Goal: Task Accomplishment & Management: Manage account settings

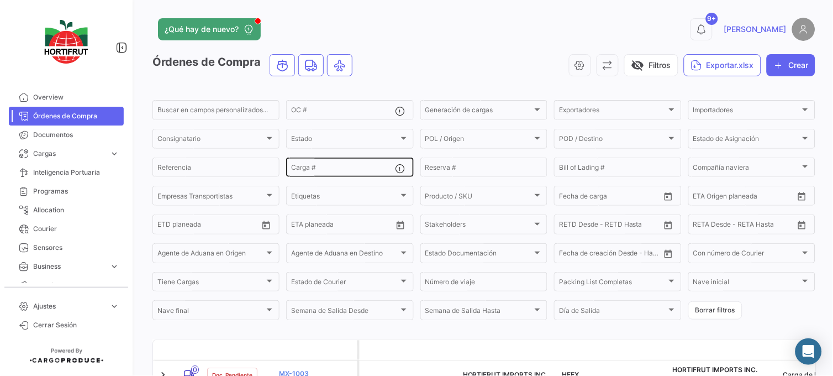
click at [357, 174] on div "Carga #" at bounding box center [343, 167] width 104 height 22
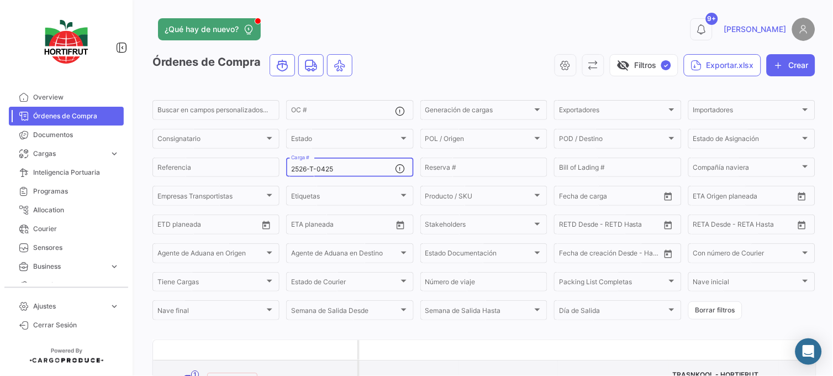
type input "2526-T-0425"
click at [313, 373] on link "PO00000043392" at bounding box center [316, 378] width 74 height 10
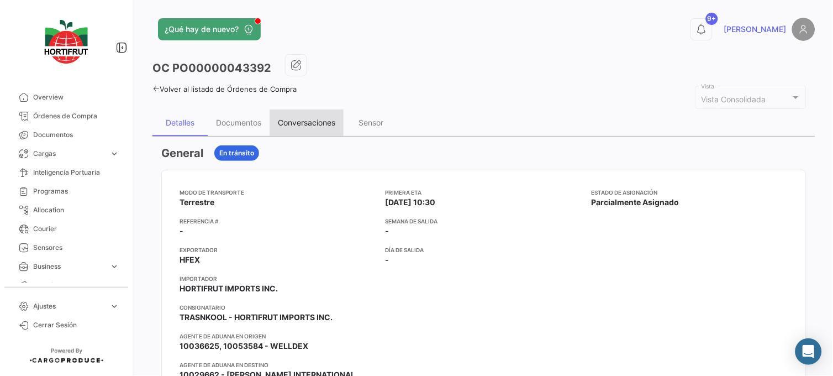
click at [340, 129] on div "Conversaciones" at bounding box center [306, 122] width 74 height 27
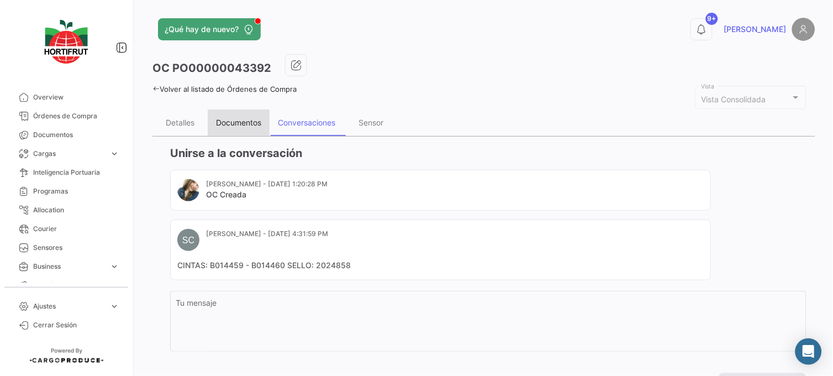
click at [230, 128] on div "Documentos" at bounding box center [239, 122] width 62 height 27
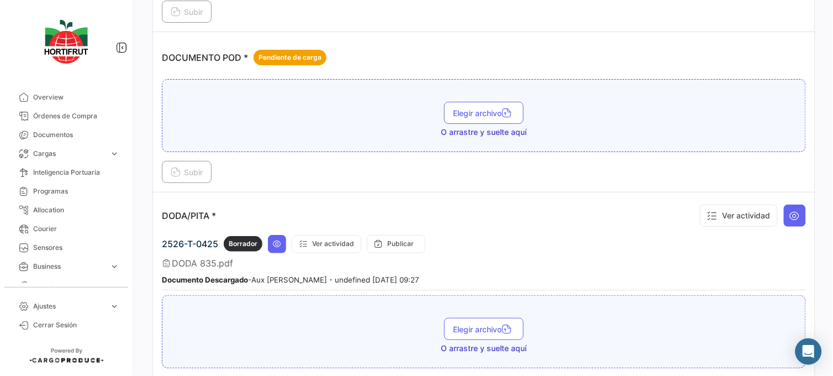
scroll to position [881, 0]
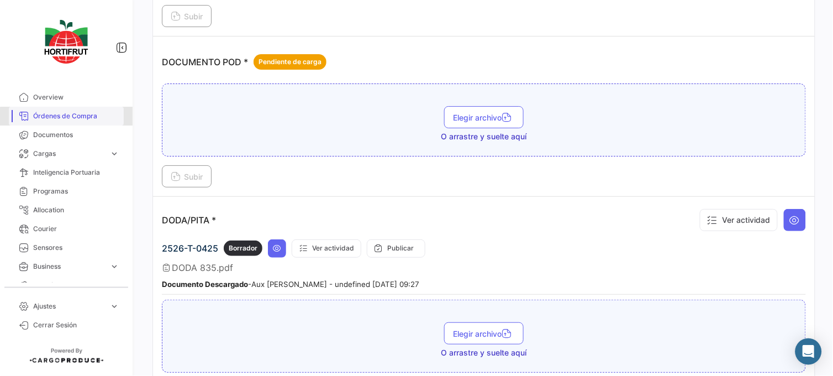
click at [91, 118] on span "Órdenes de Compra" at bounding box center [76, 116] width 86 height 10
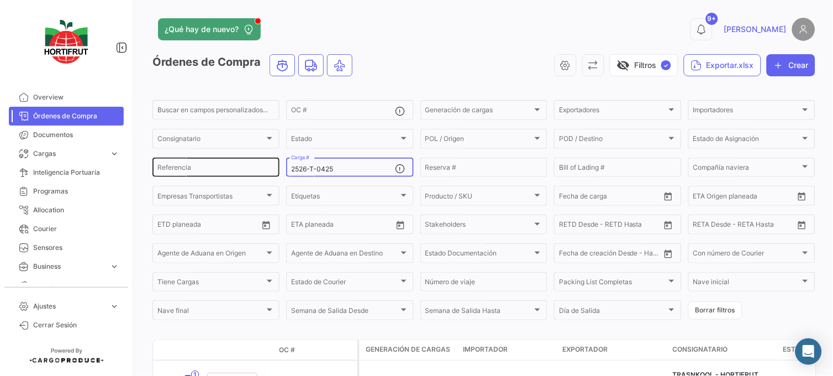
drag, startPoint x: 324, startPoint y: 164, endPoint x: 272, endPoint y: 166, distance: 51.4
click at [0, 0] on div "Buscar en [PERSON_NAME] personalizados... OC # Generación [PERSON_NAME] Generac…" at bounding box center [0, 0] width 0 height 0
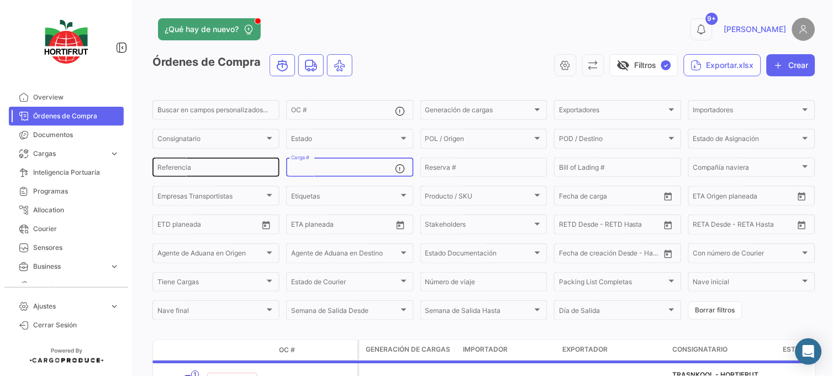
paste input "2526-T-0419"
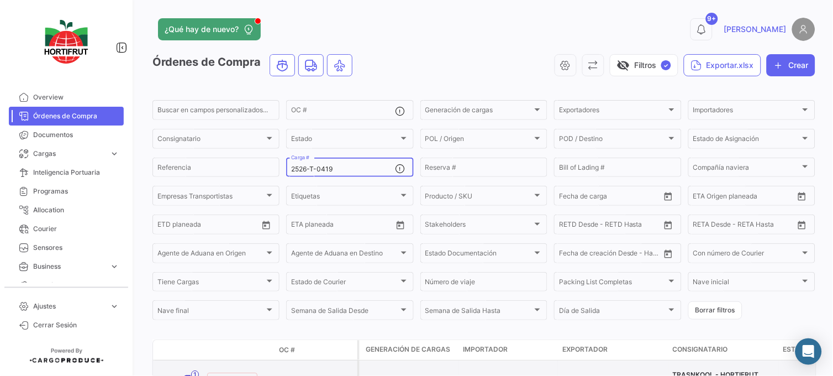
type input "2526-T-0419"
click at [326, 367] on datatable-body-cell "PO00000043394" at bounding box center [315, 379] width 83 height 39
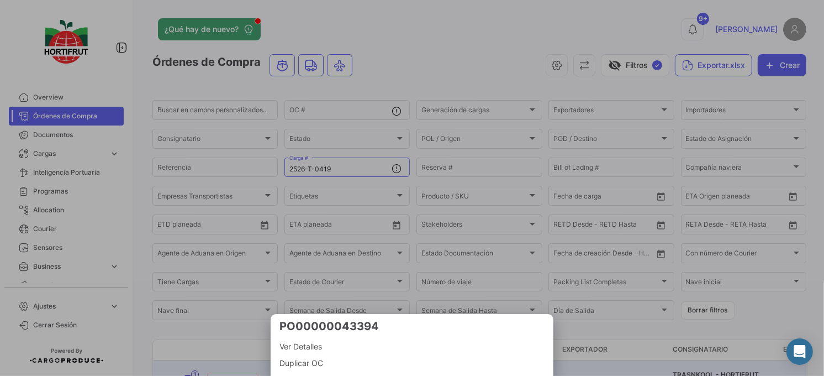
click at [322, 346] on span "Ver Detalles" at bounding box center [411, 346] width 265 height 13
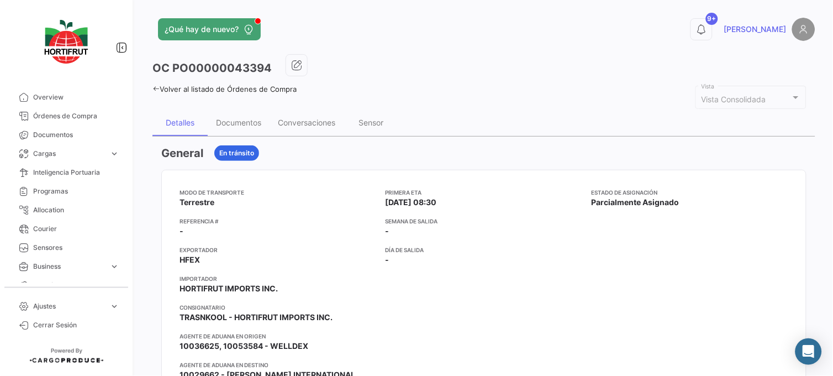
click at [326, 117] on div "Conversaciones" at bounding box center [306, 122] width 74 height 27
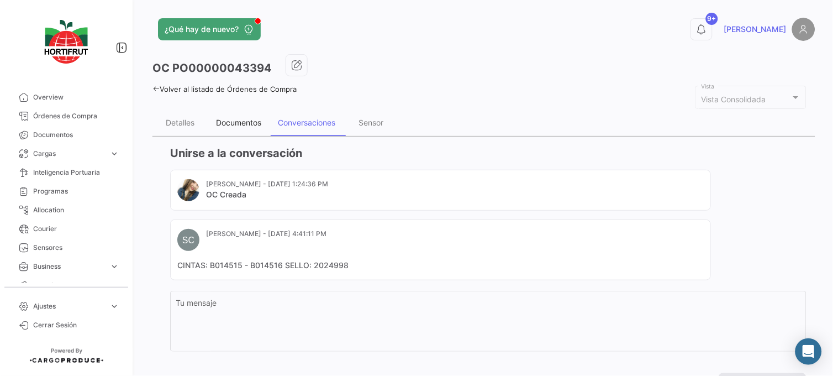
click at [262, 113] on div "Documentos" at bounding box center [239, 122] width 62 height 27
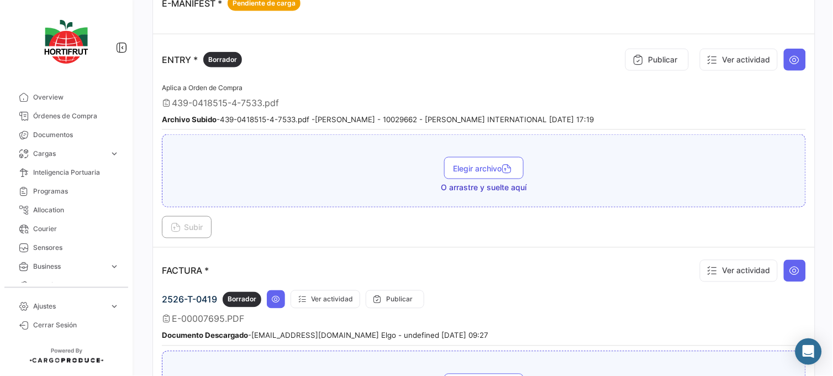
scroll to position [1235, 0]
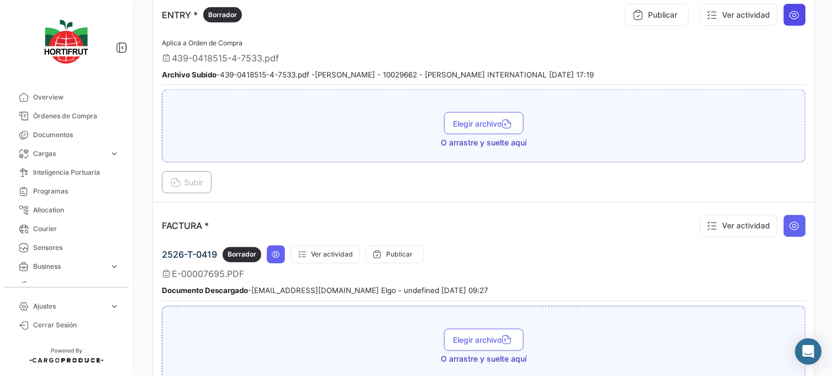
click at [789, 20] on icon at bounding box center [794, 14] width 11 height 11
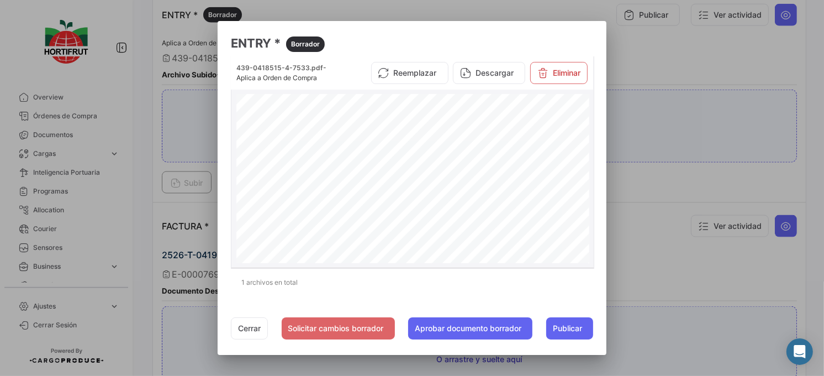
drag, startPoint x: 506, startPoint y: 129, endPoint x: 514, endPoint y: 144, distance: 16.8
click at [536, 139] on div "*43904185154* *FLIE43904185154* DEPARTMENT OF HOMELAND SECURITY U.S. Customs an…" at bounding box center [412, 322] width 353 height 456
drag, startPoint x: 508, startPoint y: 134, endPoint x: 556, endPoint y: 134, distance: 47.5
click at [556, 134] on div "*43904185154* *FLIE43904185154* DEPARTMENT OF HOMELAND SECURITY U.S. Customs an…" at bounding box center [412, 322] width 353 height 456
copy span "[PHONE_NUMBER]"
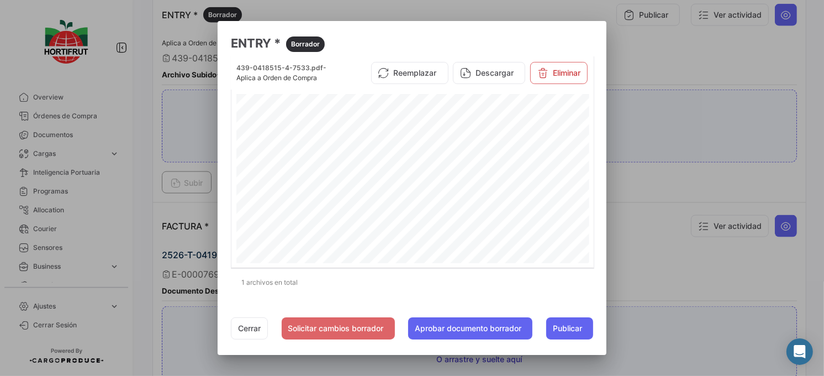
click at [97, 121] on div at bounding box center [412, 188] width 824 height 376
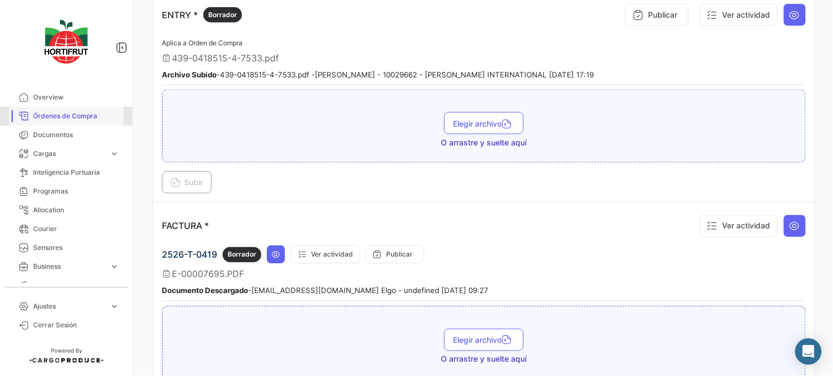
click at [94, 118] on span "Órdenes de Compra" at bounding box center [76, 116] width 86 height 10
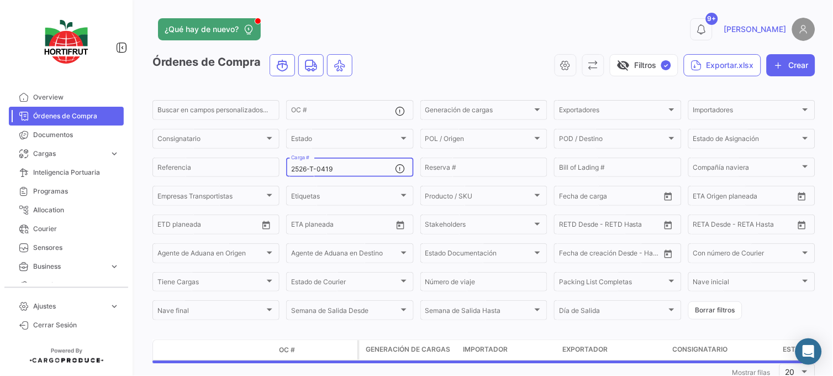
drag, startPoint x: 352, startPoint y: 167, endPoint x: 263, endPoint y: 179, distance: 90.2
click at [263, 179] on form "Buscar en [PERSON_NAME] personalizados... OC # Generación [PERSON_NAME] Generac…" at bounding box center [483, 209] width 663 height 223
paste input "2526-T-0420"
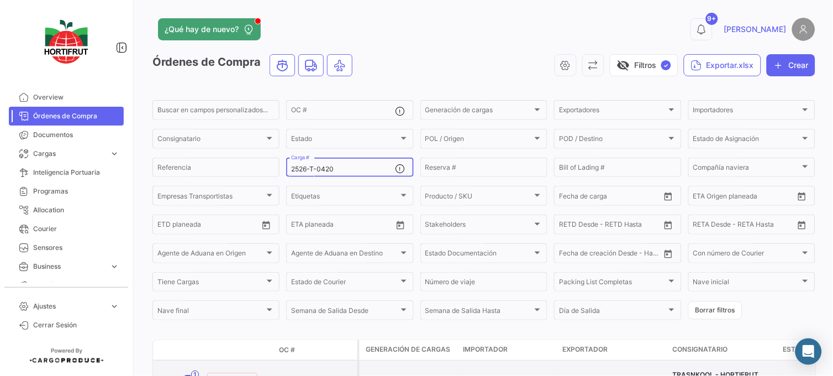
type input "2526-T-0420"
click at [316, 373] on link "PO00000043396" at bounding box center [316, 378] width 74 height 10
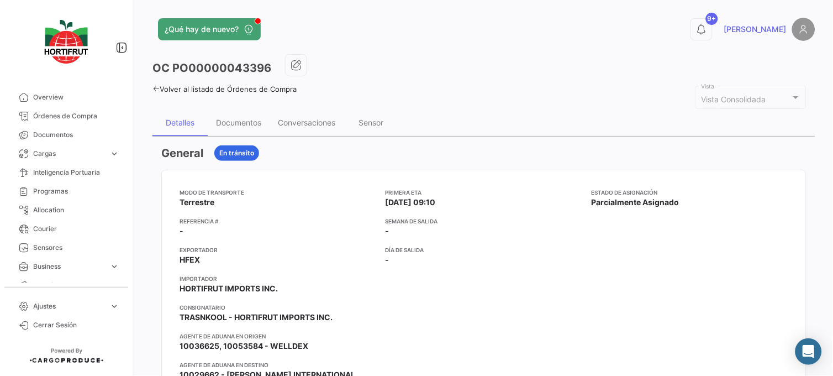
drag, startPoint x: 289, startPoint y: 108, endPoint x: 295, endPoint y: 123, distance: 16.3
click at [295, 123] on div "Conversaciones" at bounding box center [306, 122] width 57 height 9
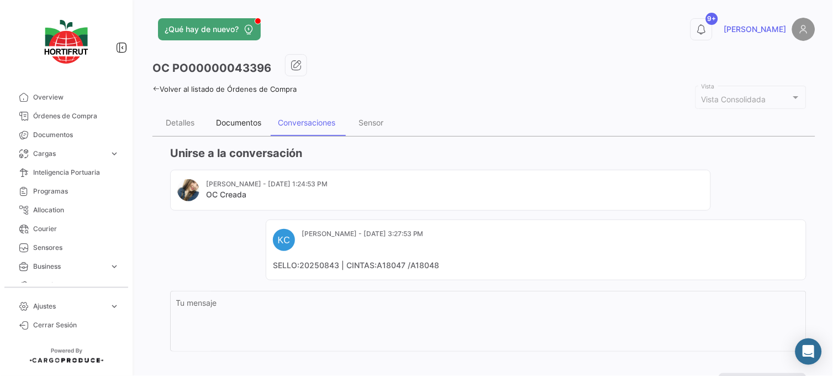
drag, startPoint x: 295, startPoint y: 123, endPoint x: 256, endPoint y: 123, distance: 39.2
click at [256, 123] on div "Documentos" at bounding box center [238, 122] width 45 height 9
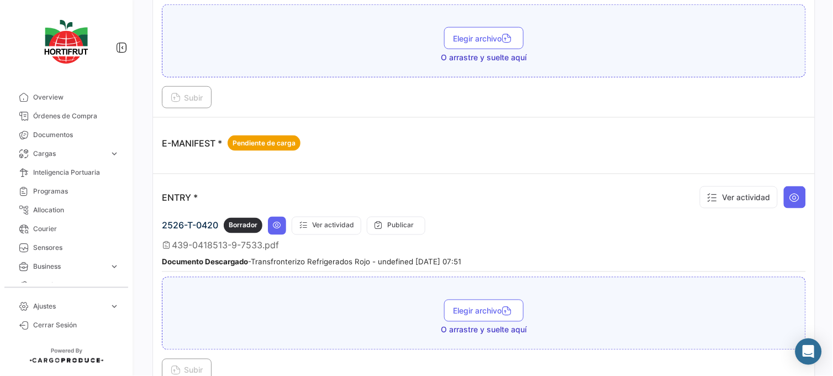
scroll to position [1207, 0]
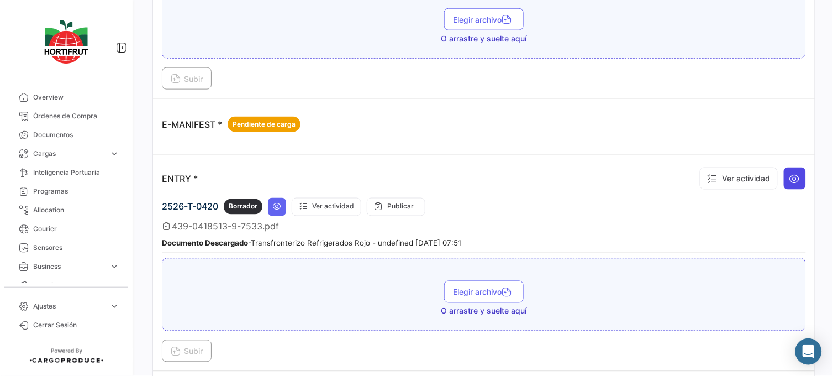
click at [790, 178] on icon at bounding box center [794, 178] width 11 height 11
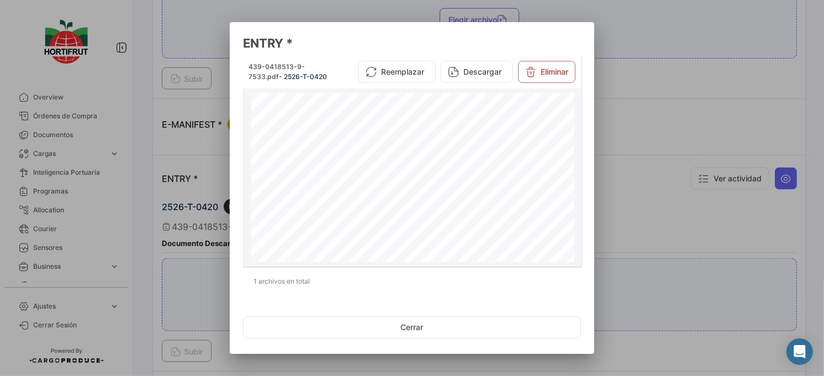
drag, startPoint x: 500, startPoint y: 130, endPoint x: 543, endPoint y: 131, distance: 43.6
click at [543, 131] on div "*43904185139* *JMZJ43904185139* DEPARTMENT OF HOMELAND SECURITY U.S. Customs an…" at bounding box center [412, 302] width 323 height 418
click at [545, 131] on span "[PHONE_NUMBER]" at bounding box center [540, 131] width 98 height 9
copy span "[PHONE_NUMBER]"
click at [76, 114] on div at bounding box center [412, 188] width 824 height 376
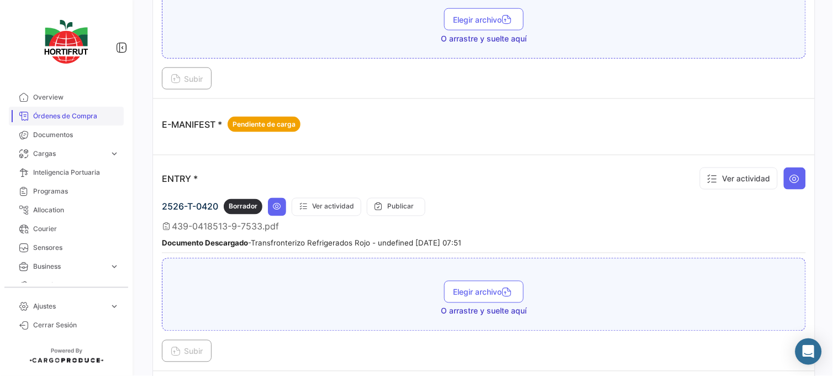
click at [76, 114] on span "Órdenes de Compra" at bounding box center [76, 116] width 86 height 10
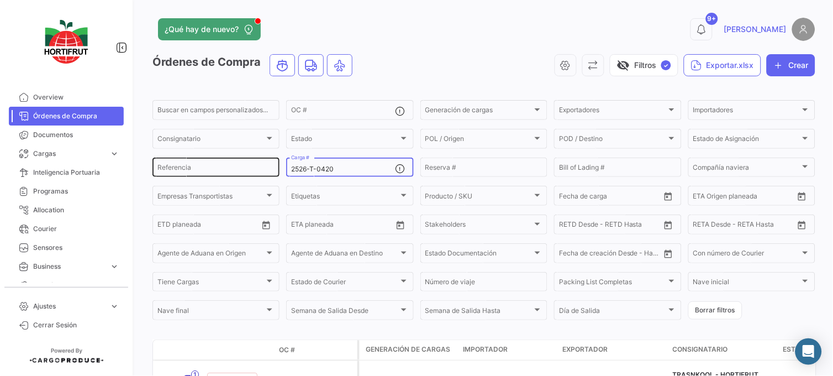
drag, startPoint x: 352, startPoint y: 168, endPoint x: 167, endPoint y: 173, distance: 185.1
click at [0, 0] on div "Buscar en [PERSON_NAME] personalizados... OC # Generación [PERSON_NAME] Generac…" at bounding box center [0, 0] width 0 height 0
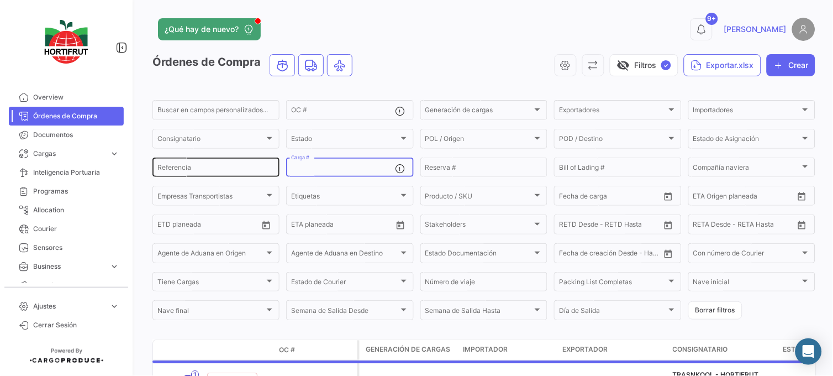
paste input "2526-T-0431"
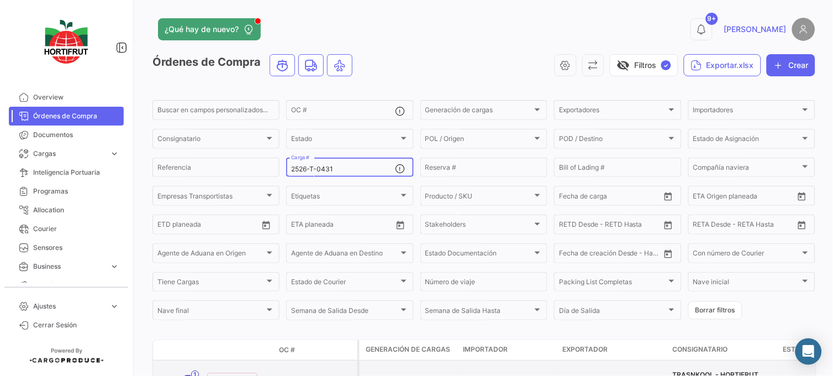
type input "2526-T-0431"
click at [308, 374] on link "PO00000043398" at bounding box center [316, 378] width 74 height 10
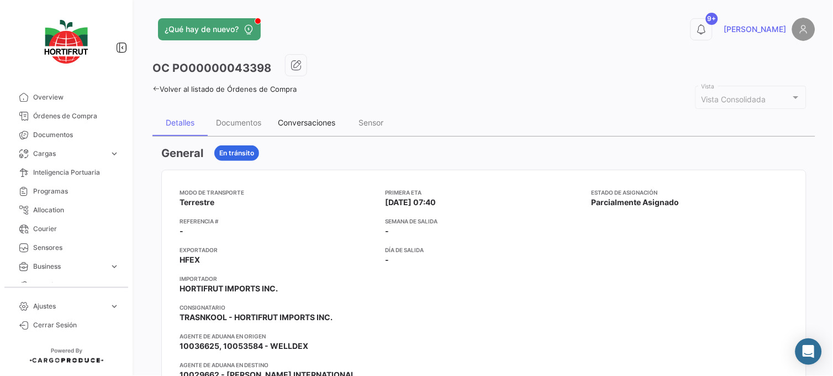
click at [309, 112] on div "Conversaciones" at bounding box center [306, 122] width 74 height 27
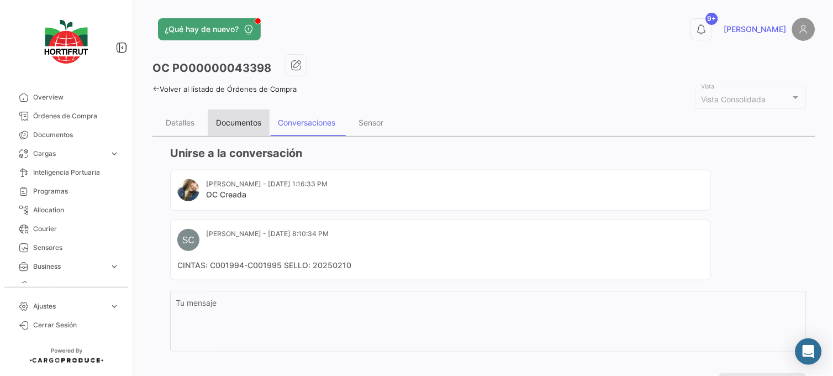
click at [252, 118] on div "Documentos" at bounding box center [238, 122] width 45 height 9
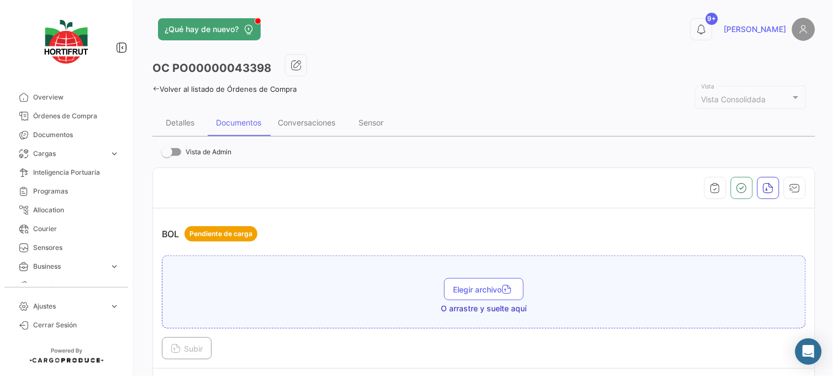
drag, startPoint x: 826, startPoint y: 40, endPoint x: 826, endPoint y: 83, distance: 43.1
click at [826, 82] on div "¿Qué hay de nuevo? 9+ [PERSON_NAME] OC PO00000043398 Volver al listado de Órden…" at bounding box center [484, 188] width 698 height 376
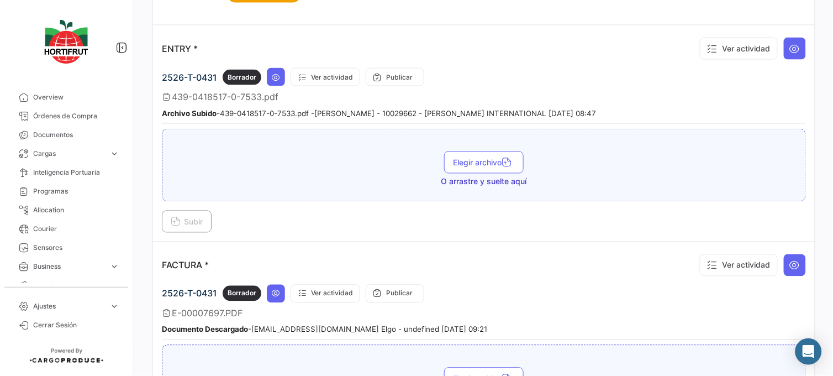
scroll to position [1263, 0]
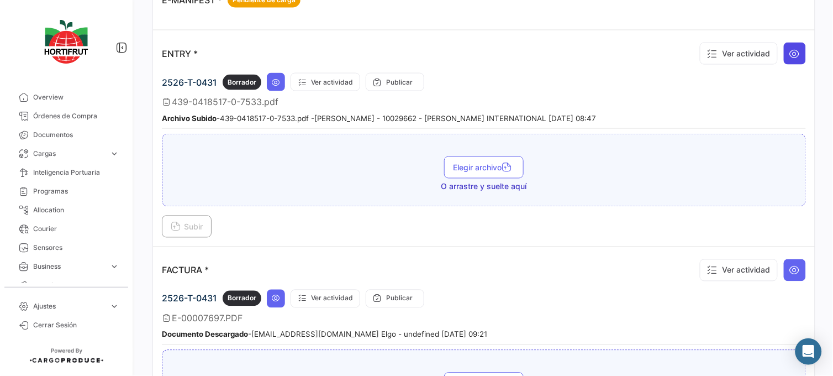
click at [789, 55] on icon at bounding box center [794, 53] width 11 height 11
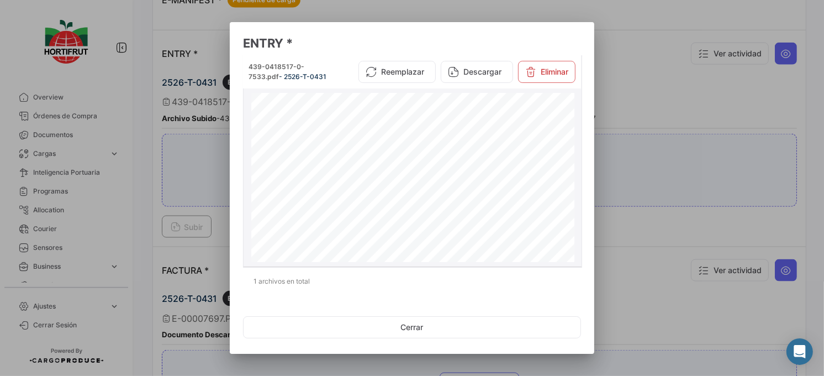
drag, startPoint x: 501, startPoint y: 130, endPoint x: 551, endPoint y: 134, distance: 49.8
click at [551, 134] on div "*43904185170* *FLIE43904185170* DEPARTMENT OF HOMELAND SECURITY U.S. Customs an…" at bounding box center [412, 302] width 323 height 418
drag, startPoint x: 503, startPoint y: 130, endPoint x: 551, endPoint y: 131, distance: 48.6
click at [551, 131] on span "[PHONE_NUMBER]" at bounding box center [540, 131] width 98 height 9
copy span "[PHONE_NUMBER]"
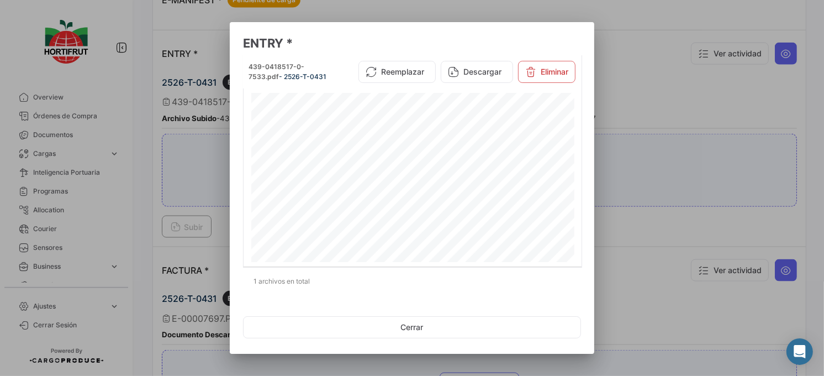
click at [681, 167] on div at bounding box center [412, 188] width 824 height 376
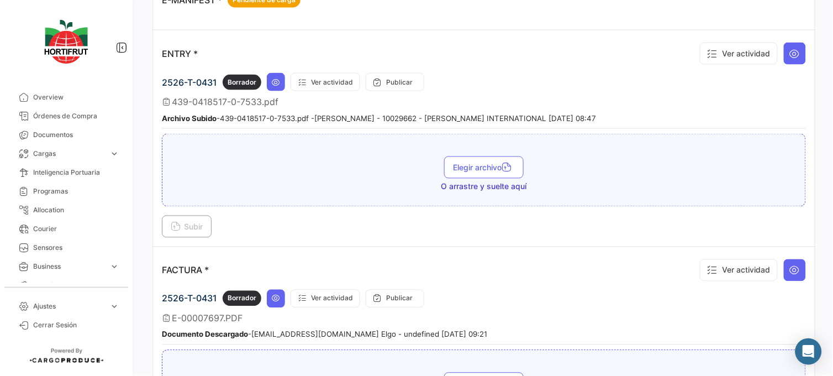
drag, startPoint x: 824, startPoint y: 186, endPoint x: 829, endPoint y: 172, distance: 14.2
click at [829, 172] on div "¿Qué hay de nuevo? 9+ [PERSON_NAME] OC PO00000043398 Volver al listado de Órden…" at bounding box center [484, 188] width 698 height 376
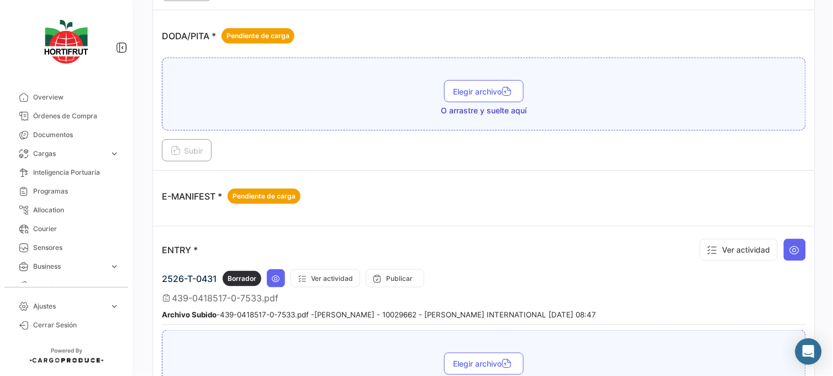
scroll to position [1099, 0]
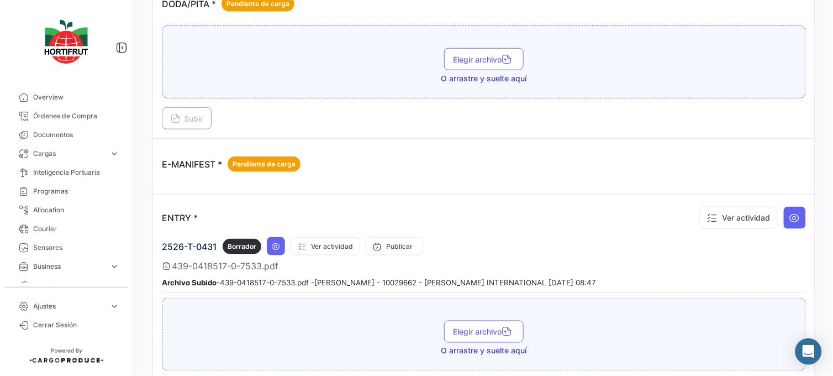
drag, startPoint x: 216, startPoint y: 244, endPoint x: 164, endPoint y: 244, distance: 52.5
click at [164, 244] on span "2526-T-0431" at bounding box center [189, 246] width 55 height 11
copy span "2526-T-0431"
click at [82, 107] on link "Órdenes de Compra" at bounding box center [66, 116] width 115 height 19
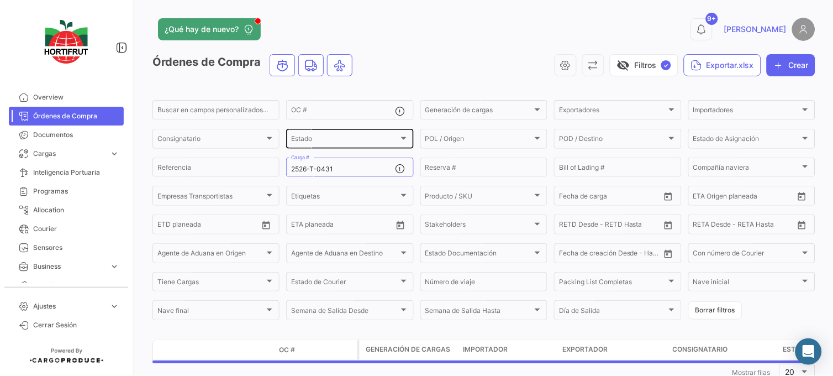
drag, startPoint x: 361, startPoint y: 173, endPoint x: 294, endPoint y: 147, distance: 72.2
click at [0, 0] on div "Buscar en [PERSON_NAME] personalizados... OC # Generación [PERSON_NAME] Generac…" at bounding box center [0, 0] width 0 height 0
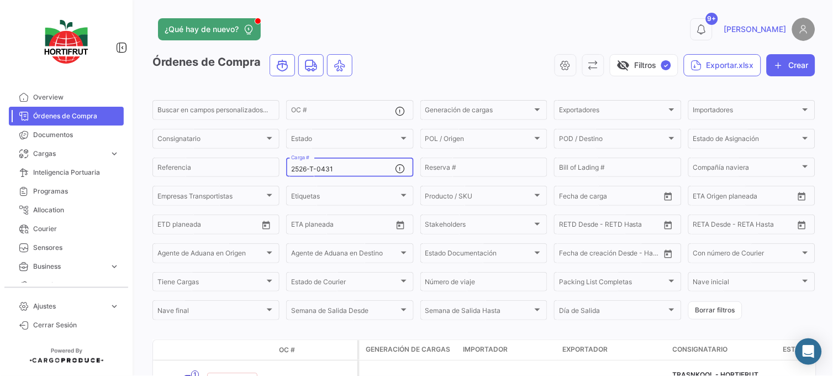
drag, startPoint x: 294, startPoint y: 147, endPoint x: 339, endPoint y: 167, distance: 49.5
click at [339, 167] on input "2526-T-0431" at bounding box center [343, 169] width 104 height 8
click at [340, 168] on input "2526-T-0431" at bounding box center [343, 169] width 104 height 8
drag, startPoint x: 340, startPoint y: 168, endPoint x: 289, endPoint y: 158, distance: 51.1
click at [291, 158] on div "2526-T-0431 Carga #" at bounding box center [343, 167] width 104 height 22
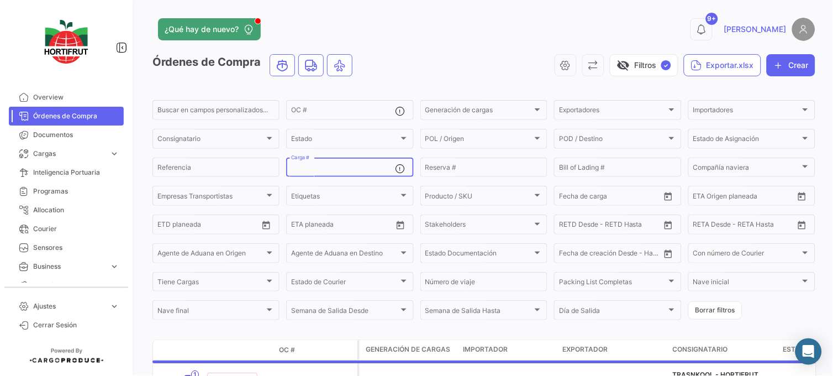
paste input "2526-T-0422"
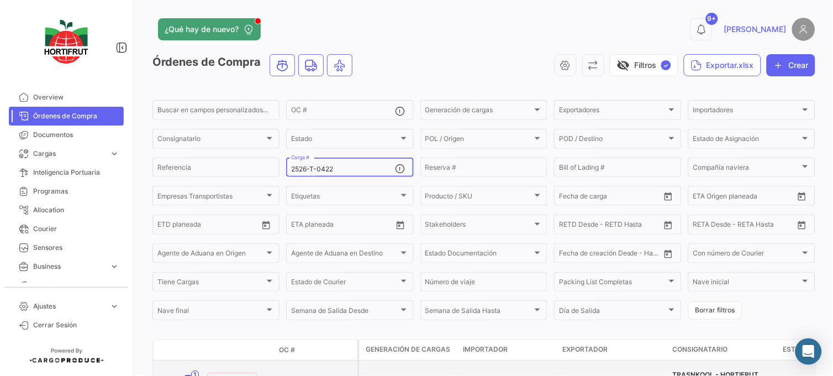
type input "2526-T-0422"
click at [313, 373] on link "PO00000043400" at bounding box center [316, 378] width 74 height 10
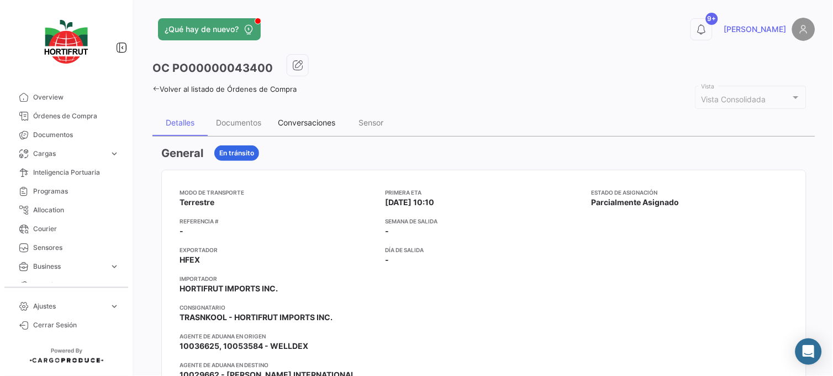
click at [322, 118] on div "Conversaciones" at bounding box center [306, 122] width 57 height 9
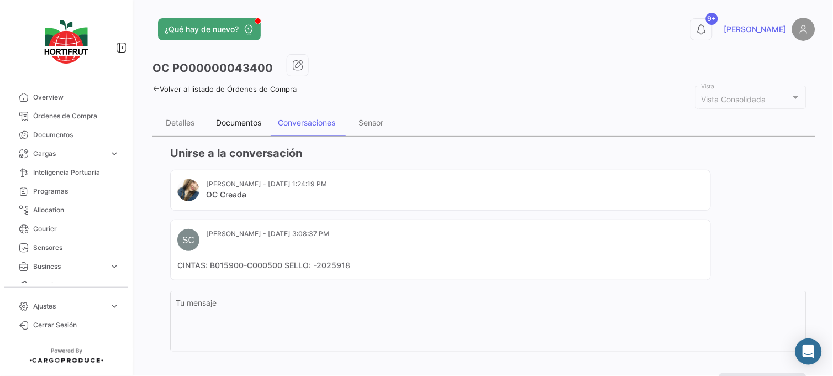
click at [223, 117] on div "Documentos" at bounding box center [239, 122] width 62 height 27
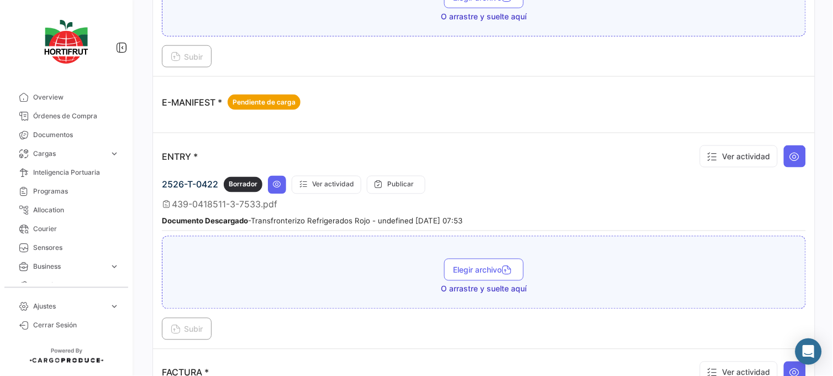
scroll to position [1243, 0]
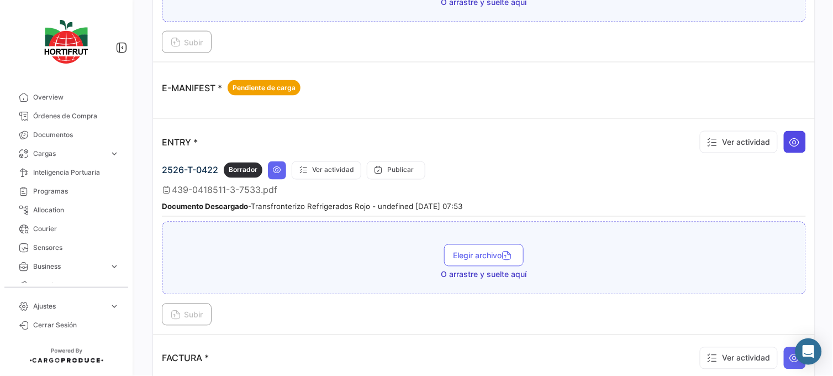
click at [790, 139] on icon at bounding box center [794, 141] width 11 height 11
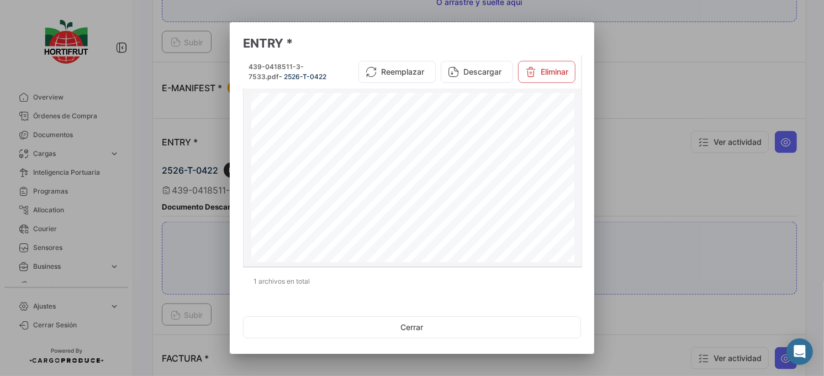
drag, startPoint x: 500, startPoint y: 131, endPoint x: 548, endPoint y: 130, distance: 48.6
click at [548, 130] on div "*43904185113* *JMZJ43904185113* DEPARTMENT OF HOMELAND SECURITY U.S. Customs an…" at bounding box center [412, 302] width 323 height 418
copy span "[PHONE_NUMBER]"
click at [87, 118] on div at bounding box center [412, 188] width 824 height 376
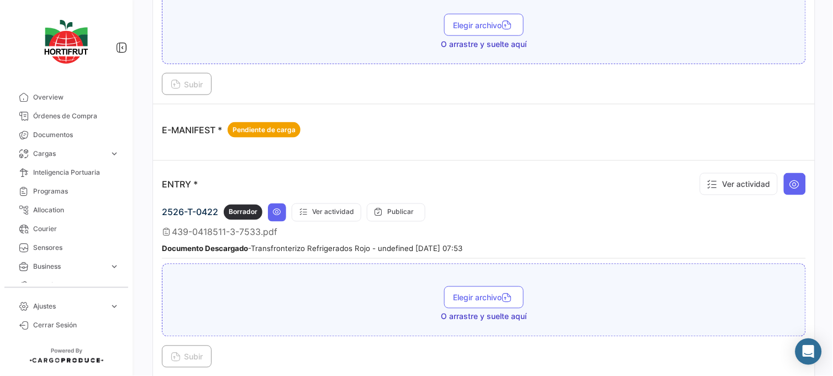
scroll to position [1266, 0]
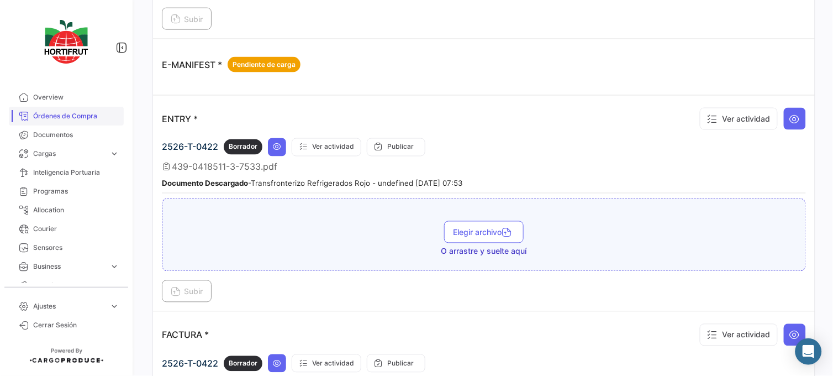
click at [86, 114] on span "Órdenes de Compra" at bounding box center [76, 116] width 86 height 10
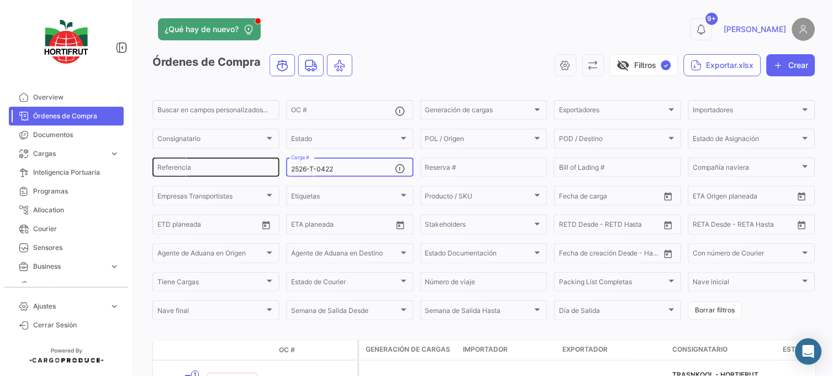
drag, startPoint x: 357, startPoint y: 168, endPoint x: 202, endPoint y: 170, distance: 155.2
click at [0, 0] on div "Buscar en [PERSON_NAME] personalizados... OC # Generación [PERSON_NAME] Generac…" at bounding box center [0, 0] width 0 height 0
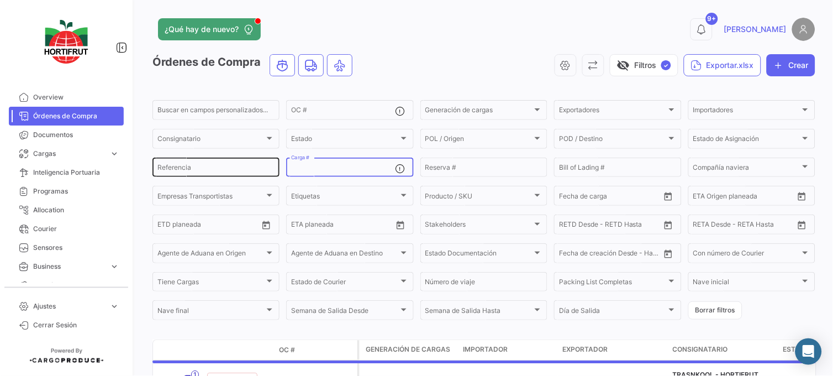
paste input "2526-T-0424"
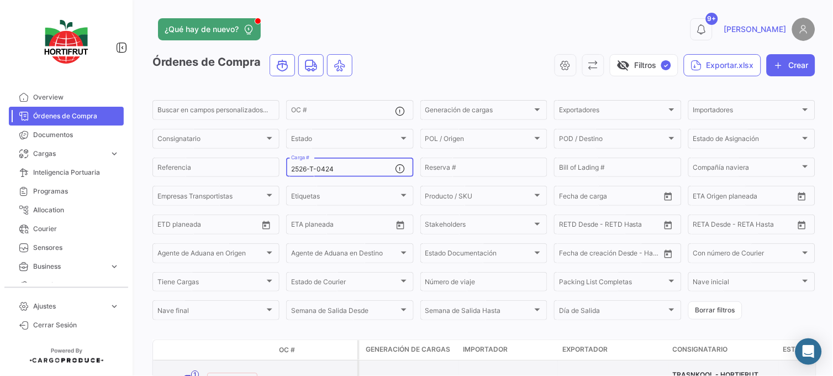
type input "2526-T-0424"
click at [311, 374] on link "PO00000043401" at bounding box center [316, 378] width 74 height 10
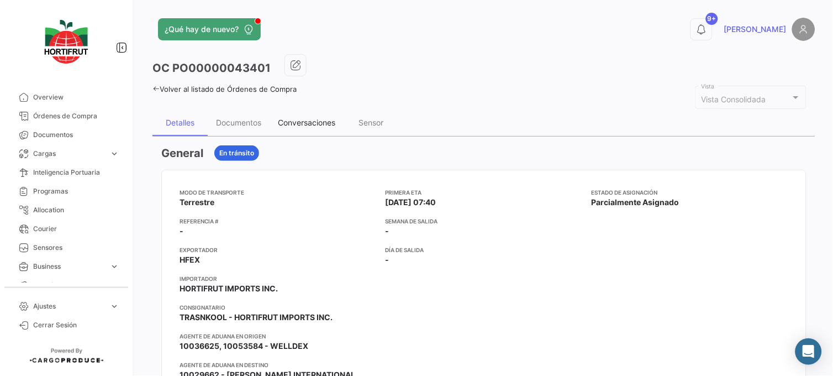
click at [316, 118] on div "Conversaciones" at bounding box center [306, 122] width 57 height 9
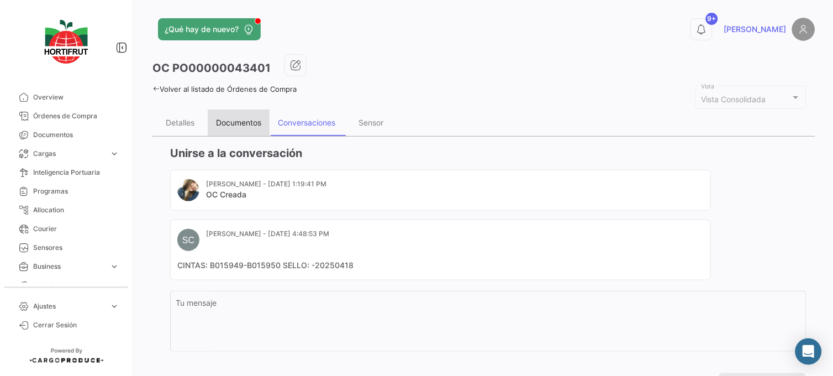
click at [240, 124] on div "Documentos" at bounding box center [238, 122] width 45 height 9
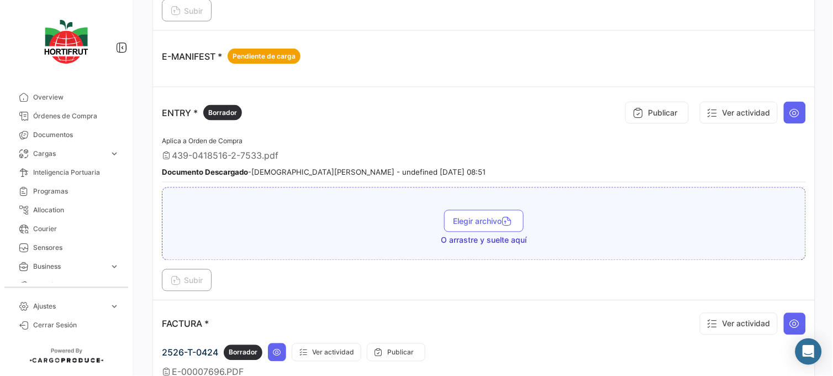
scroll to position [1268, 0]
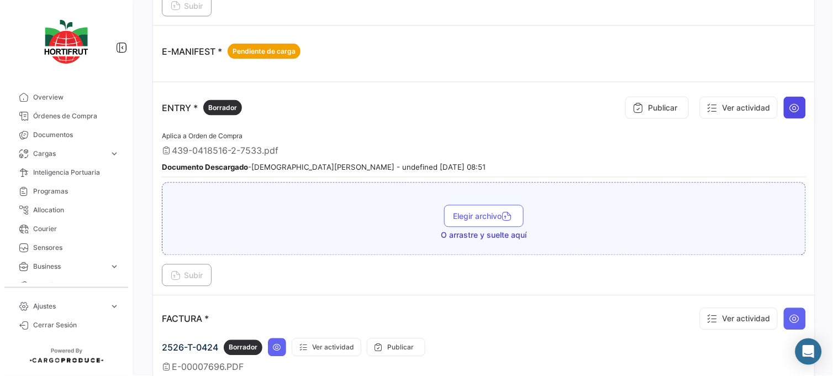
click at [796, 104] on button at bounding box center [795, 108] width 22 height 22
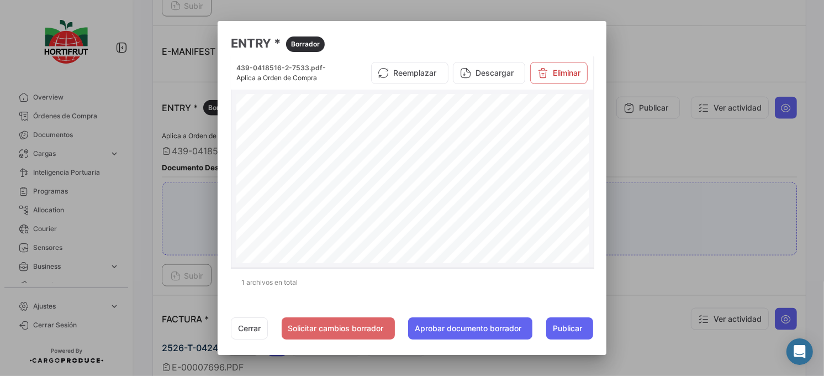
drag, startPoint x: 509, startPoint y: 134, endPoint x: 555, endPoint y: 134, distance: 45.8
click at [555, 134] on div "*43904185162* *SIOI43904185162* DEPARTMENT OF HOMELAND SECURITY U.S. Customs an…" at bounding box center [412, 322] width 353 height 456
copy span "439-0418516-"
click at [681, 103] on div at bounding box center [412, 188] width 824 height 376
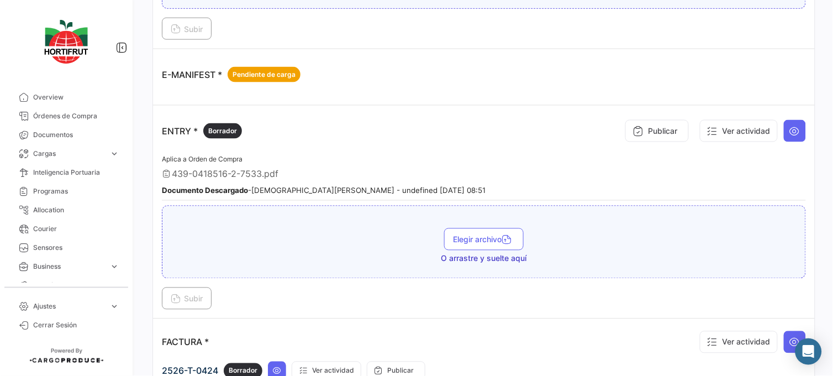
scroll to position [1263, 0]
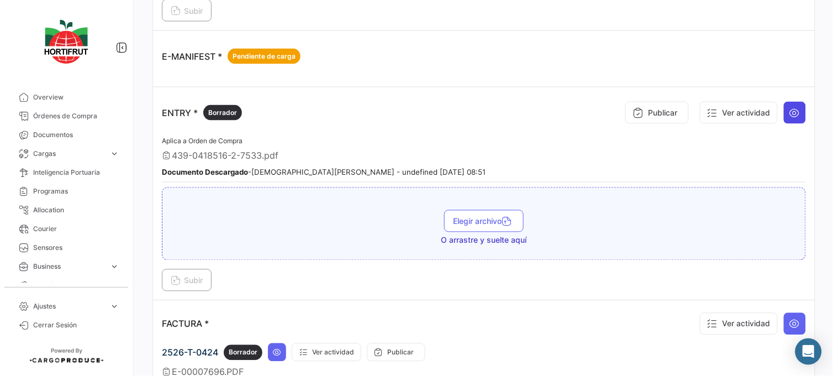
click at [792, 116] on button at bounding box center [795, 113] width 22 height 22
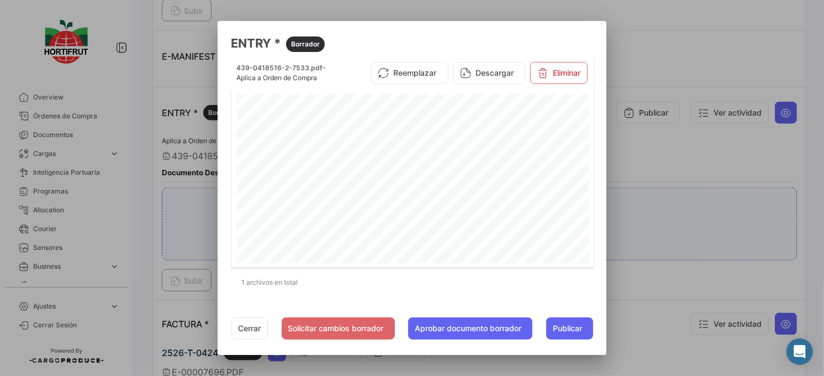
click at [131, 118] on div at bounding box center [412, 188] width 824 height 376
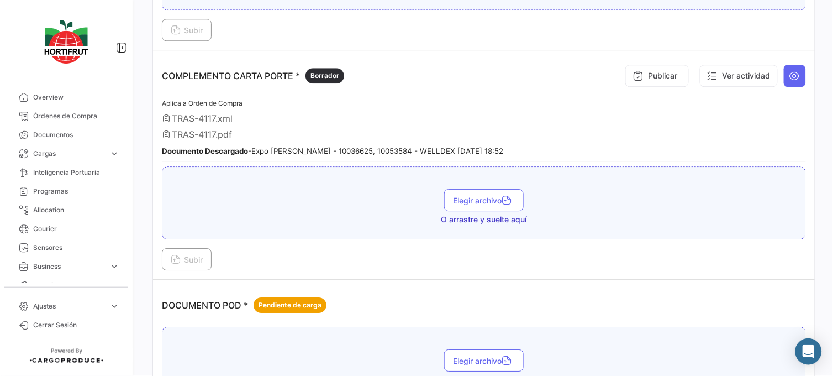
scroll to position [606, 0]
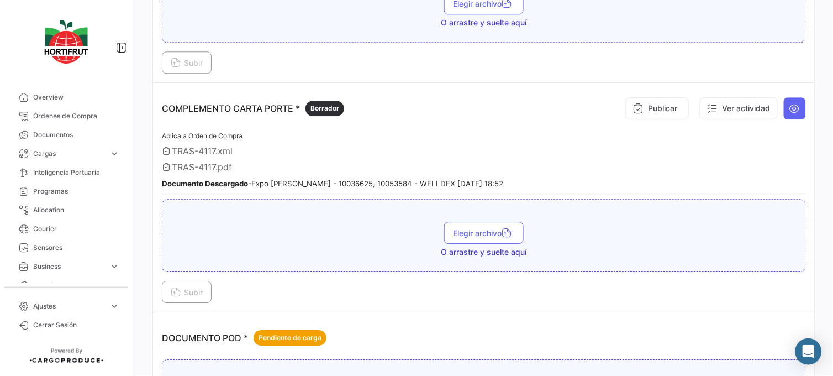
drag, startPoint x: 68, startPoint y: 113, endPoint x: 208, endPoint y: 50, distance: 152.5
click at [68, 113] on span "Órdenes de Compra" at bounding box center [76, 116] width 86 height 10
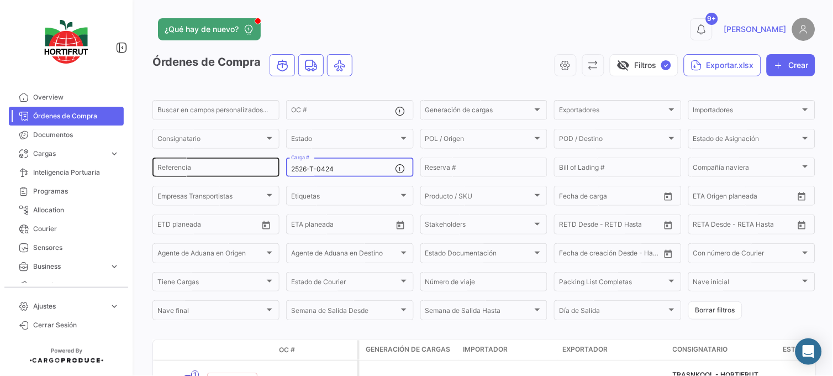
drag, startPoint x: 350, startPoint y: 170, endPoint x: 245, endPoint y: 156, distance: 105.3
click at [0, 0] on div "Buscar en [PERSON_NAME] personalizados... OC # Generación [PERSON_NAME] Generac…" at bounding box center [0, 0] width 0 height 0
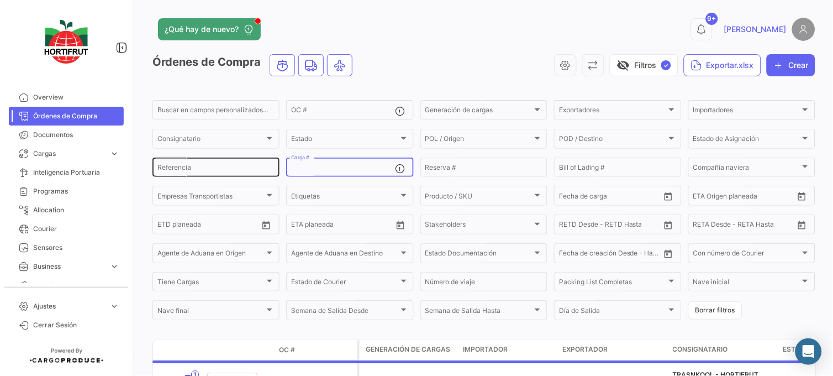
paste input "2526-T-0432"
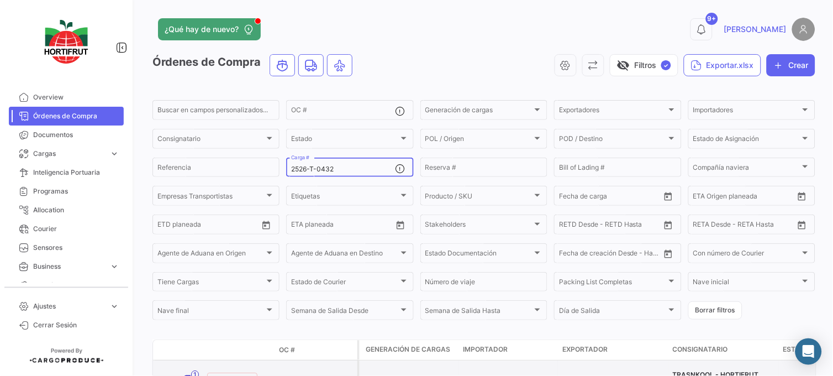
type input "2526-T-0432"
click at [304, 373] on link "PO00000043402" at bounding box center [316, 378] width 74 height 10
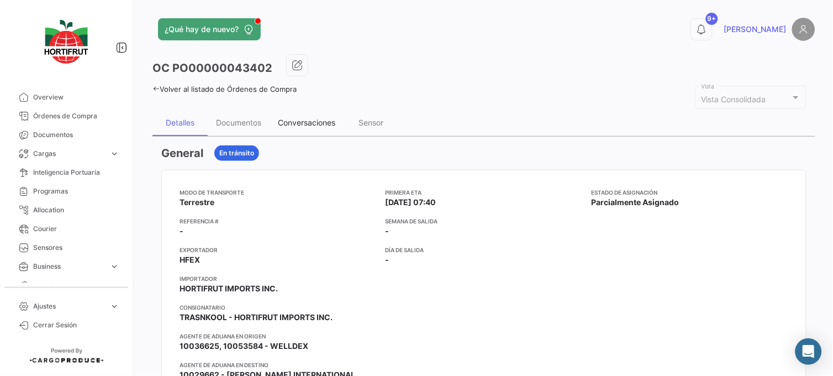
click at [317, 111] on div "Conversaciones" at bounding box center [306, 122] width 74 height 27
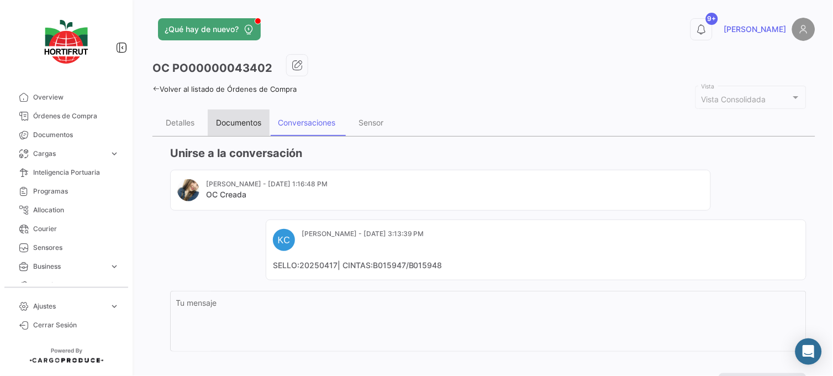
click at [245, 124] on div "Documentos" at bounding box center [238, 122] width 45 height 9
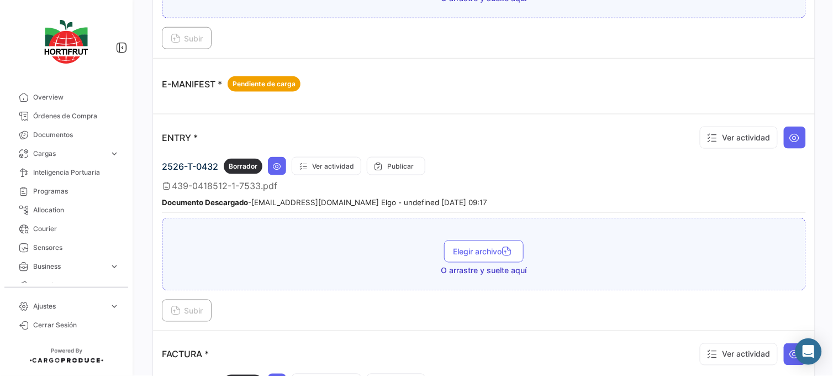
scroll to position [1189, 0]
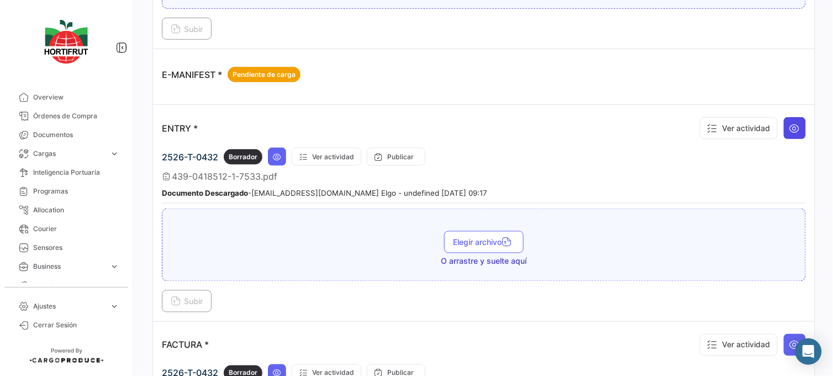
click at [789, 131] on icon at bounding box center [794, 128] width 11 height 11
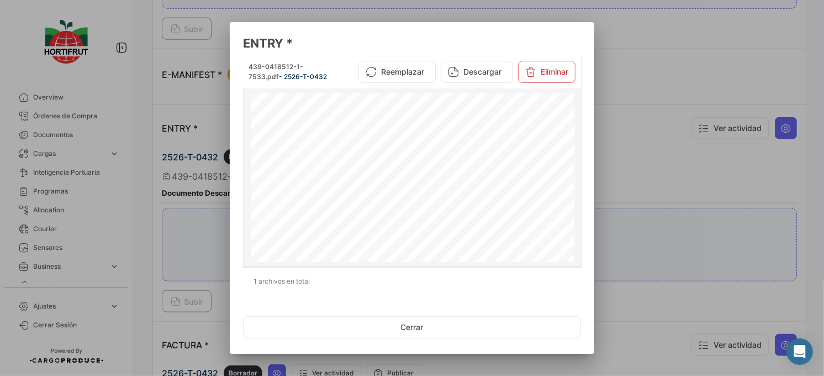
drag, startPoint x: 501, startPoint y: 128, endPoint x: 549, endPoint y: 129, distance: 48.0
click at [549, 129] on span "[PHONE_NUMBER]" at bounding box center [540, 131] width 98 height 9
copy span "[PHONE_NUMBER]"
click at [93, 156] on div at bounding box center [412, 188] width 824 height 376
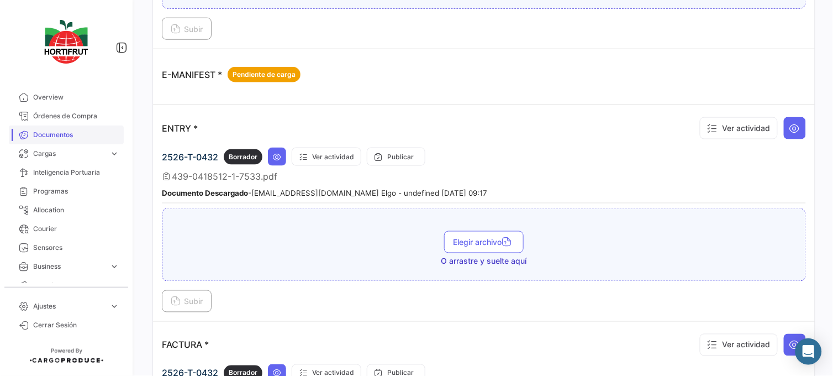
click at [94, 125] on link "Documentos" at bounding box center [66, 134] width 115 height 19
click at [97, 118] on span "Órdenes de Compra" at bounding box center [76, 116] width 86 height 10
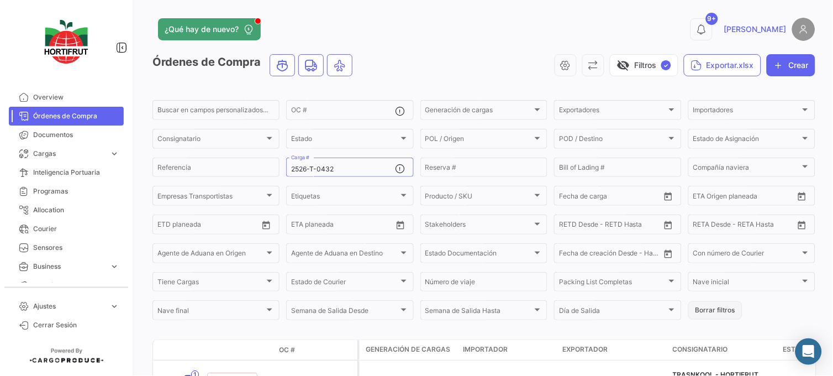
click at [718, 311] on button "Borrar filtros" at bounding box center [715, 310] width 54 height 18
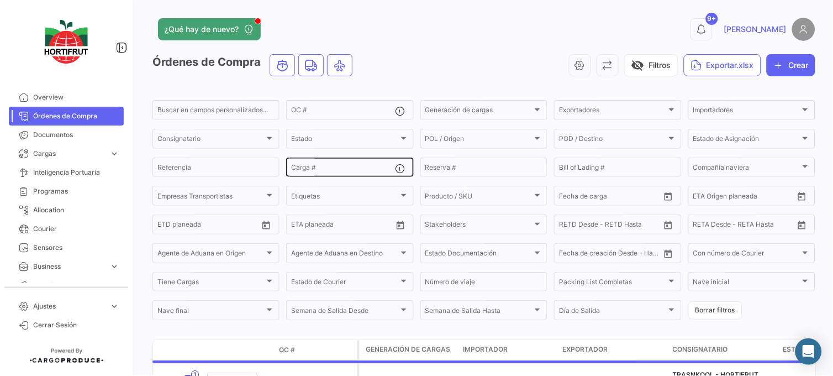
click at [347, 177] on div "Carga #" at bounding box center [343, 167] width 104 height 22
paste input "2526-T-0426"
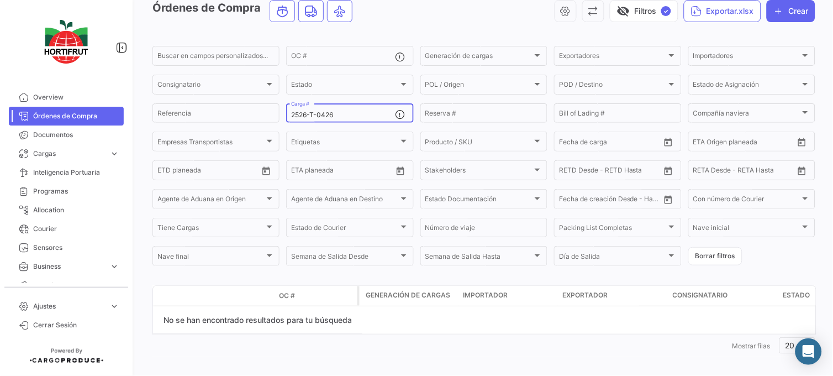
scroll to position [61, 0]
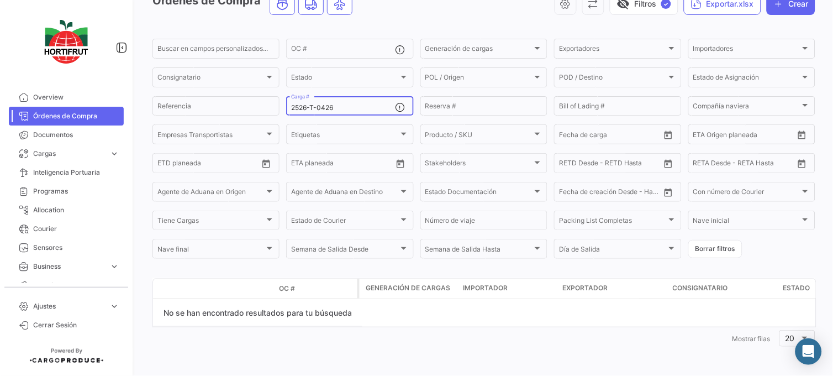
type input "2526-T-0426"
click at [726, 244] on button "Borrar filtros" at bounding box center [715, 249] width 54 height 18
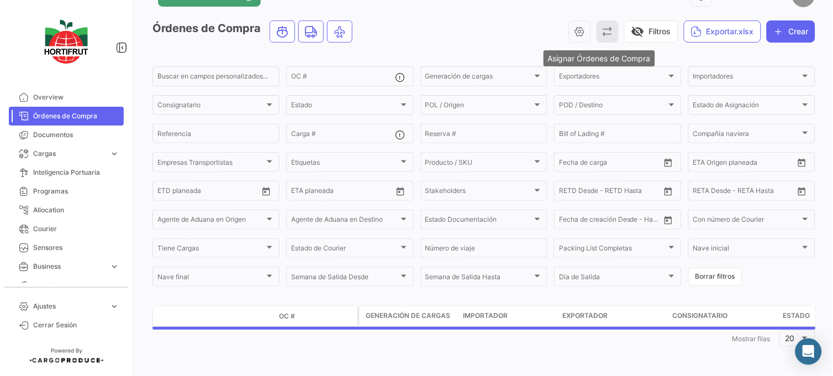
click at [604, 30] on icon "button" at bounding box center [607, 31] width 11 height 11
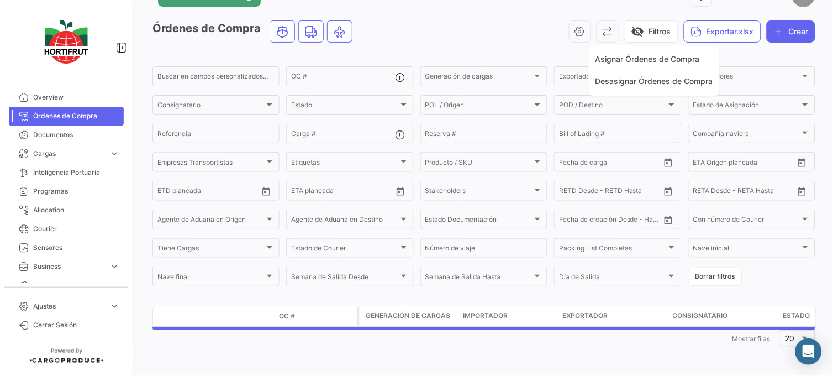
click at [608, 55] on span "Asignar Órdenes de Compra" at bounding box center [647, 58] width 104 height 9
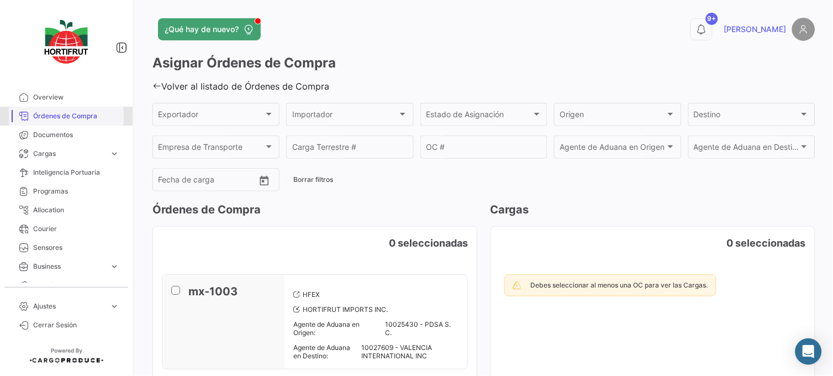
click at [72, 111] on span "Órdenes de Compra" at bounding box center [76, 116] width 86 height 10
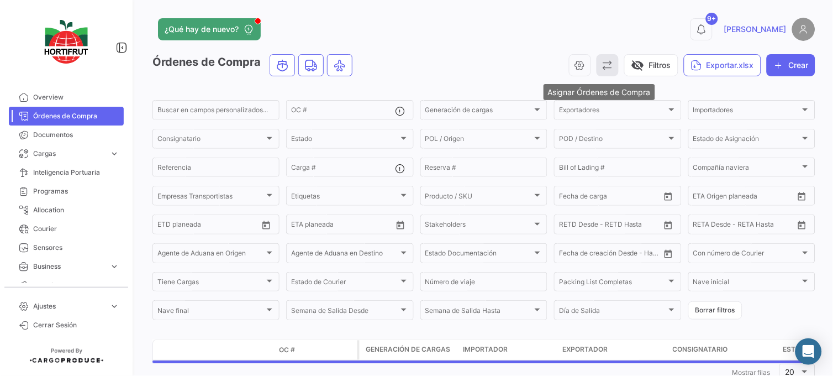
click at [603, 69] on icon "button" at bounding box center [607, 65] width 11 height 11
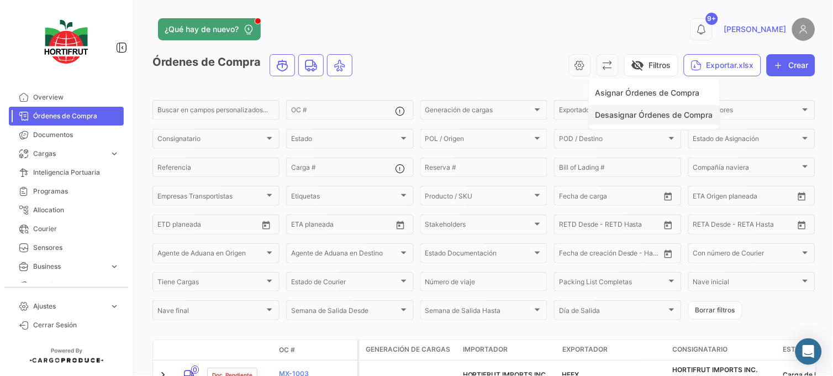
click at [638, 108] on button "Desasignar Órdenes de Compra" at bounding box center [654, 115] width 131 height 20
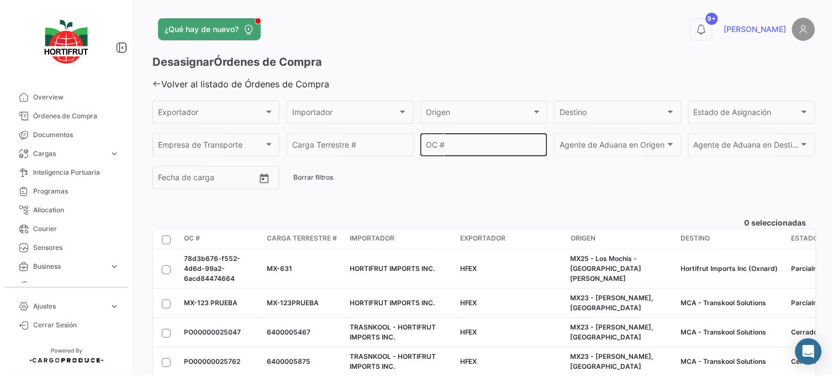
click at [459, 142] on input "OC #" at bounding box center [483, 146] width 115 height 9
paste input "PO00000043459"
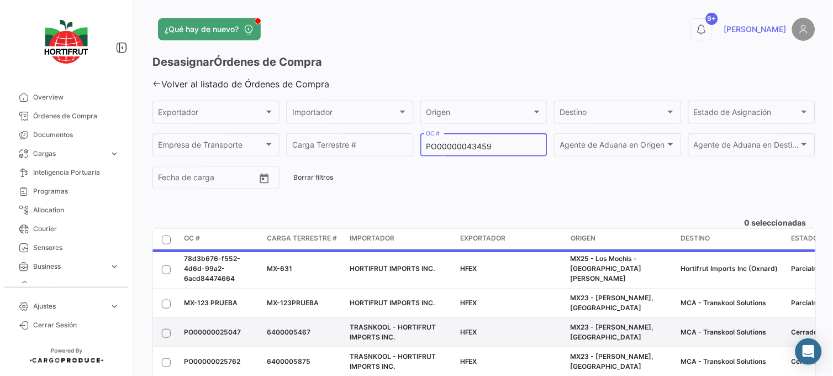
type input "PO00000043459"
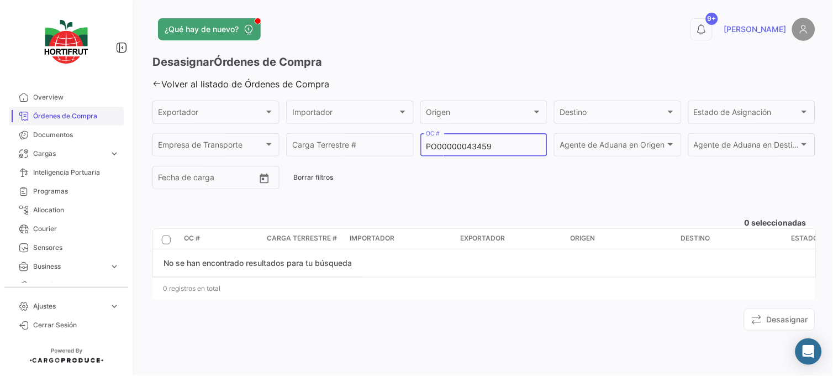
click at [99, 112] on span "Órdenes de Compra" at bounding box center [76, 116] width 86 height 10
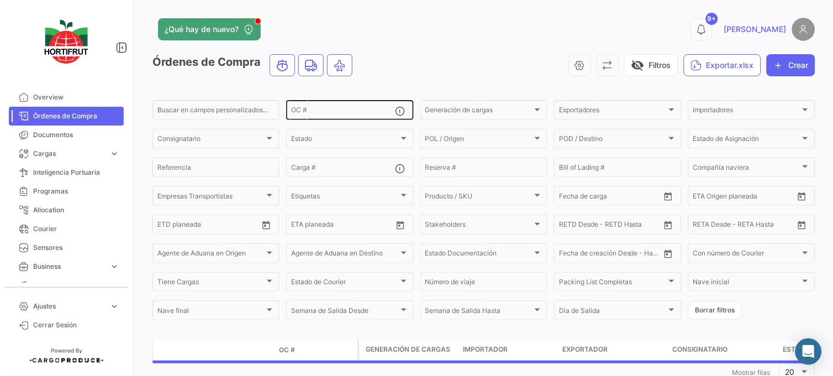
click at [349, 114] on div "OC #" at bounding box center [343, 109] width 104 height 22
paste input "PO00000043459"
type input "PO00000043459"
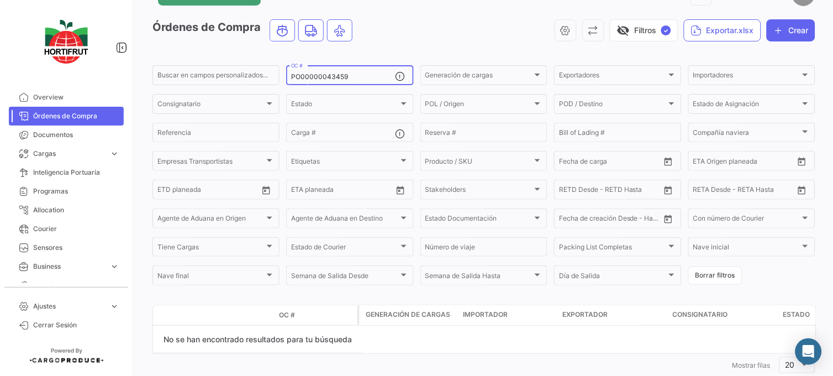
scroll to position [23, 0]
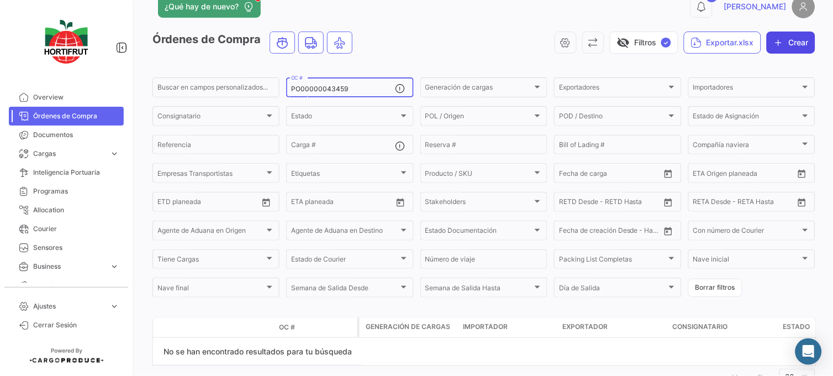
click at [792, 47] on button "Crear" at bounding box center [790, 42] width 49 height 22
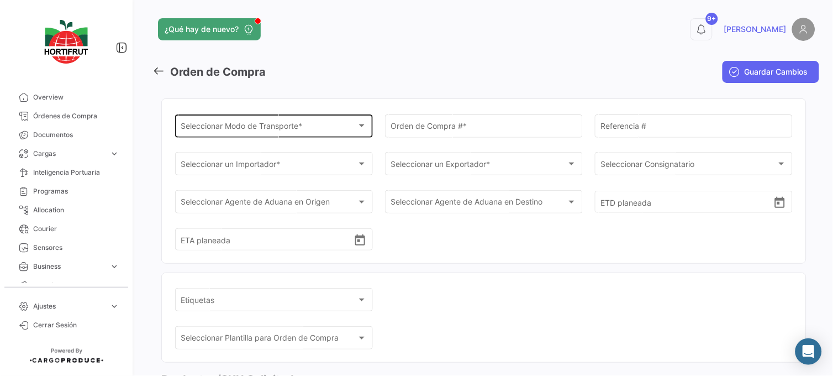
click at [310, 116] on div "Seleccionar Modo de Transporte * Seleccionar Modo de Transporte *" at bounding box center [274, 124] width 186 height 25
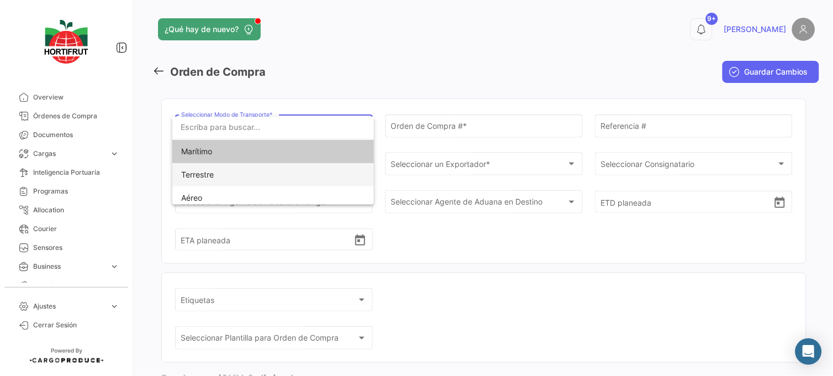
click at [319, 168] on span "Terrestre" at bounding box center [258, 174] width 155 height 23
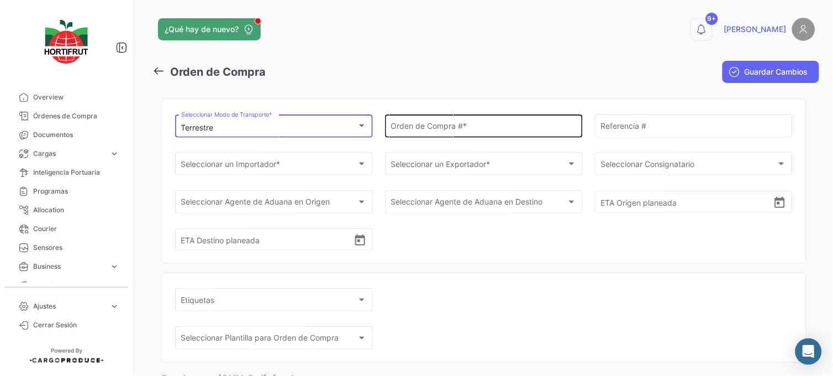
click at [433, 123] on div "Orden de Compra # *" at bounding box center [484, 124] width 186 height 25
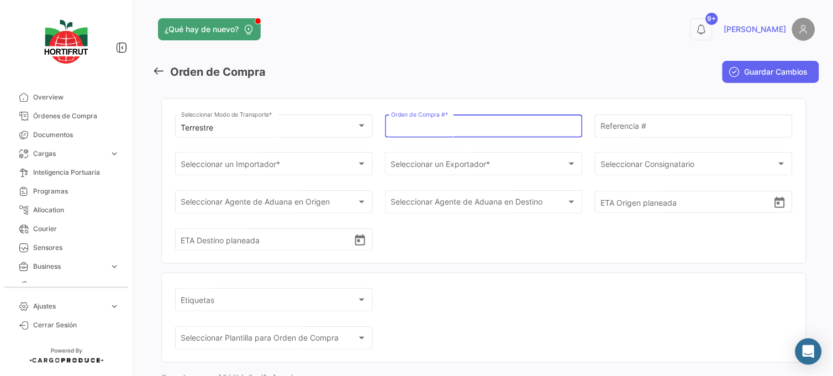
paste input "PO00000043459"
type input "PO00000043459"
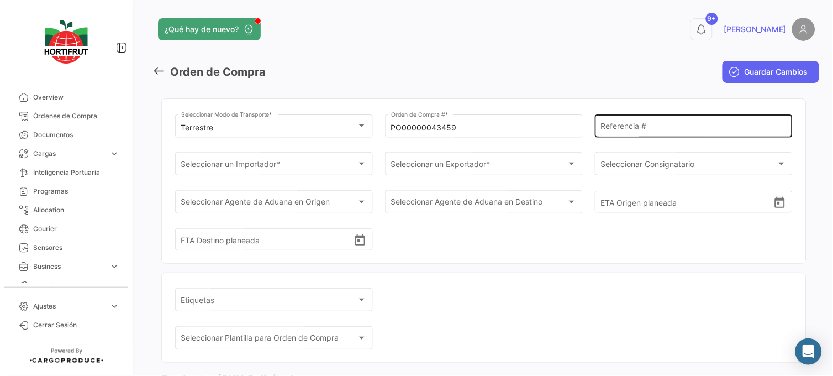
click at [633, 122] on div "Referencia #" at bounding box center [694, 124] width 186 height 25
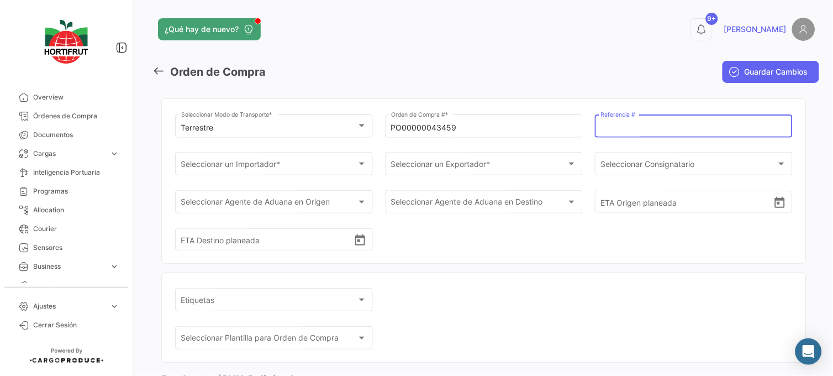
paste input "2526-T-0426"
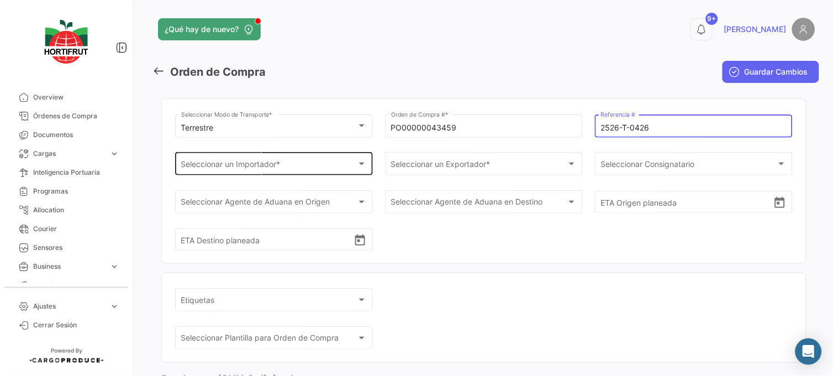
type input "2526-T-0426"
click at [324, 170] on div "Seleccionar un Importador *" at bounding box center [269, 165] width 176 height 9
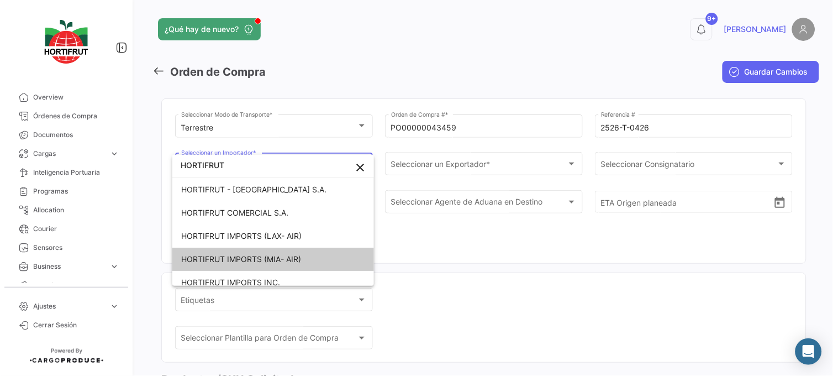
type input "HORTIFRUT"
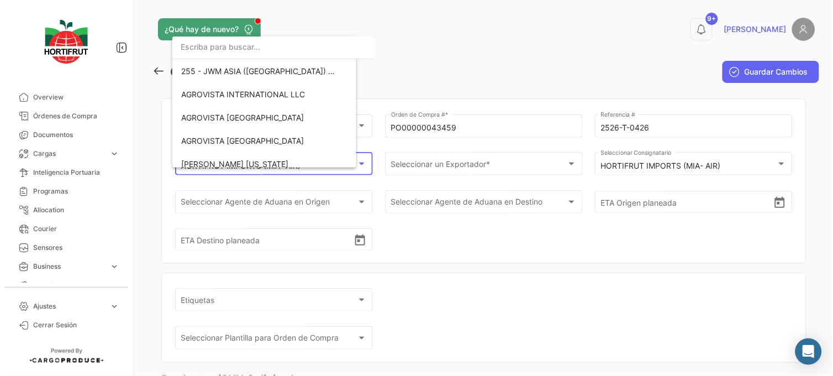
scroll to position [1809, 0]
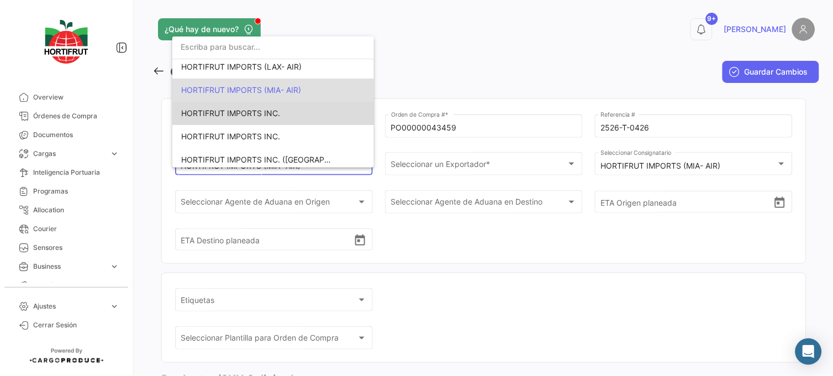
click at [305, 106] on span "HORTIFRUT IMPORTS INC." at bounding box center [258, 113] width 155 height 23
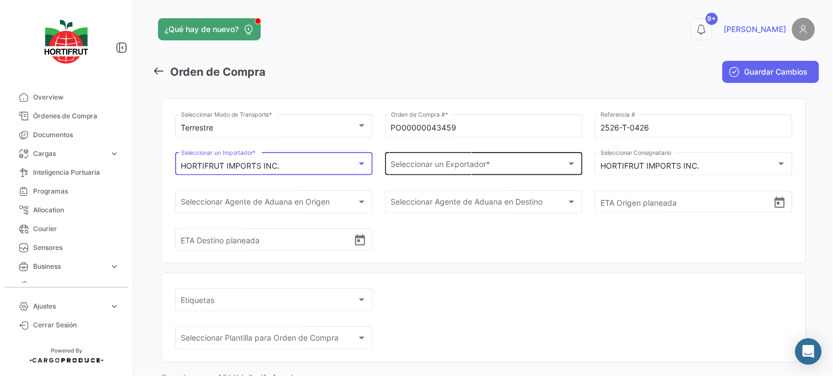
click at [404, 157] on div "Seleccionar un Exportador * Seleccionar un Exportador *" at bounding box center [484, 162] width 186 height 25
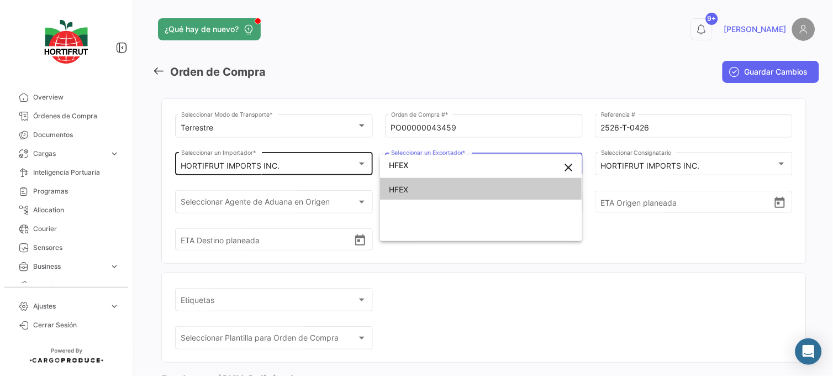
type input "HFEX"
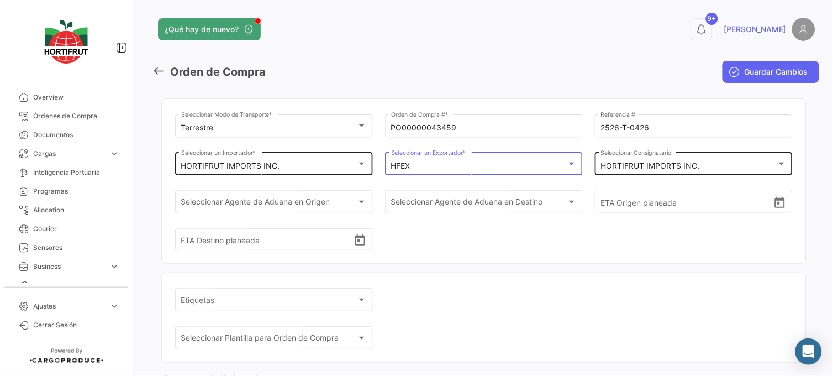
click at [612, 163] on mat-select-trigger "HORTIFRUT IMPORTS INC." at bounding box center [650, 165] width 99 height 9
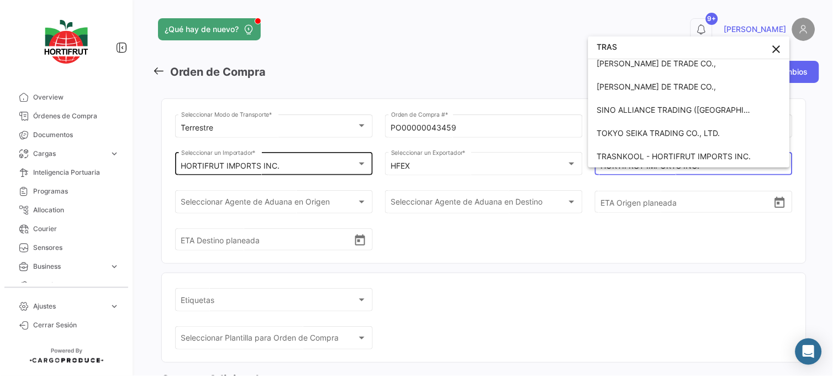
scroll to position [3, 0]
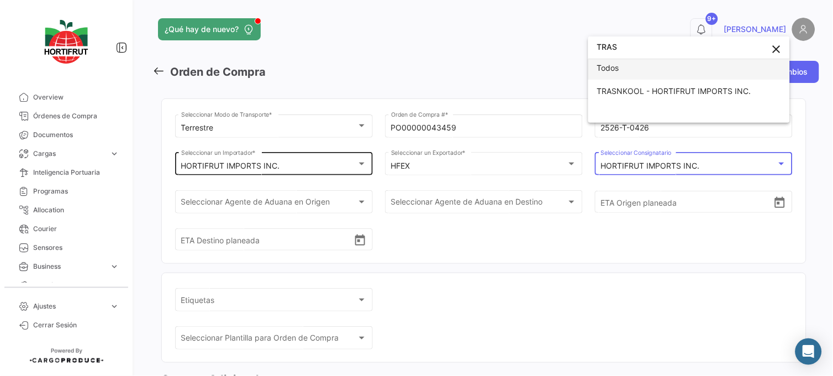
type input "TRAS"
click at [642, 76] on span "Todos" at bounding box center [674, 67] width 155 height 23
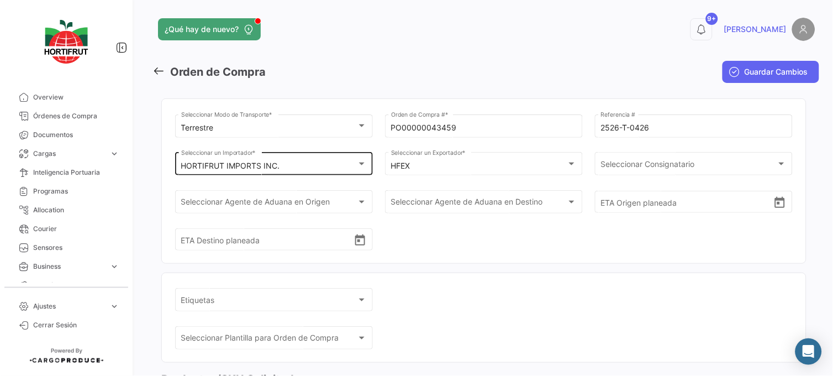
drag, startPoint x: 642, startPoint y: 76, endPoint x: 644, endPoint y: 108, distance: 32.1
click at [643, 88] on mat-toolbar-row "Guardar Cambios" at bounding box center [706, 71] width 223 height 35
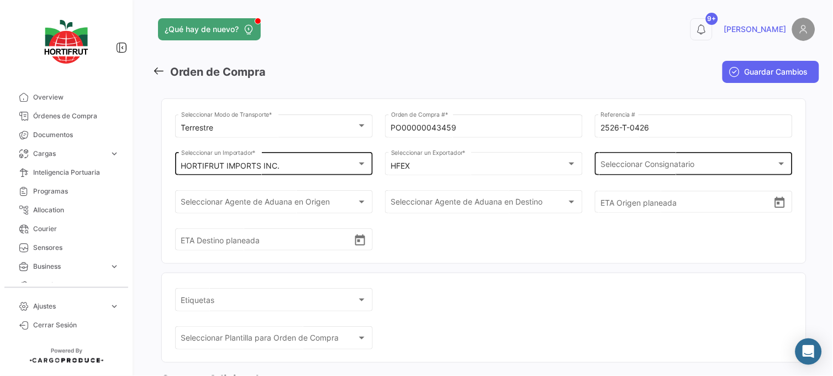
click at [639, 154] on div "Seleccionar Consignatario Seleccionar Consignatario" at bounding box center [694, 162] width 186 height 25
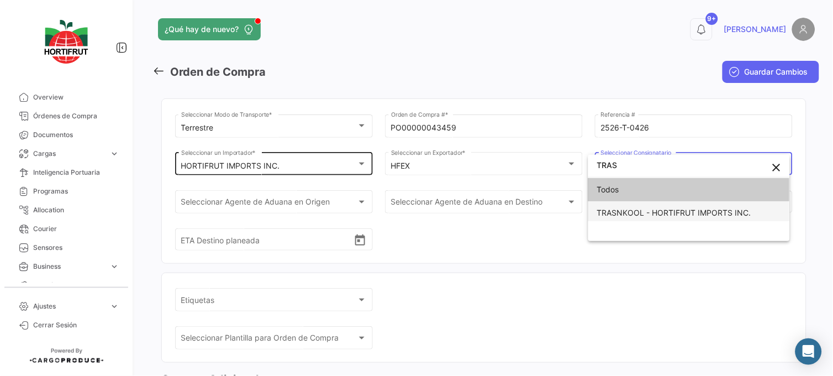
type input "TRAS"
click at [659, 220] on span "TRASNKOOL - HORTIFRUT IMPORTS INC." at bounding box center [674, 212] width 155 height 23
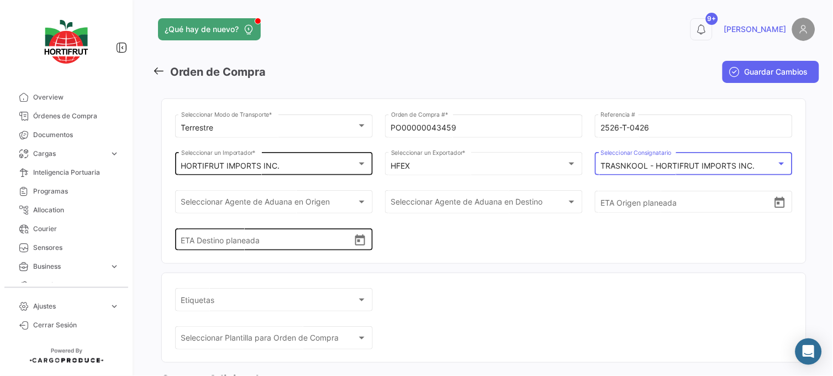
click at [335, 219] on div "ETA Destino planeada" at bounding box center [274, 229] width 186 height 41
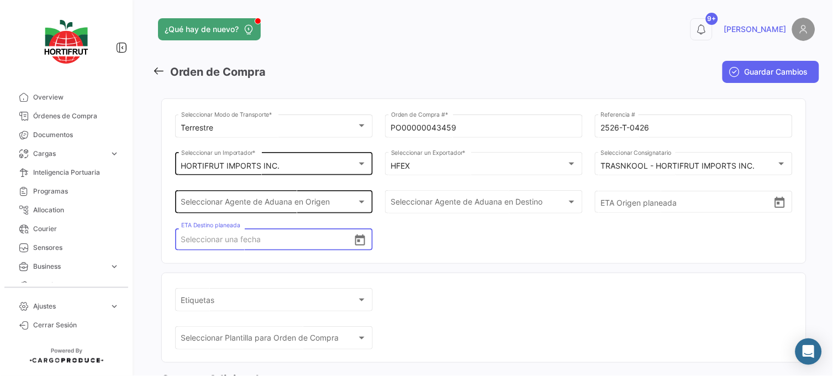
click at [337, 205] on div "Seleccionar Agente de Aduana en Origen" at bounding box center [269, 203] width 176 height 9
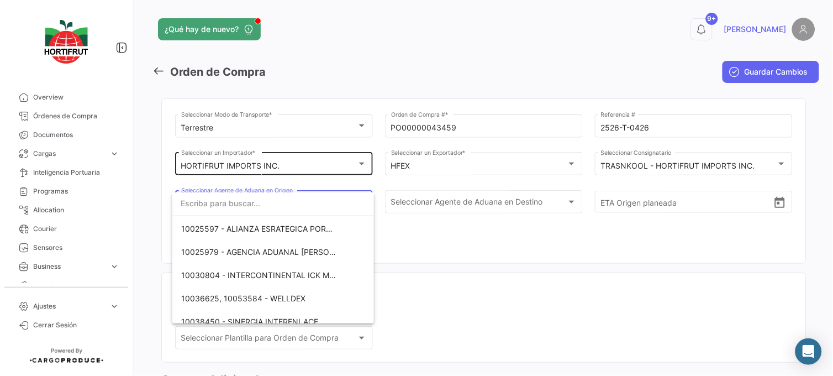
scroll to position [54, 0]
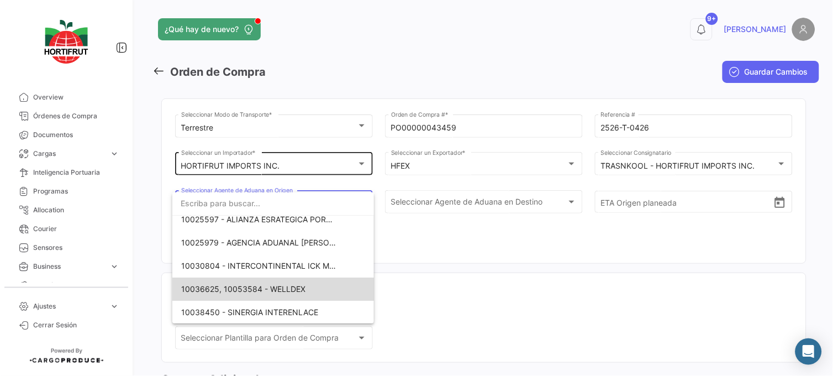
click at [325, 278] on span "10036625, 10053584 - WELLDEX" at bounding box center [258, 288] width 155 height 23
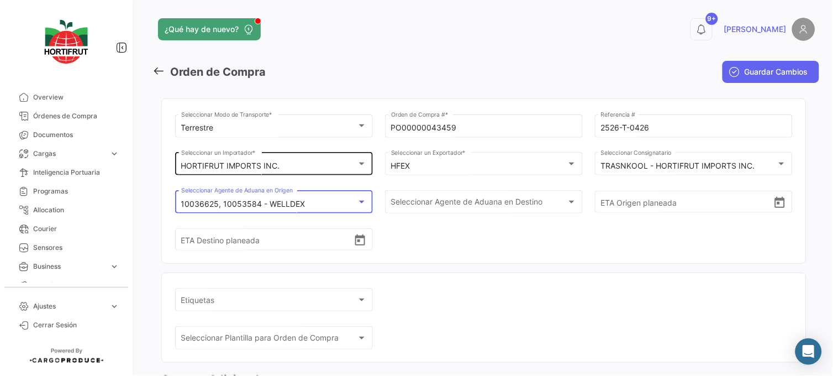
click at [442, 222] on div "Seleccionar Agente de Aduana en Destino Seleccionar Agente de Aduana en Destino" at bounding box center [484, 207] width 198 height 34
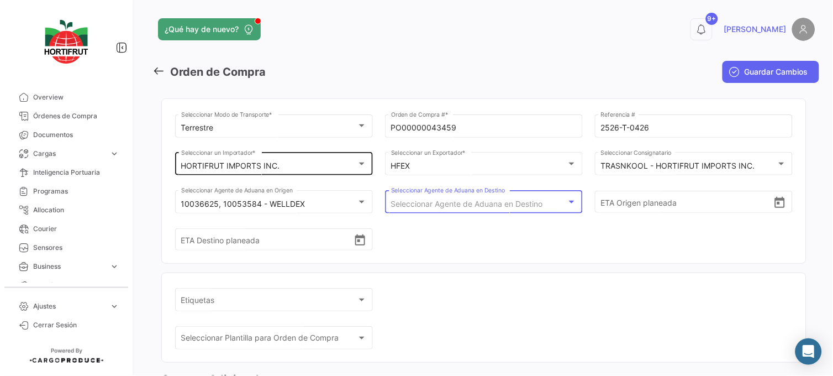
click at [464, 202] on span "Seleccionar Agente de Aduana en Destino" at bounding box center [467, 203] width 152 height 9
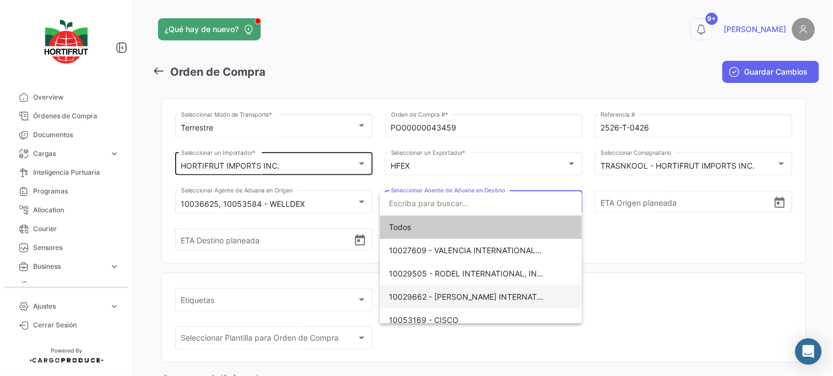
click at [506, 292] on span "10029662 - [PERSON_NAME] INTERNATIONAL" at bounding box center [475, 296] width 172 height 9
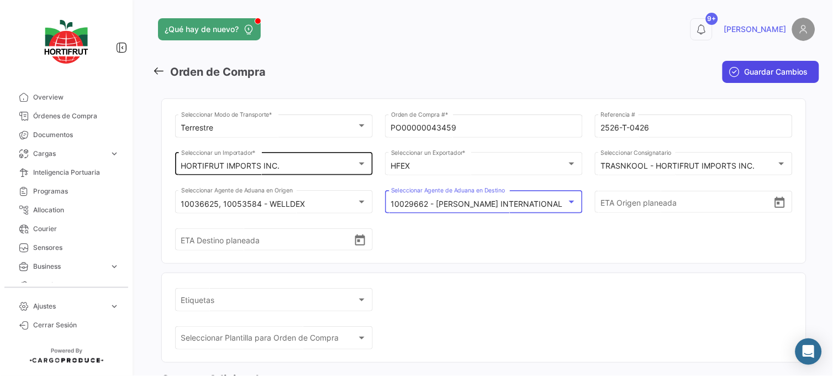
click at [747, 75] on span "Guardar Cambios" at bounding box center [776, 71] width 64 height 11
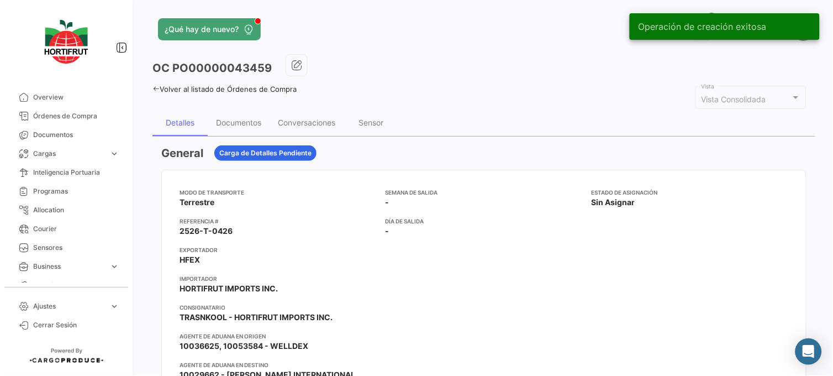
drag, startPoint x: 80, startPoint y: 118, endPoint x: 119, endPoint y: 96, distance: 44.8
click at [80, 118] on span "Órdenes de Compra" at bounding box center [76, 116] width 86 height 10
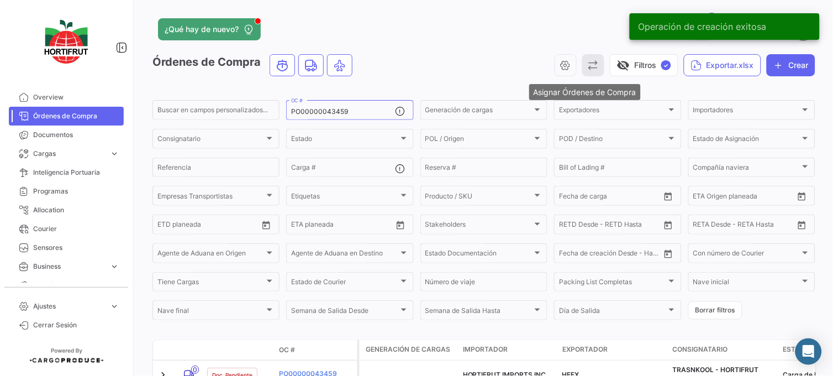
click at [590, 68] on icon "button" at bounding box center [593, 65] width 11 height 11
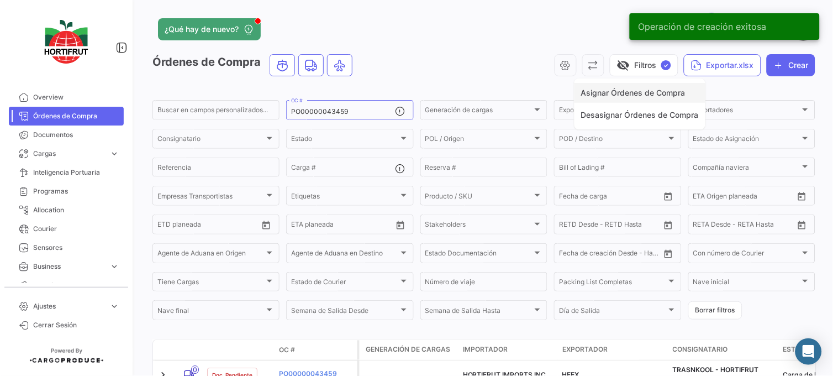
click at [595, 87] on button "Asignar Órdenes de Compra" at bounding box center [639, 93] width 131 height 20
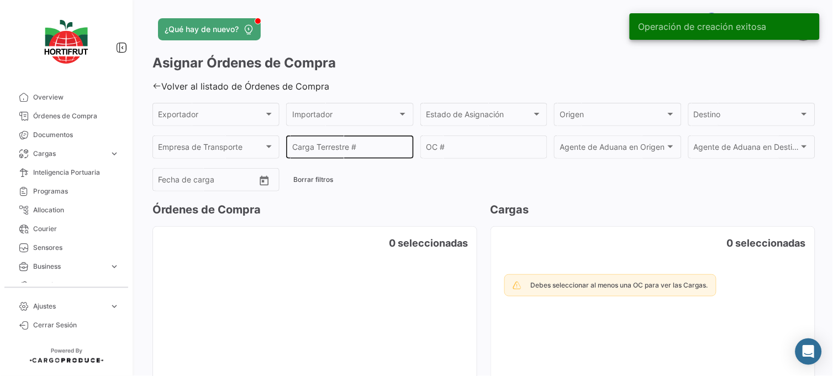
click at [333, 148] on input "Carga Terrestre #" at bounding box center [349, 148] width 115 height 9
paste input "2526-T-0426"
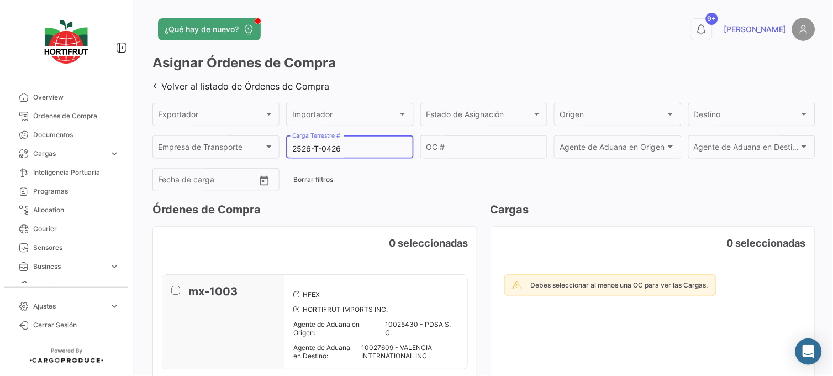
type input "2526-T-0426"
click at [498, 155] on div "OC #" at bounding box center [483, 145] width 115 height 25
paste input "PO00000043459"
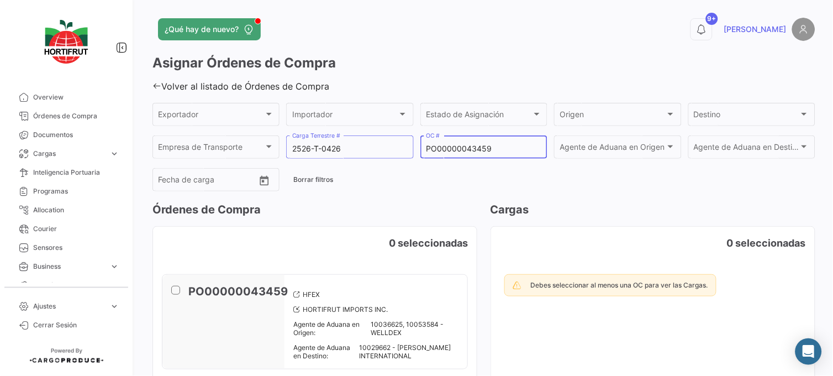
type input "PO00000043459"
click at [178, 289] on span at bounding box center [175, 289] width 9 height 9
click at [176, 294] on input "checkbox" at bounding box center [175, 294] width 1 height 1
checkbox input "true"
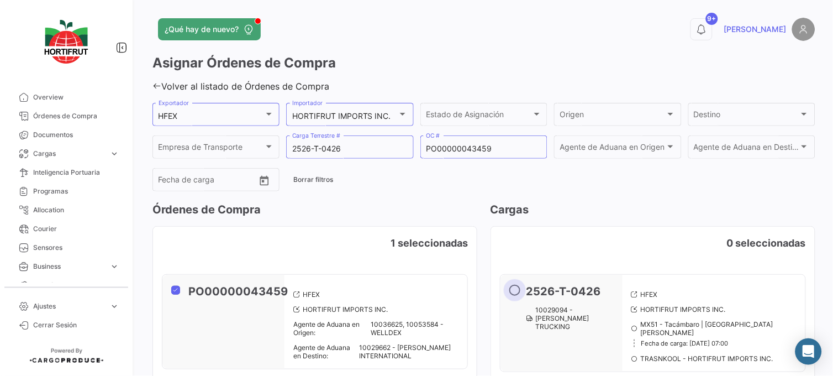
click at [511, 291] on span at bounding box center [514, 289] width 11 height 11
click at [511, 291] on input "radio" at bounding box center [514, 289] width 11 height 11
radio input "true"
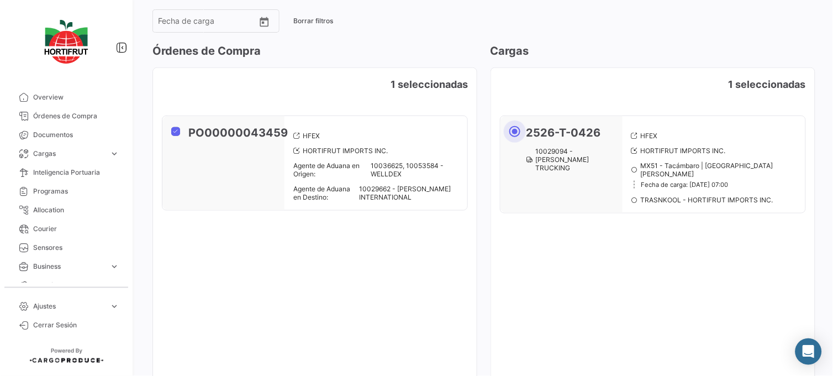
scroll to position [229, 0]
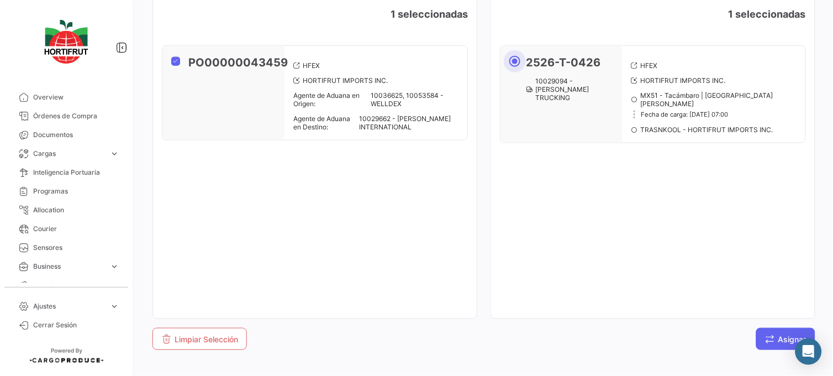
click at [774, 335] on span "Asignar" at bounding box center [785, 338] width 41 height 9
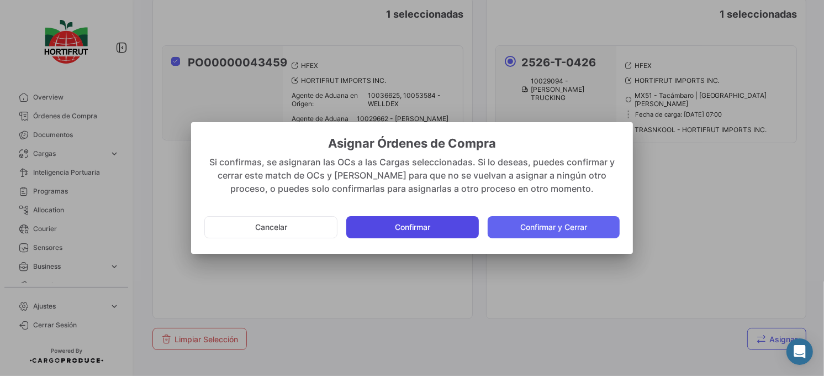
click at [448, 235] on button "Confirmar" at bounding box center [412, 227] width 132 height 22
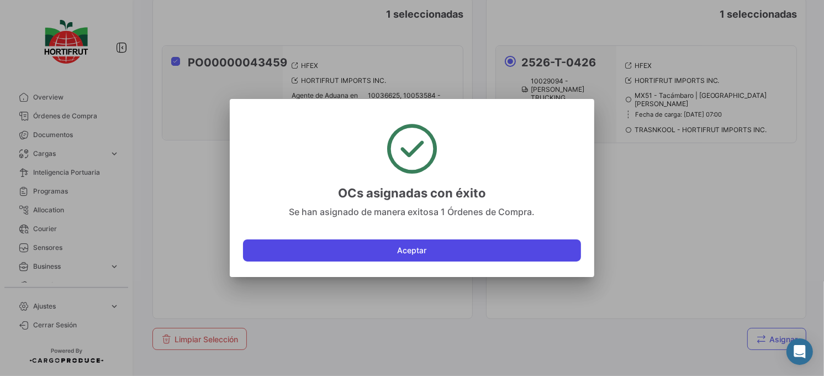
click at [348, 248] on button "Aceptar" at bounding box center [412, 250] width 338 height 22
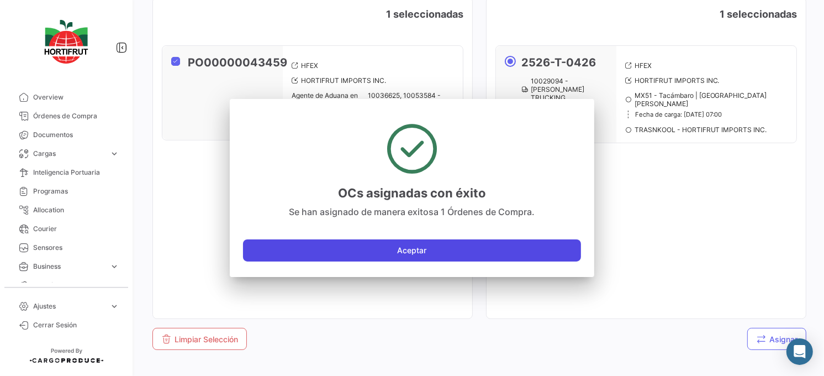
checkbox input "false"
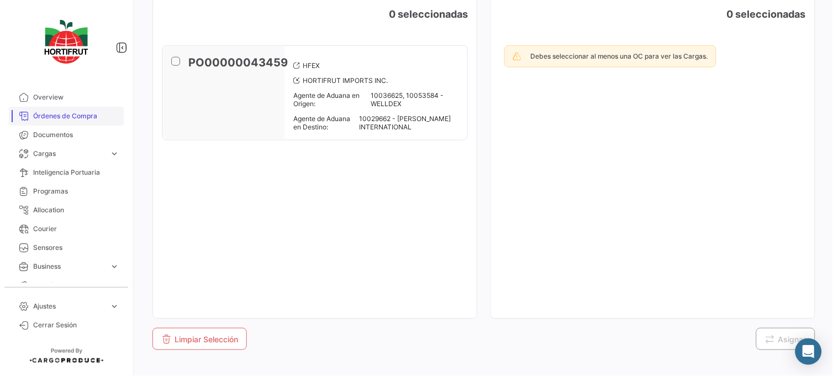
click at [73, 117] on span "Órdenes de Compra" at bounding box center [76, 116] width 86 height 10
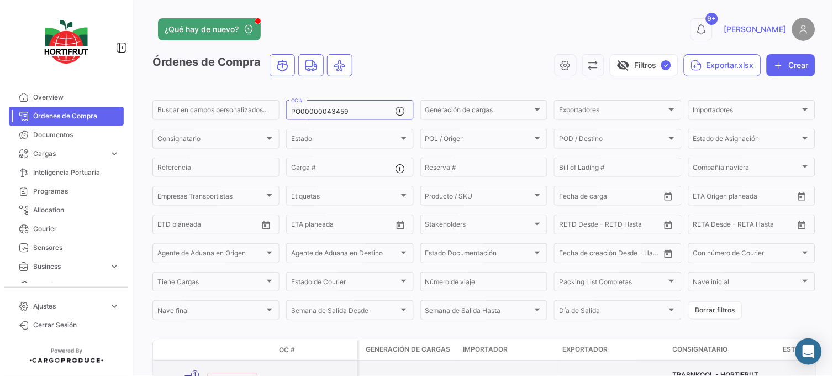
click at [298, 374] on link "PO00000043459" at bounding box center [316, 378] width 74 height 10
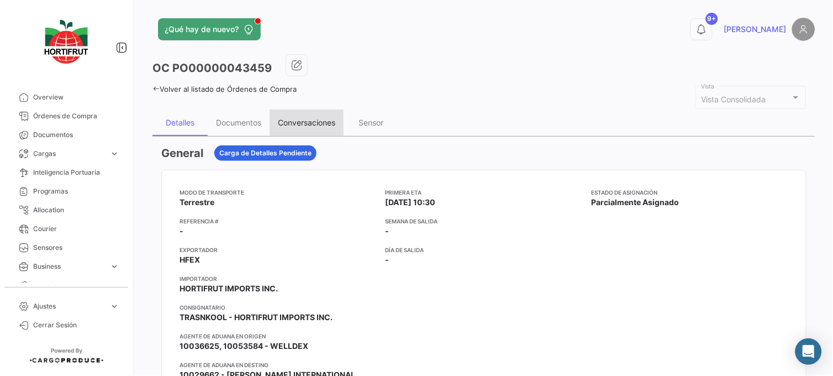
click at [319, 120] on div "Conversaciones" at bounding box center [306, 122] width 57 height 9
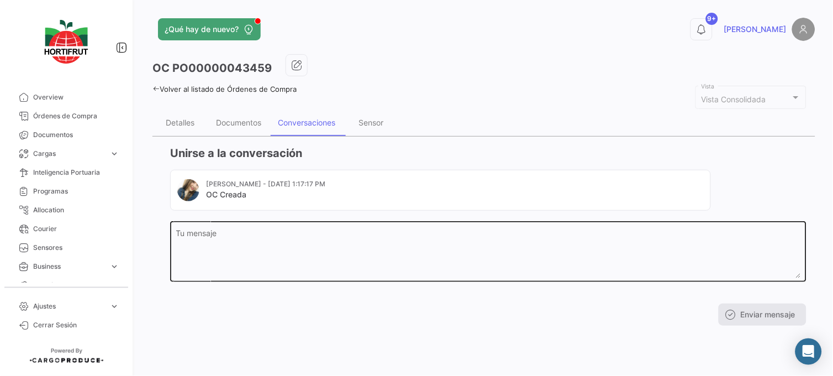
click at [314, 245] on textarea "Tu mensaje" at bounding box center [488, 253] width 625 height 49
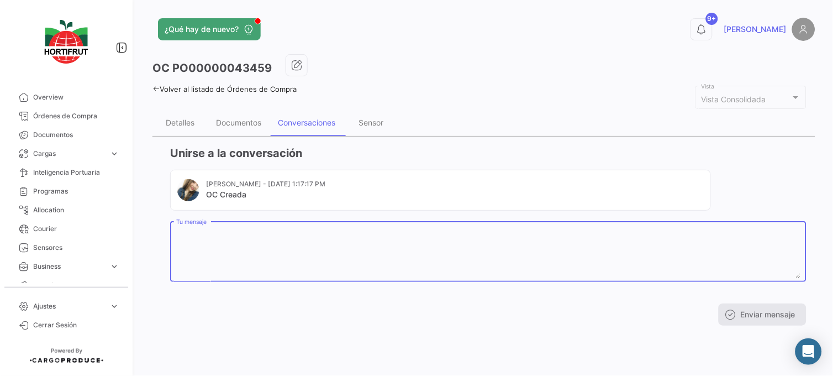
paste textarea "[PHONE_NUMBER]"
type textarea "[PHONE_NUMBER]"
click at [751, 314] on button "Enviar mensaje" at bounding box center [762, 314] width 88 height 22
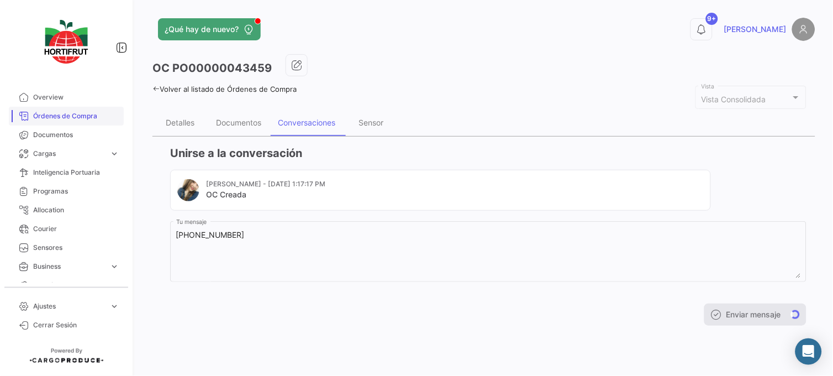
click at [95, 120] on span "Órdenes de Compra" at bounding box center [76, 116] width 86 height 10
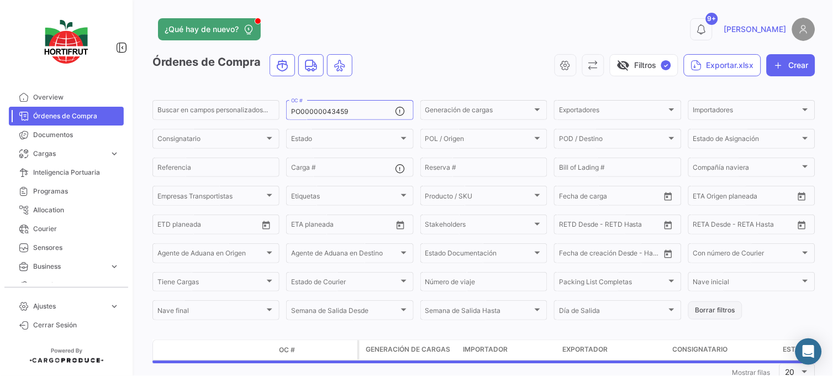
click at [724, 310] on button "Borrar filtros" at bounding box center [715, 310] width 54 height 18
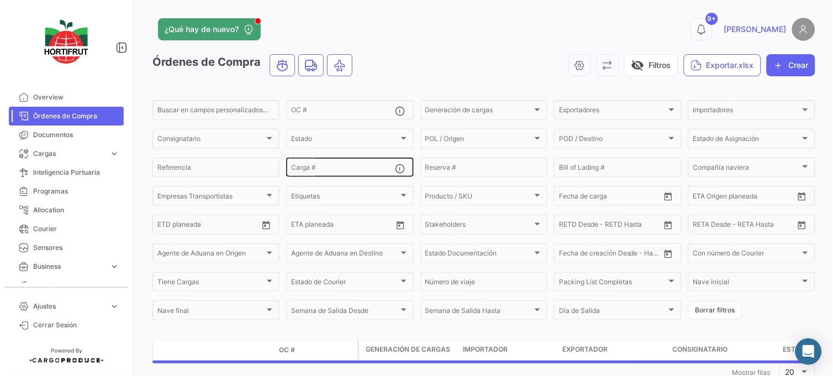
click at [360, 168] on input "Carga #" at bounding box center [343, 169] width 104 height 8
paste input "2526-T-0429"
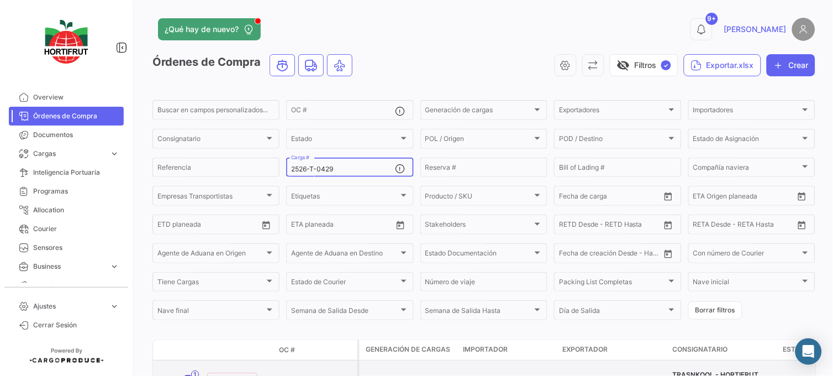
type input "2526-T-0429"
click at [310, 373] on link "PO00000043461" at bounding box center [316, 378] width 74 height 10
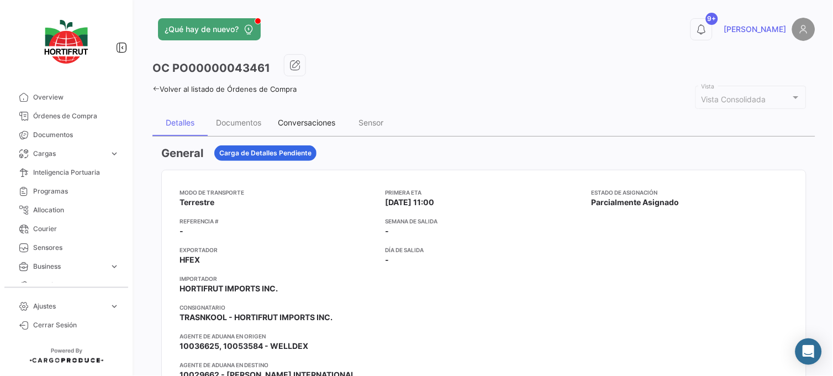
click at [283, 119] on div "Conversaciones" at bounding box center [306, 122] width 57 height 9
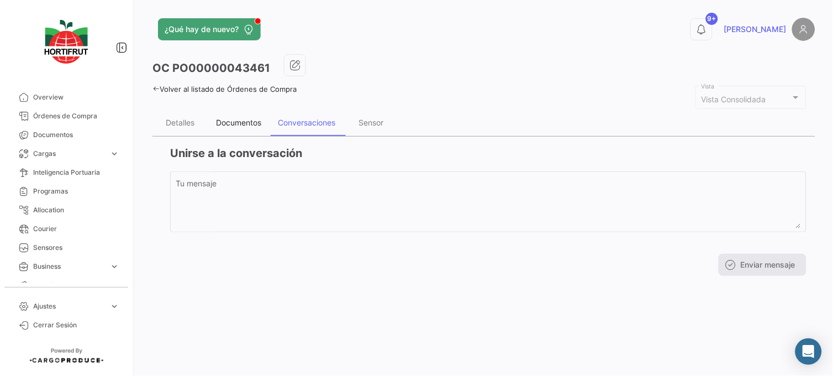
click at [235, 114] on div "Documentos" at bounding box center [239, 122] width 62 height 27
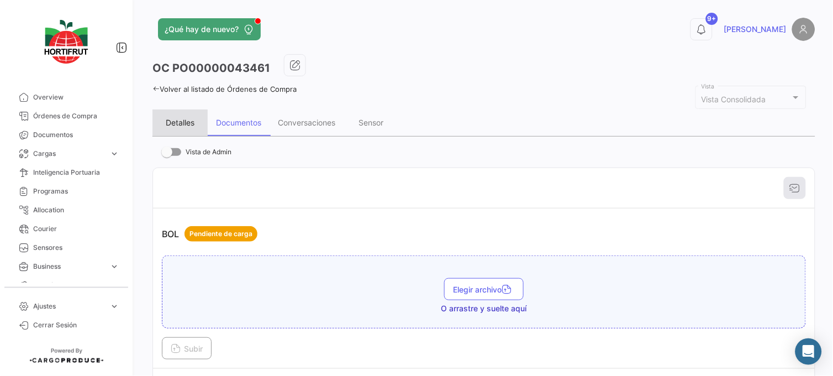
click at [190, 124] on div "Detalles" at bounding box center [180, 122] width 29 height 9
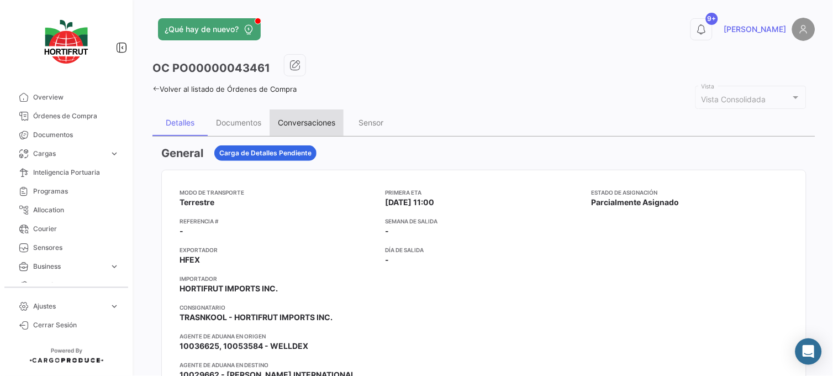
click at [317, 110] on div "Conversaciones" at bounding box center [306, 122] width 74 height 27
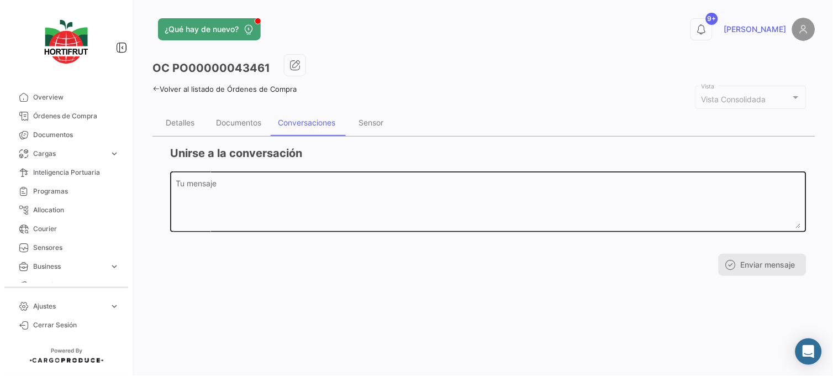
drag, startPoint x: 342, startPoint y: 236, endPoint x: 337, endPoint y: 228, distance: 10.4
click at [339, 234] on div "Tu mensaje" at bounding box center [488, 206] width 636 height 71
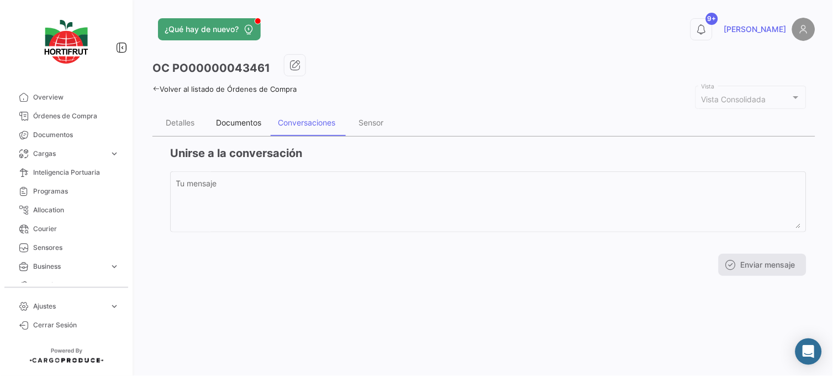
click at [251, 119] on div "Documentos" at bounding box center [238, 122] width 45 height 9
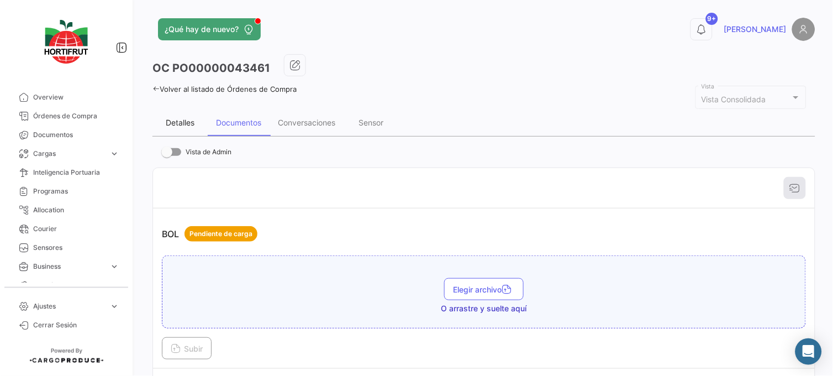
click at [184, 121] on div "Detalles" at bounding box center [180, 122] width 29 height 9
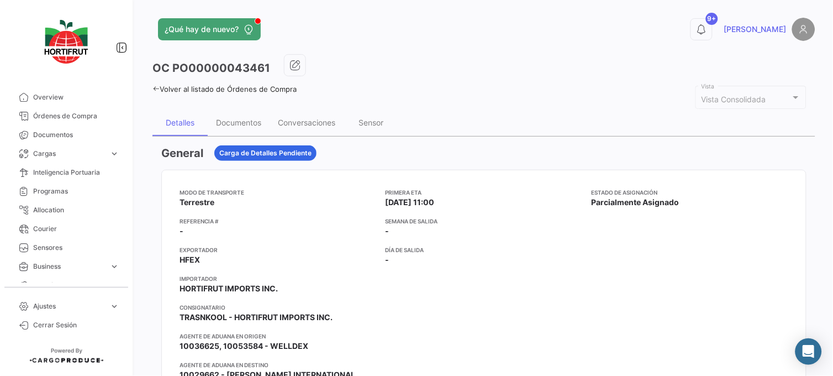
drag, startPoint x: 102, startPoint y: 108, endPoint x: 127, endPoint y: 117, distance: 26.9
click at [102, 108] on link "Órdenes de Compra" at bounding box center [66, 116] width 115 height 19
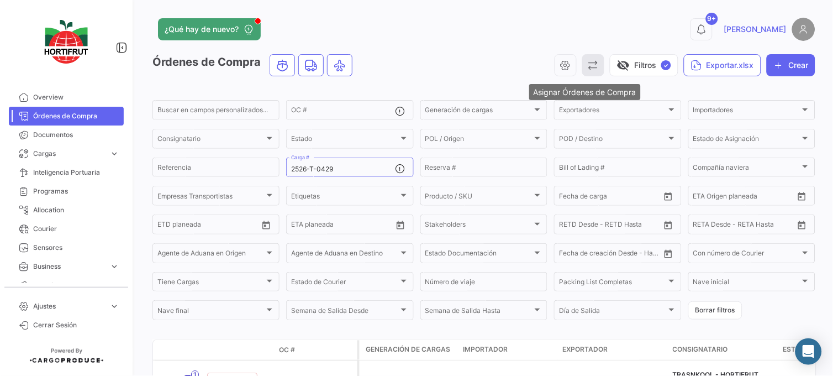
click at [588, 62] on icon "button" at bounding box center [593, 65] width 11 height 11
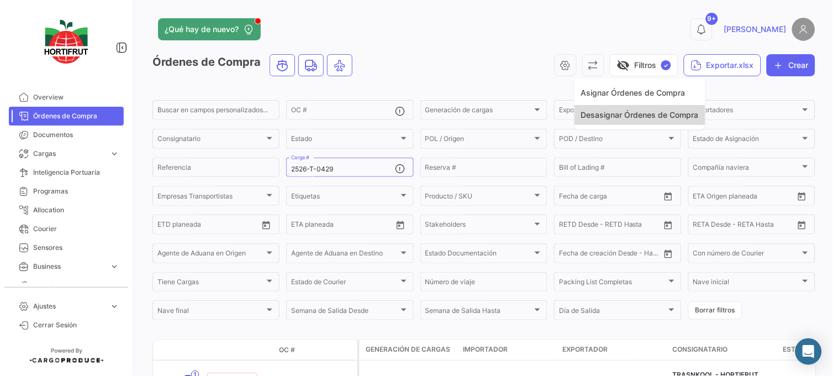
click at [595, 114] on span "Desasignar Órdenes de Compra" at bounding box center [640, 114] width 118 height 9
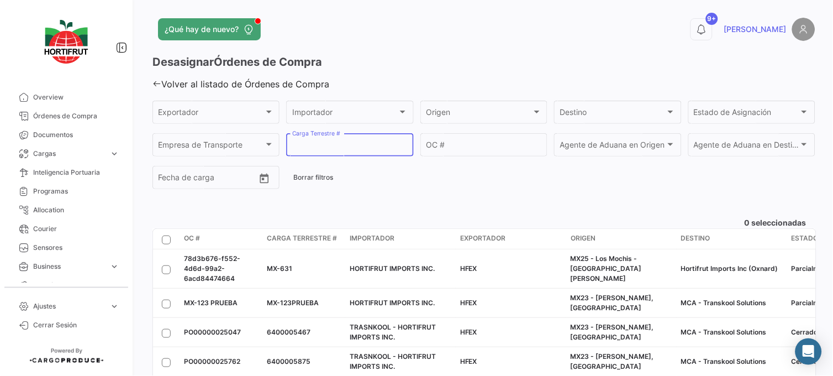
click at [381, 151] on input "Carga Terrestre #" at bounding box center [349, 146] width 115 height 9
paste input "[PHONE_NUMBER]"
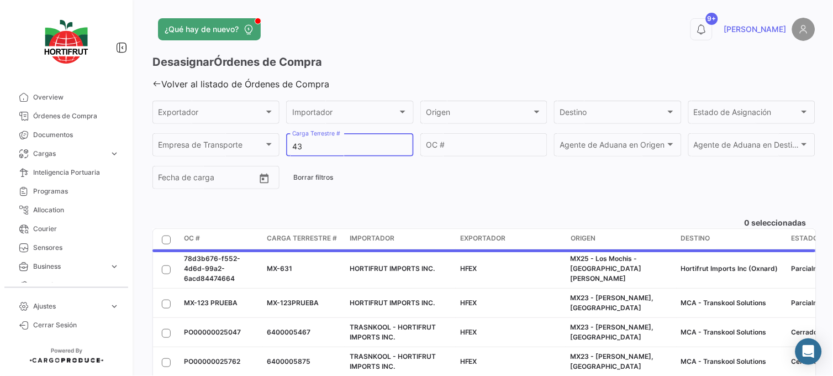
type input "4"
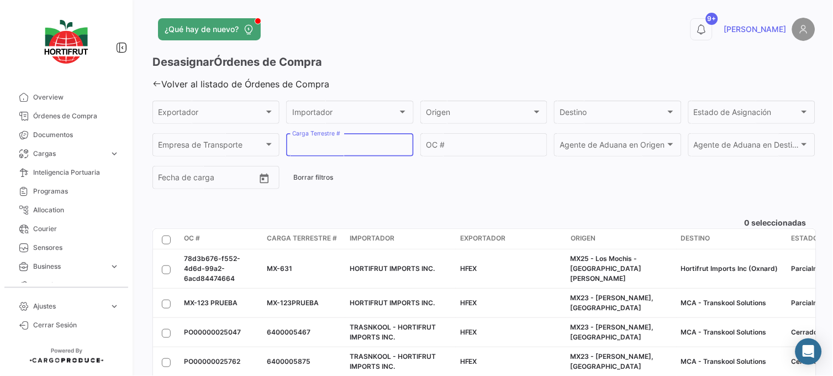
paste input "2526-T-0429"
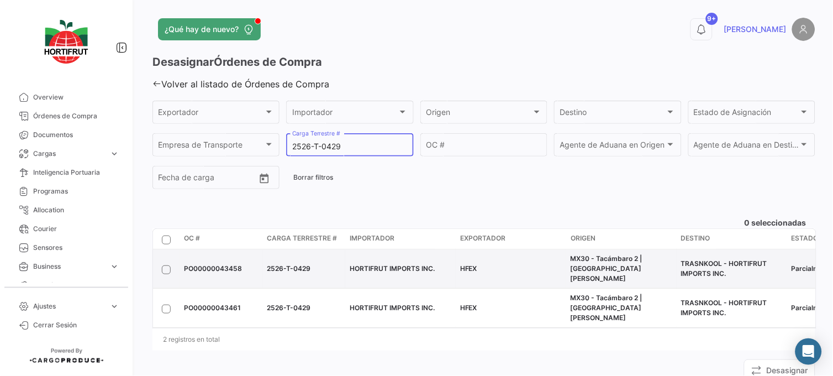
type input "2526-T-0429"
click at [168, 265] on span at bounding box center [166, 269] width 9 height 9
click at [166, 274] on input "checkbox" at bounding box center [166, 274] width 1 height 1
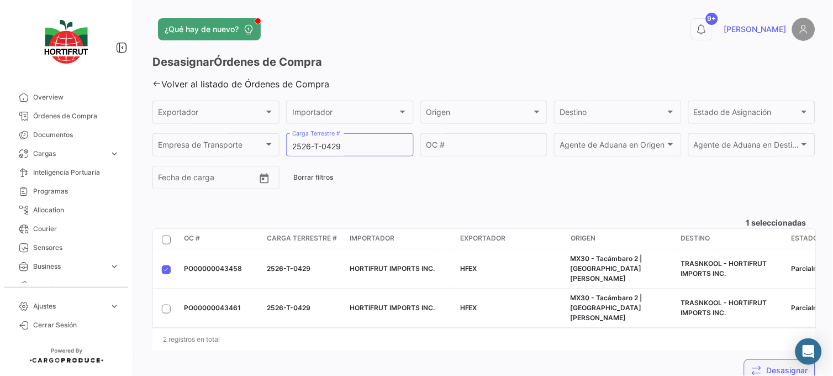
click at [760, 359] on button "Desasignar" at bounding box center [779, 370] width 71 height 22
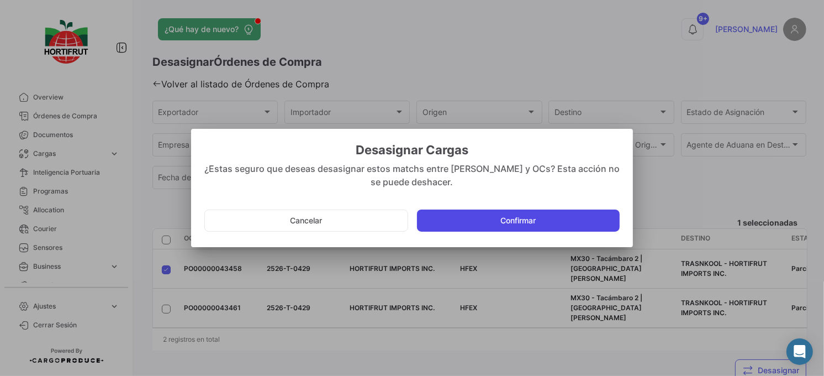
click at [596, 226] on button "Confirmar" at bounding box center [518, 220] width 203 height 22
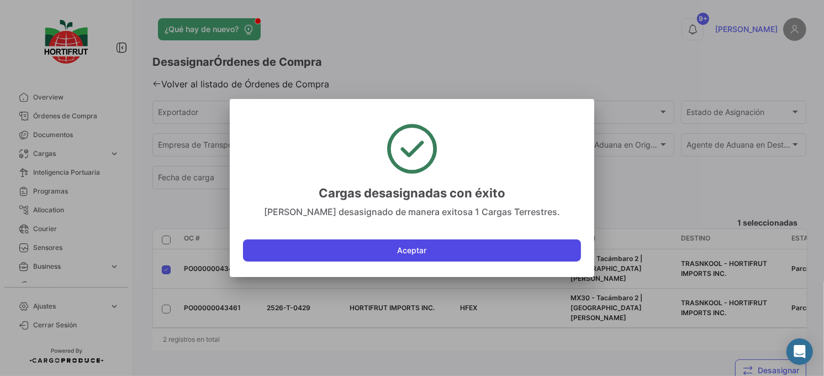
click at [510, 255] on button "Aceptar" at bounding box center [412, 250] width 338 height 22
checkbox input "false"
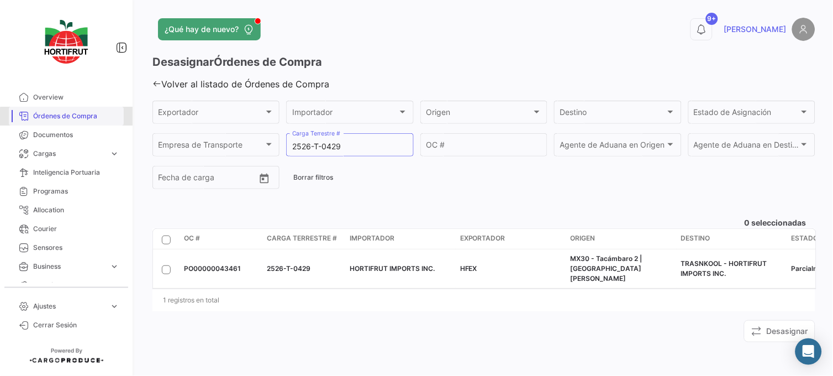
click at [79, 124] on link "Órdenes de Compra" at bounding box center [66, 116] width 115 height 19
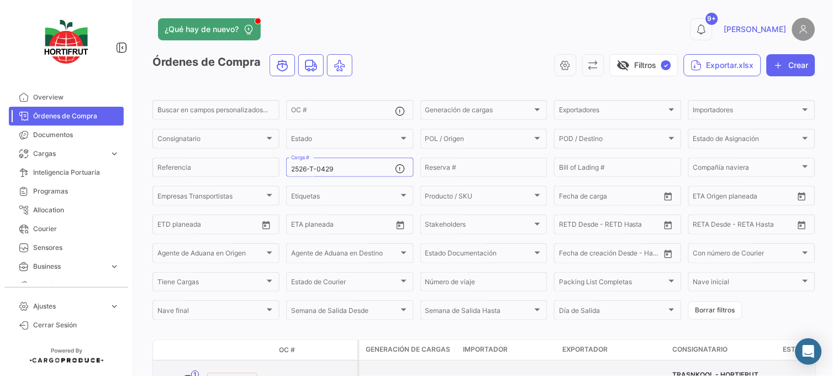
click at [313, 373] on link "PO00000043461" at bounding box center [316, 378] width 74 height 10
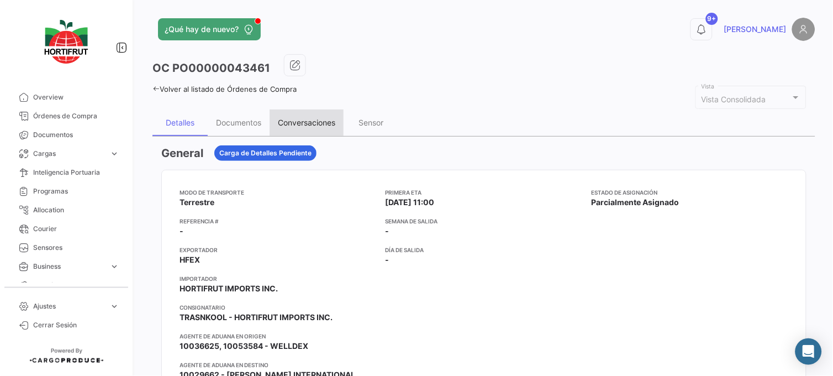
click at [316, 128] on div "Conversaciones" at bounding box center [306, 122] width 74 height 27
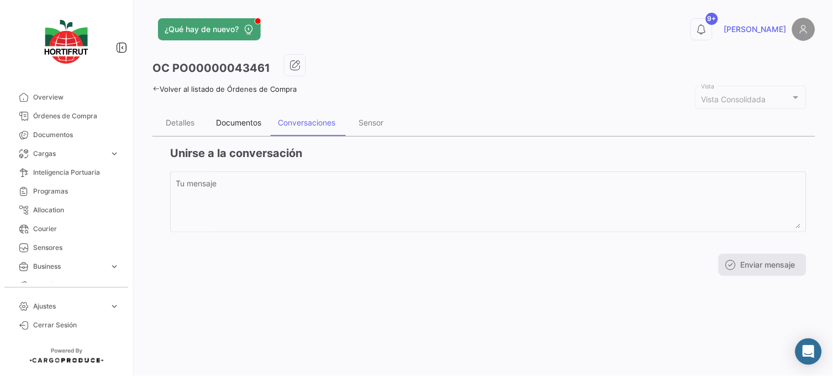
click at [247, 122] on div "Documentos" at bounding box center [238, 122] width 45 height 9
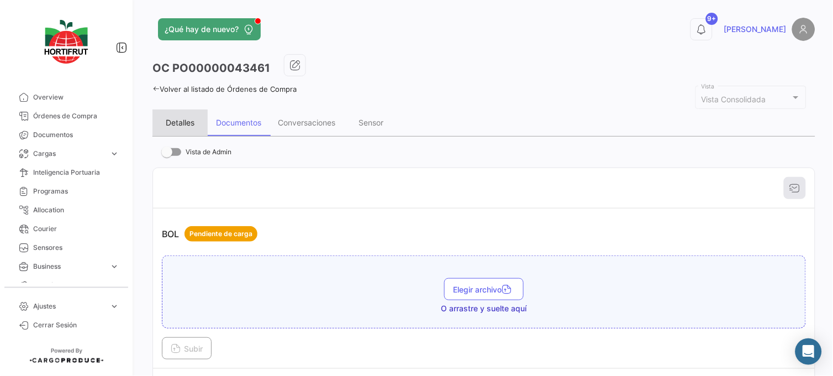
click at [194, 118] on div "Detalles" at bounding box center [180, 122] width 29 height 9
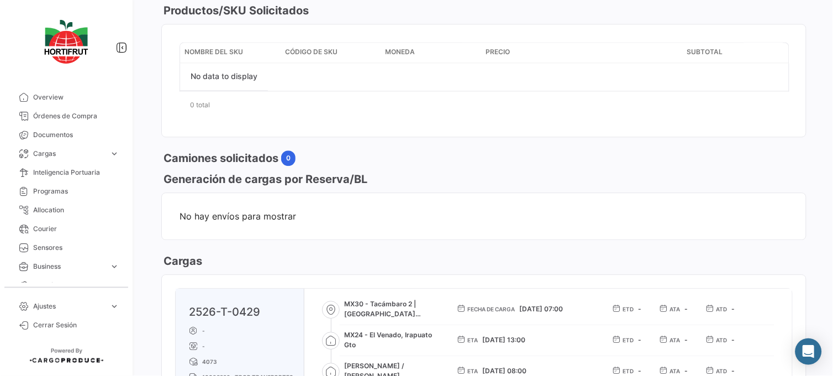
scroll to position [494, 0]
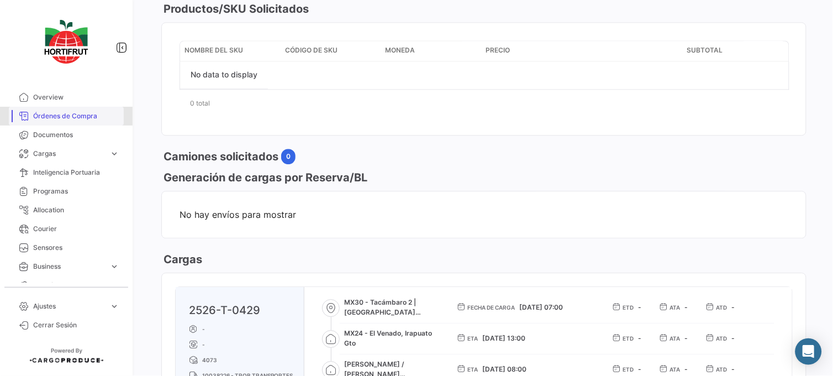
click at [66, 118] on span "Órdenes de Compra" at bounding box center [76, 116] width 86 height 10
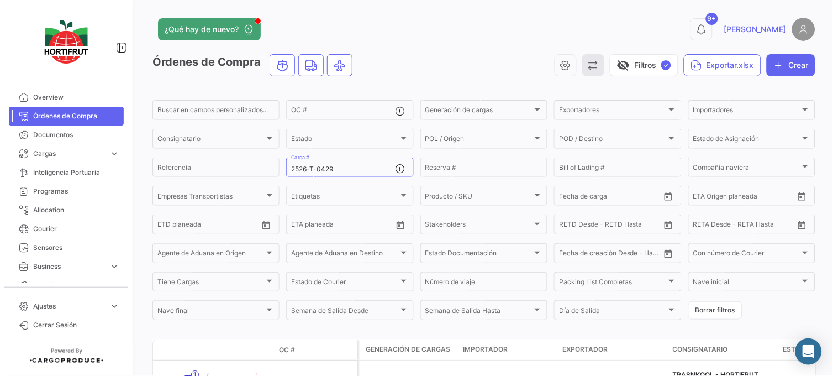
click at [592, 70] on button "button" at bounding box center [593, 65] width 22 height 22
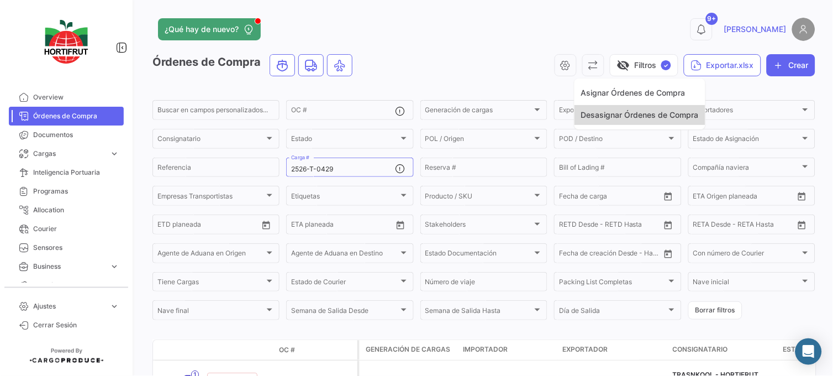
click at [602, 112] on span "Desasignar Órdenes de Compra" at bounding box center [640, 114] width 118 height 9
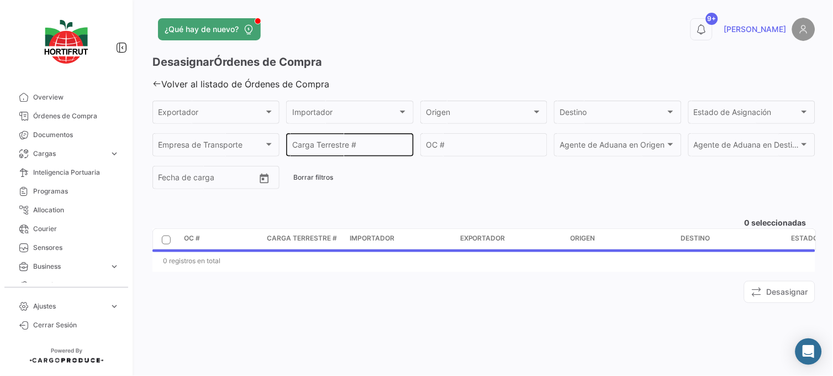
click at [329, 148] on input "Carga Terrestre #" at bounding box center [349, 146] width 115 height 9
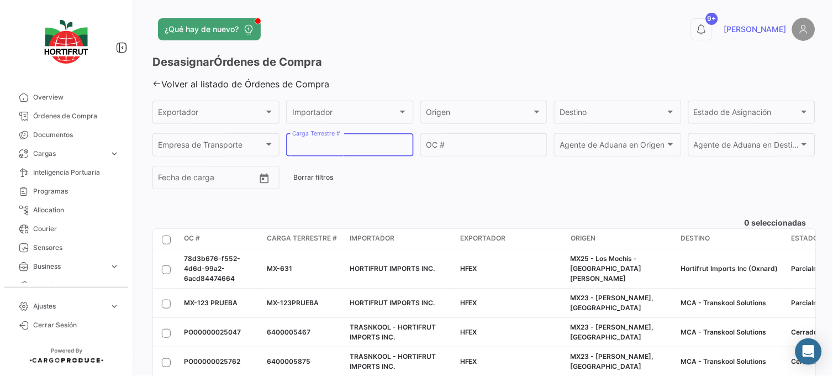
paste input "2526-T-0429"
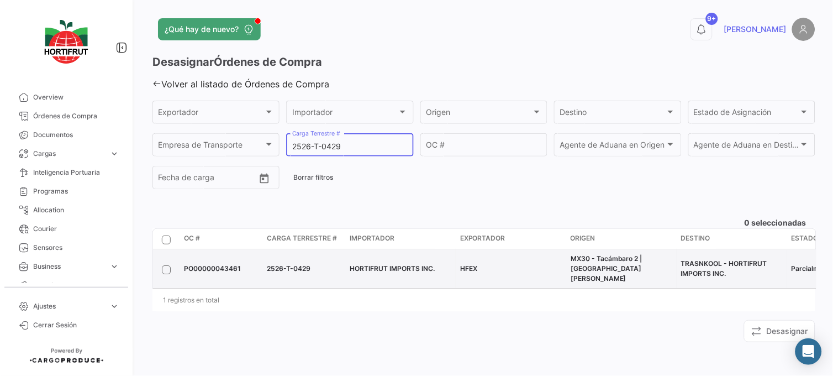
type input "2526-T-0429"
click at [166, 265] on span at bounding box center [166, 269] width 9 height 9
click at [166, 274] on input "checkbox" at bounding box center [166, 274] width 1 height 1
checkbox input "true"
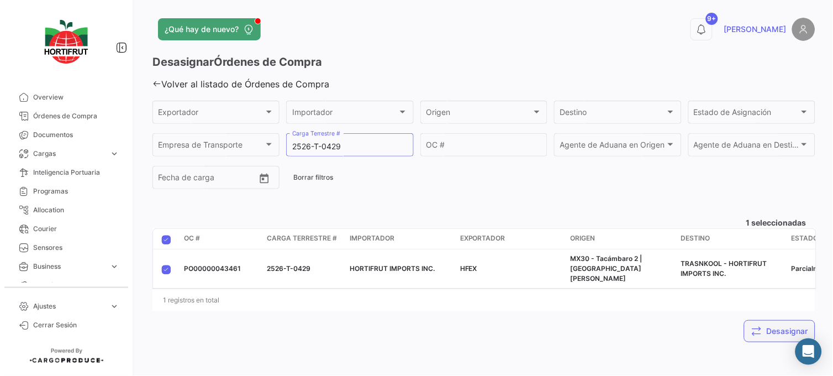
click at [749, 326] on button "Desasignar" at bounding box center [779, 331] width 71 height 22
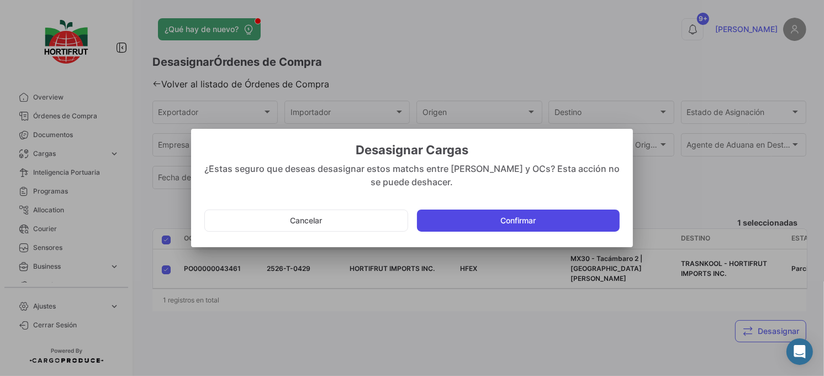
click at [527, 213] on button "Confirmar" at bounding box center [518, 220] width 203 height 22
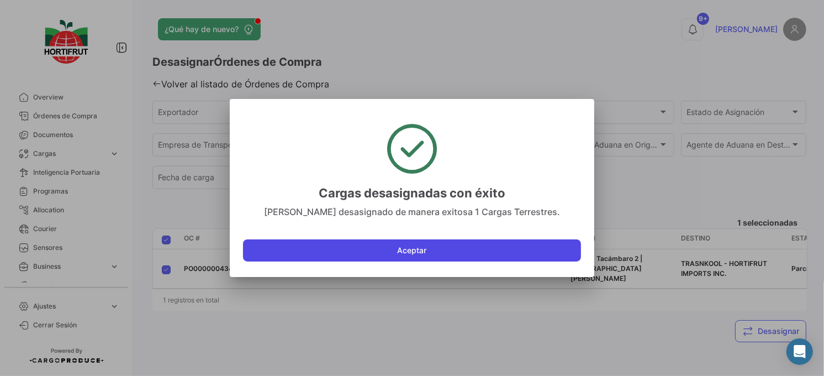
click at [468, 252] on button "Aceptar" at bounding box center [412, 250] width 338 height 22
checkbox input "false"
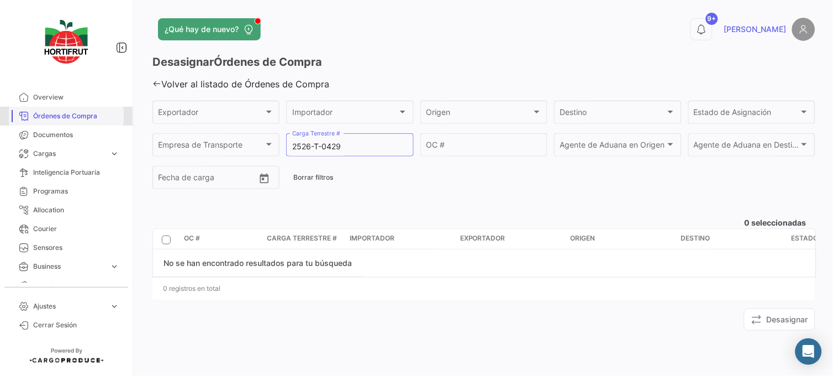
click at [84, 119] on span "Órdenes de Compra" at bounding box center [76, 116] width 86 height 10
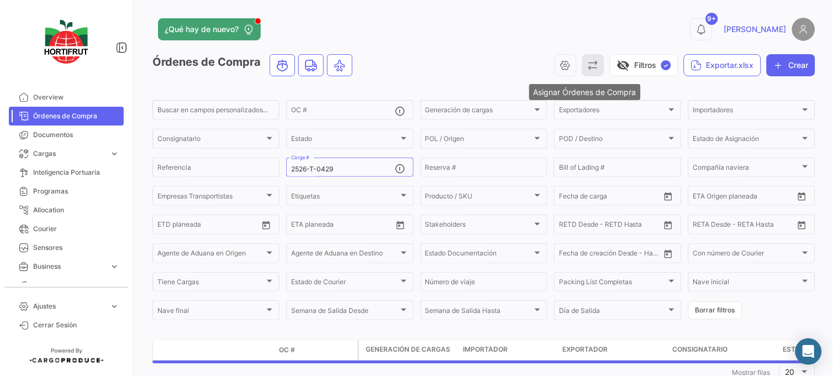
click at [588, 60] on icon "button" at bounding box center [593, 65] width 11 height 11
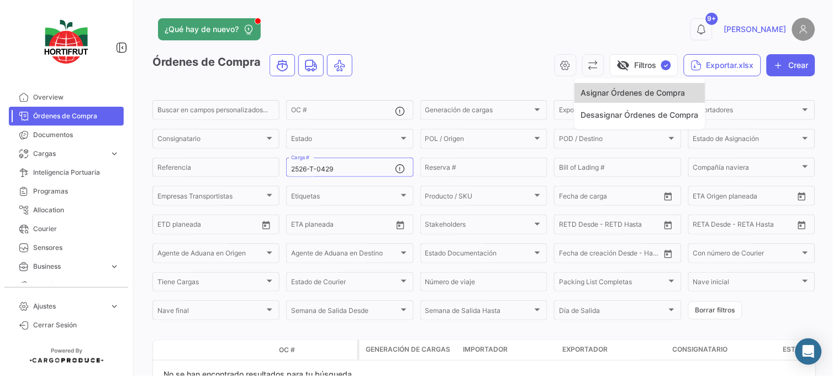
click at [586, 94] on span "Asignar Órdenes de Compra" at bounding box center [633, 92] width 104 height 9
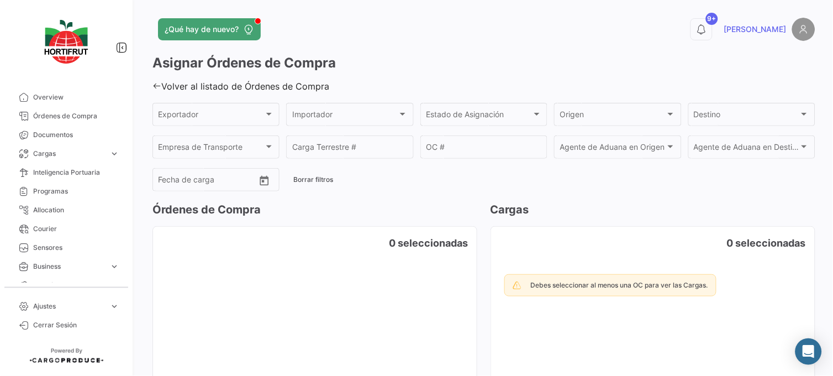
click at [156, 75] on div "Asignar Órdenes de Compra" at bounding box center [483, 67] width 663 height 27
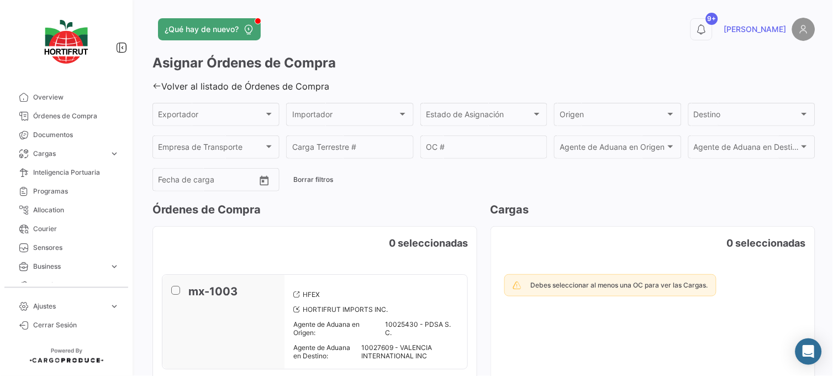
click at [156, 84] on icon at bounding box center [156, 85] width 9 height 9
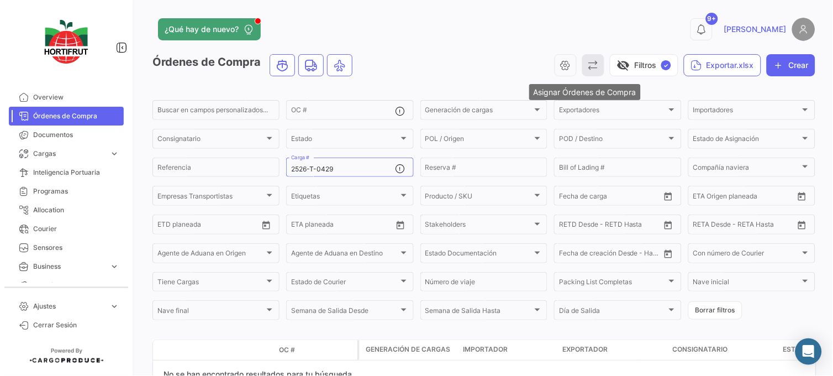
click at [588, 67] on icon "button" at bounding box center [593, 65] width 11 height 11
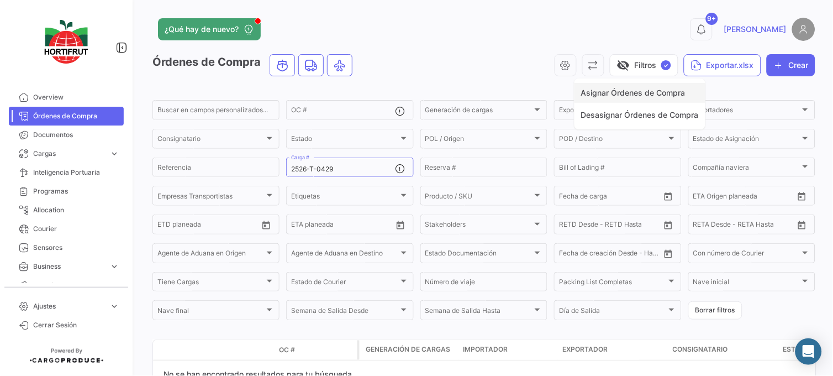
click at [593, 88] on span "Asignar Órdenes de Compra" at bounding box center [633, 92] width 104 height 9
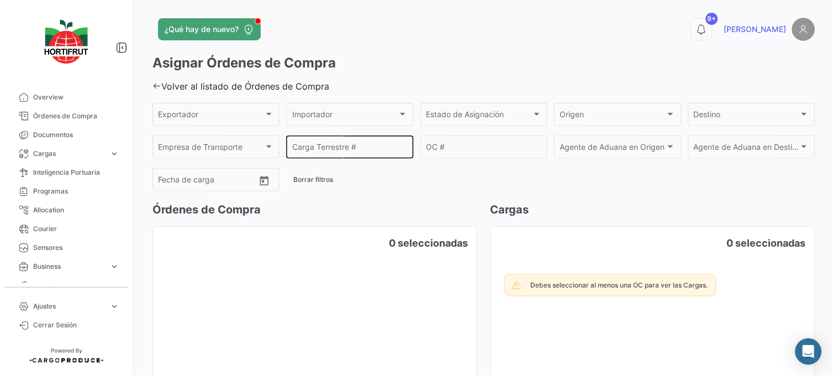
click at [382, 153] on div "Carga Terrestre #" at bounding box center [349, 145] width 115 height 25
paste input "PO00000043461"
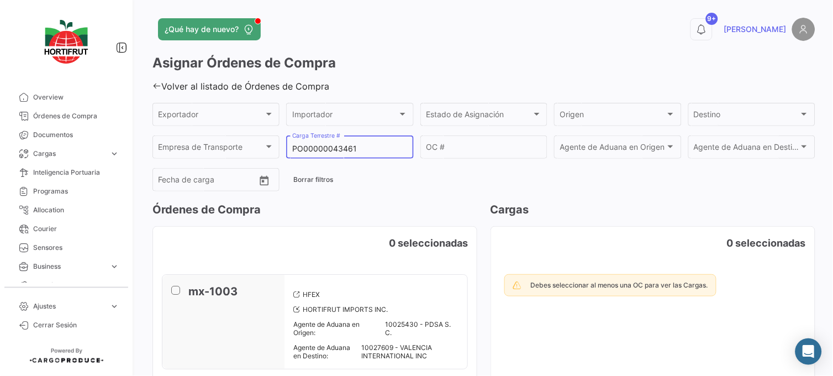
type input "PO00000043461"
click at [158, 84] on icon at bounding box center [156, 85] width 9 height 9
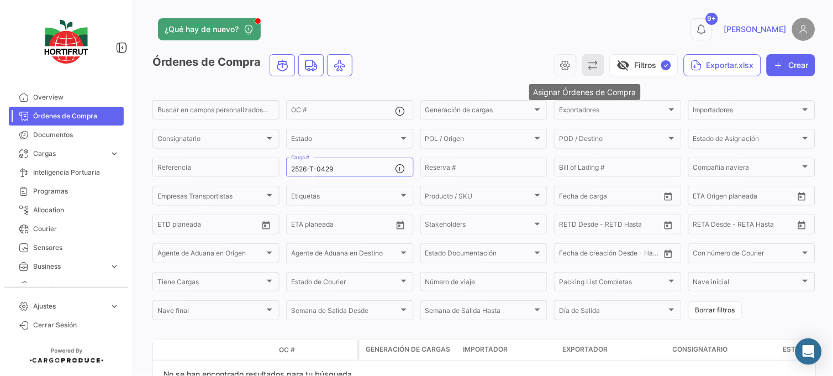
click at [593, 65] on button "button" at bounding box center [593, 65] width 22 height 22
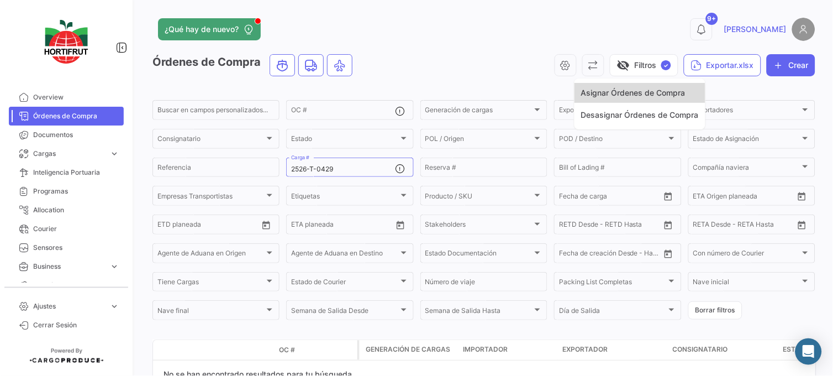
click at [616, 84] on button "Asignar Órdenes de Compra" at bounding box center [639, 93] width 131 height 20
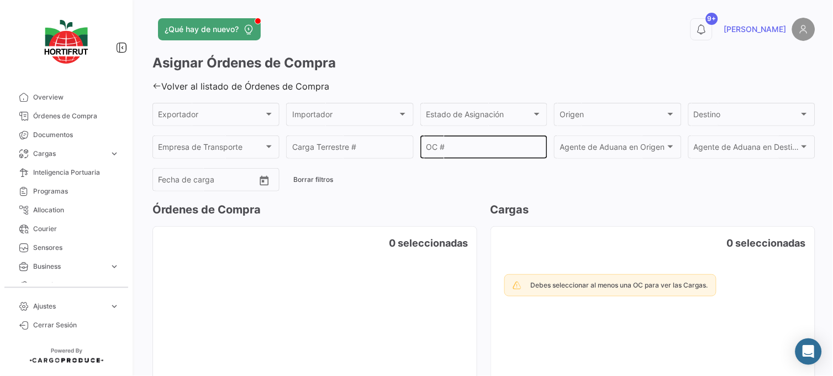
click at [442, 142] on div "OC #" at bounding box center [483, 145] width 115 height 25
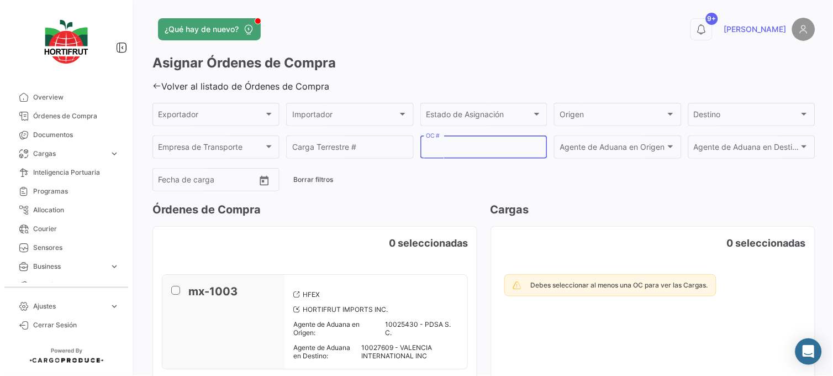
paste input "PO00000043461"
type input "PO00000043461"
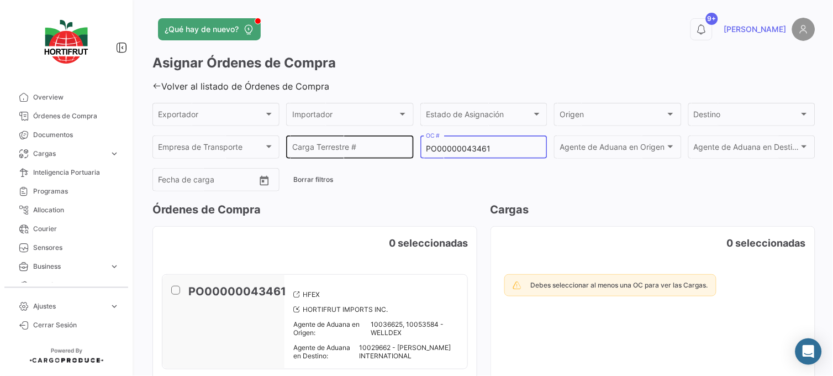
click at [341, 141] on div "Carga Terrestre #" at bounding box center [349, 145] width 115 height 25
paste input "2526-T-0429"
type input "2526-T-0429"
click at [179, 292] on span at bounding box center [175, 289] width 9 height 9
click at [176, 294] on input "checkbox" at bounding box center [175, 294] width 1 height 1
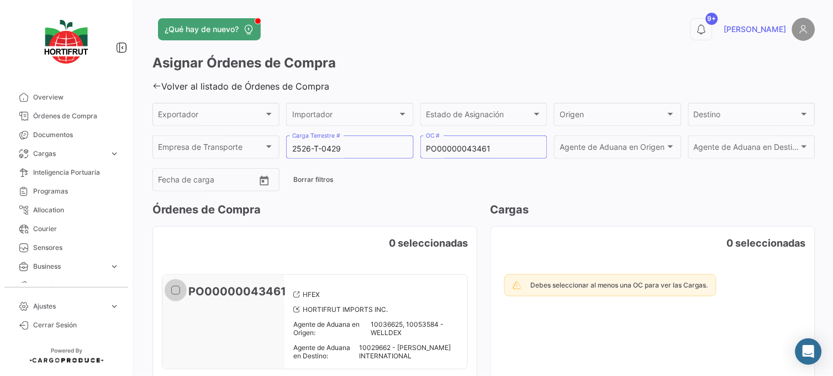
checkbox input "true"
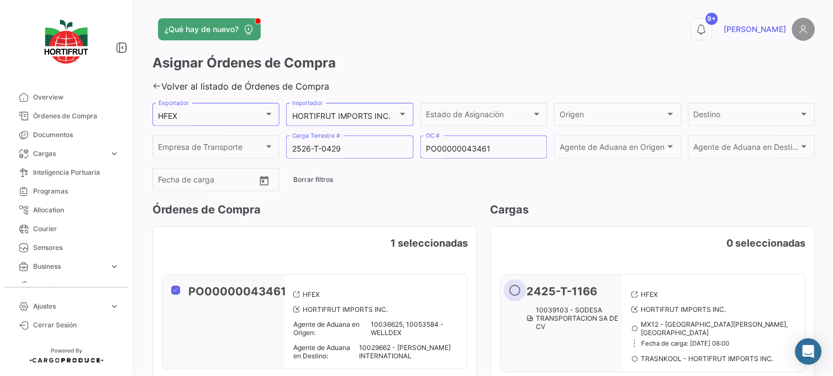
click at [509, 287] on span at bounding box center [514, 289] width 11 height 11
click at [509, 287] on input "radio" at bounding box center [514, 289] width 11 height 11
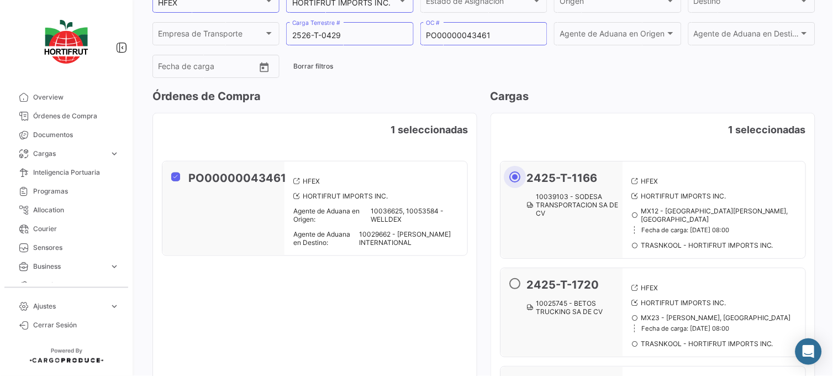
scroll to position [121, 0]
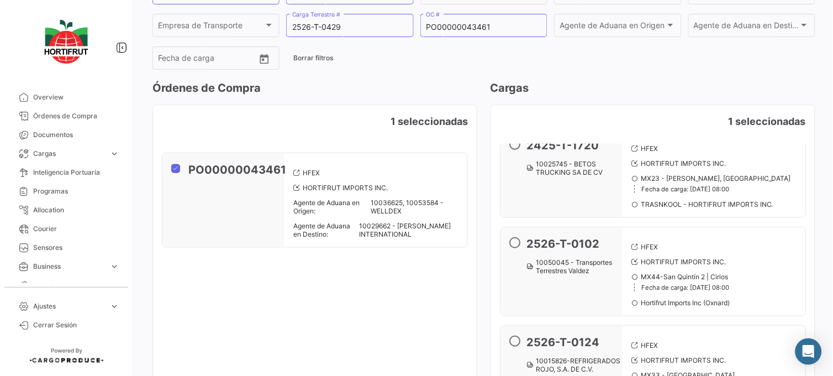
radio input "false"
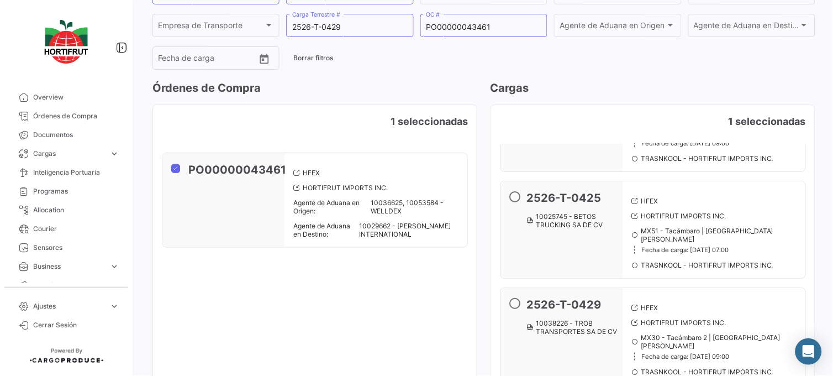
scroll to position [1002, 0]
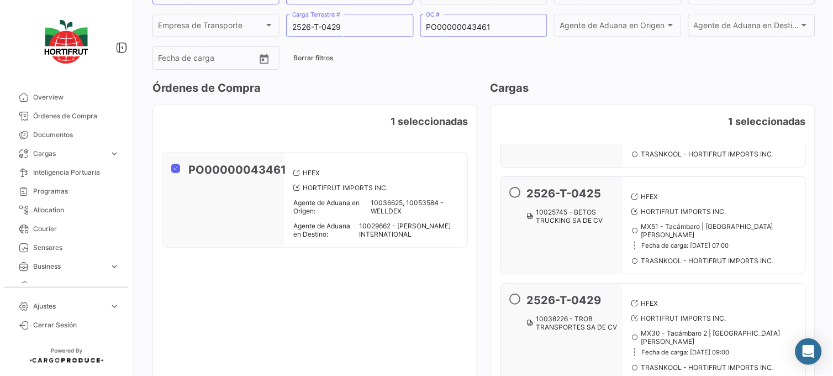
click at [512, 293] on span at bounding box center [514, 298] width 11 height 11
click at [512, 293] on input "radio" at bounding box center [514, 298] width 11 height 11
radio input "true"
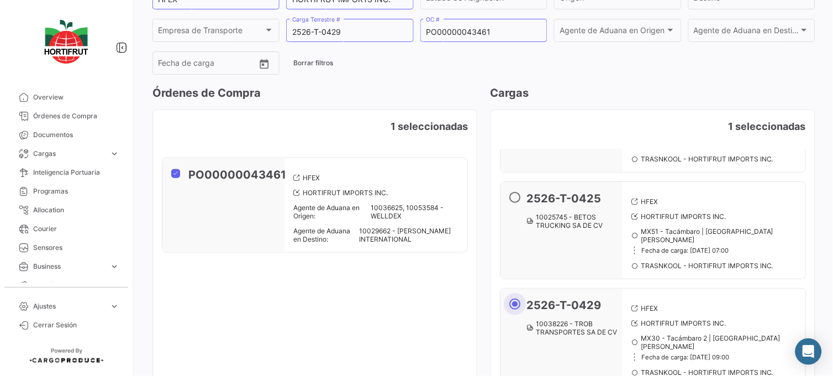
scroll to position [219, 0]
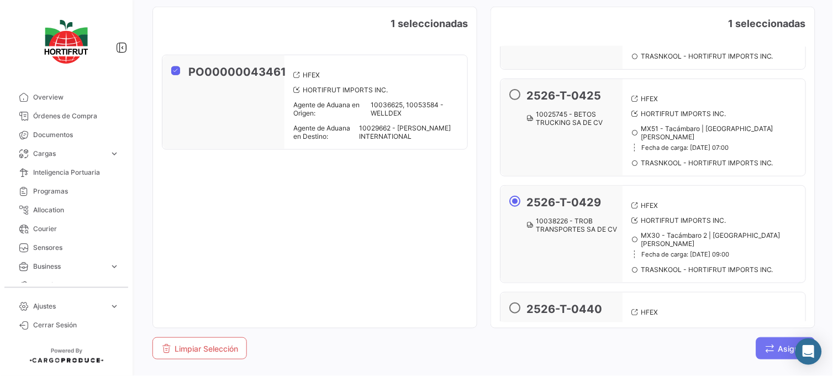
click at [783, 346] on span "Asignar" at bounding box center [785, 347] width 41 height 9
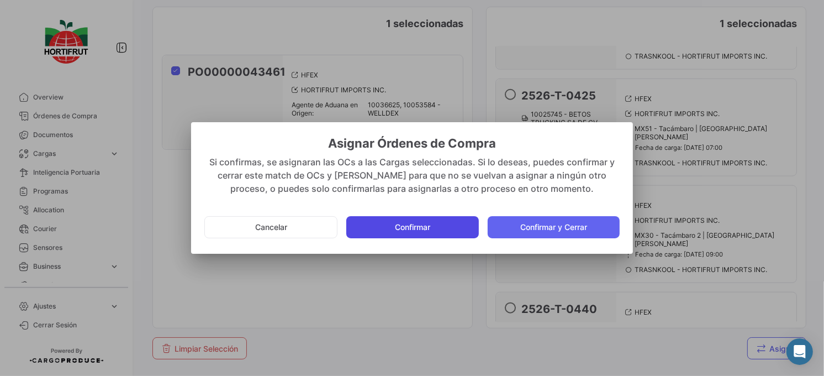
click at [459, 235] on button "Confirmar" at bounding box center [412, 227] width 132 height 22
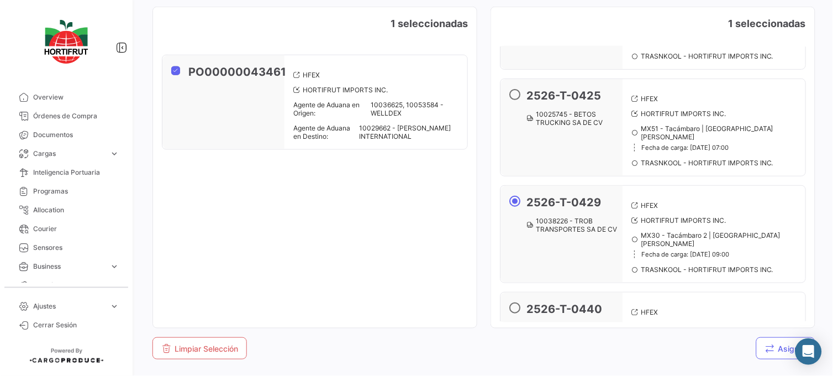
drag, startPoint x: 384, startPoint y: 251, endPoint x: 330, endPoint y: 210, distance: 68.1
click at [330, 210] on main "Órdenes de Compra 1 seleccionadas PO00000043461 HFEX HORTIFRUT IMPORTS INC. Age…" at bounding box center [483, 170] width 663 height 377
drag, startPoint x: 330, startPoint y: 210, endPoint x: 384, endPoint y: 285, distance: 92.9
click at [384, 285] on cdk-virtual-scroll-viewport "PO00000043461 HFEX HORTIFRUT IMPORTS INC. Agente de Aduana en Origen: 10036625,…" at bounding box center [315, 184] width 324 height 276
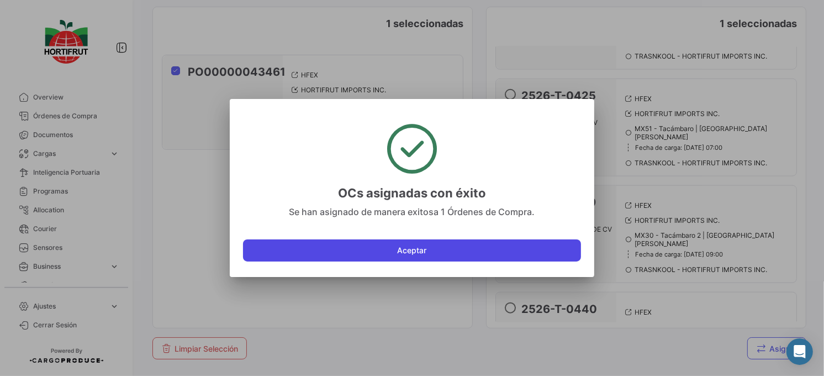
click at [396, 255] on button "Aceptar" at bounding box center [412, 250] width 338 height 22
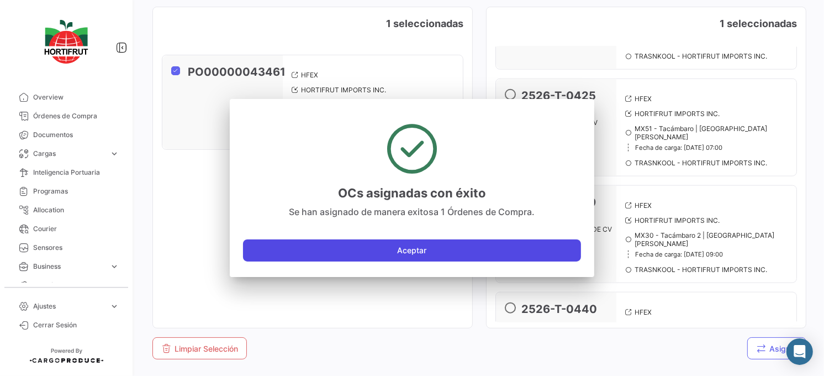
checkbox input "false"
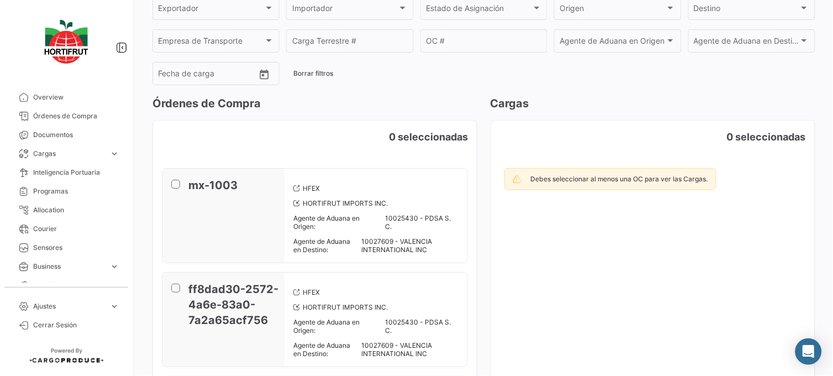
scroll to position [37, 0]
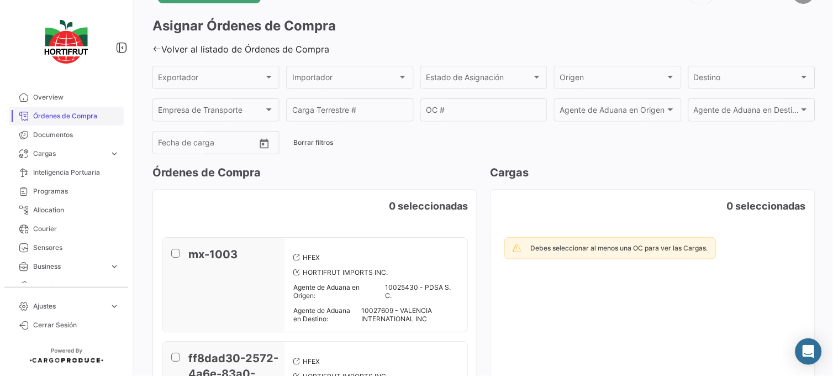
drag, startPoint x: 100, startPoint y: 110, endPoint x: 112, endPoint y: 108, distance: 11.9
click at [100, 111] on span "Órdenes de Compra" at bounding box center [76, 116] width 86 height 10
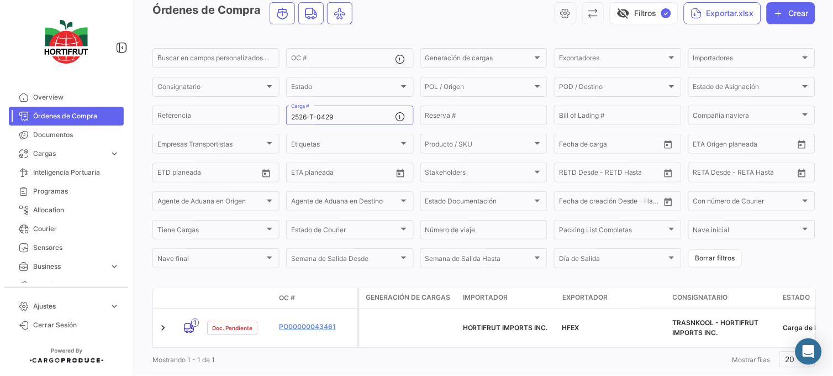
scroll to position [72, 0]
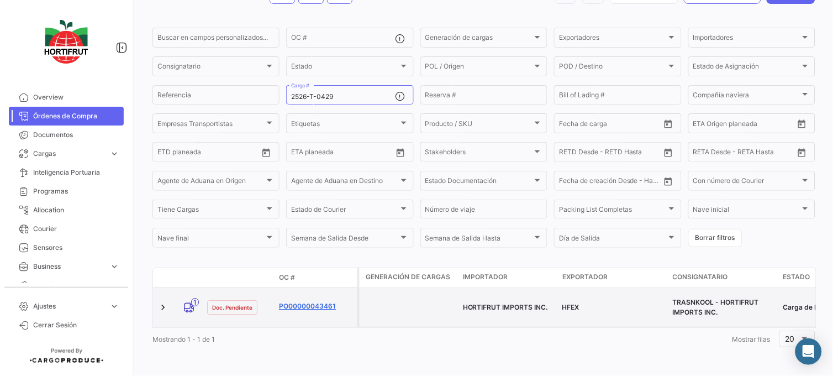
click at [320, 302] on link "PO00000043461" at bounding box center [316, 306] width 74 height 10
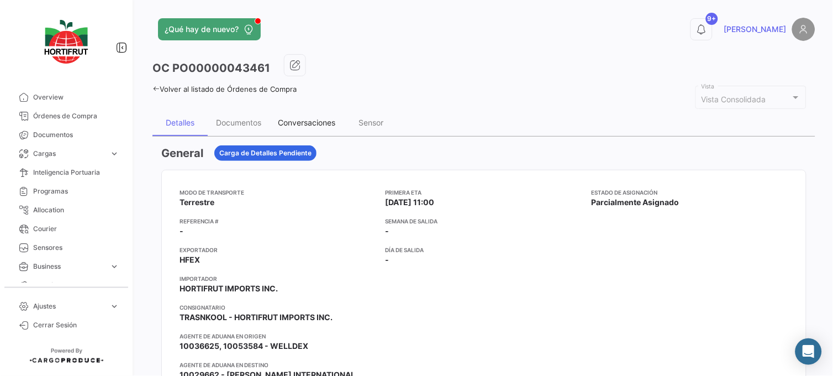
click at [339, 129] on div "Conversaciones" at bounding box center [306, 122] width 74 height 27
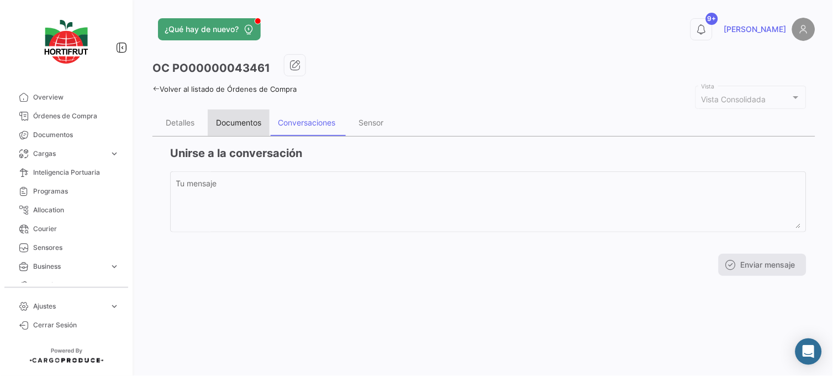
click at [224, 125] on div "Documentos" at bounding box center [238, 122] width 45 height 9
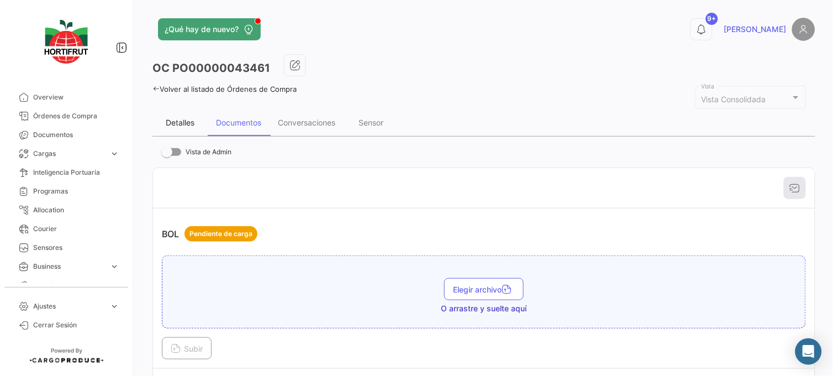
click at [179, 124] on div "Detalles" at bounding box center [180, 122] width 29 height 9
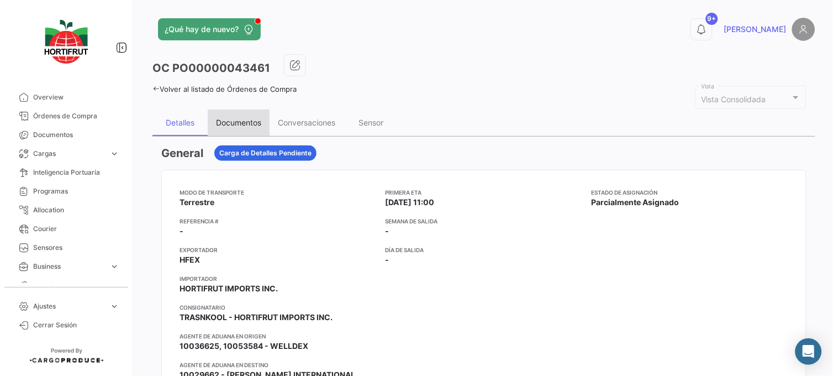
click at [233, 127] on div "Documentos" at bounding box center [239, 122] width 62 height 27
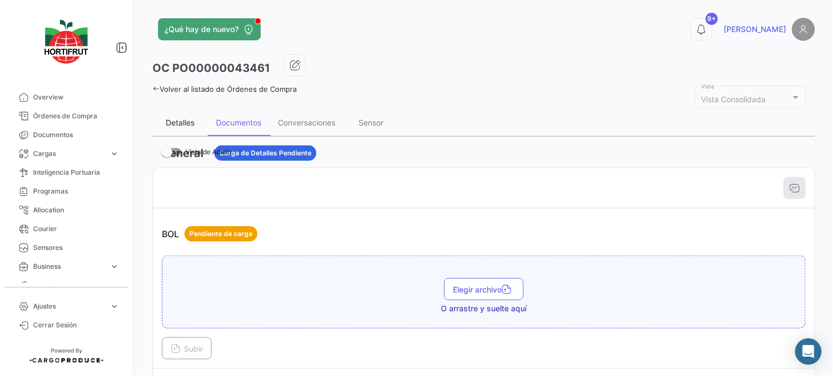
click at [197, 128] on div "Detalles" at bounding box center [179, 122] width 55 height 27
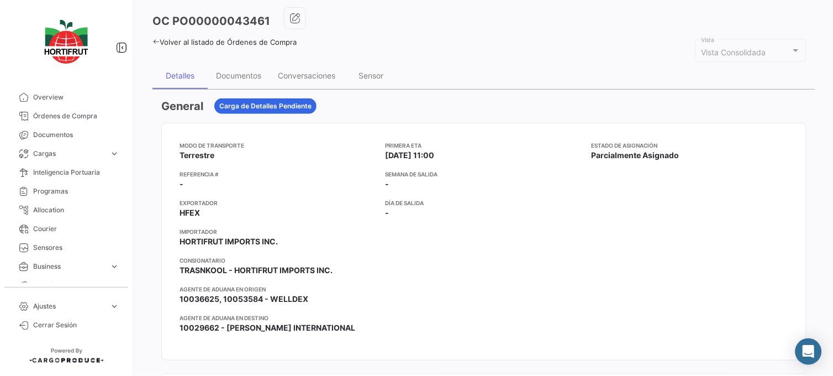
scroll to position [23, 0]
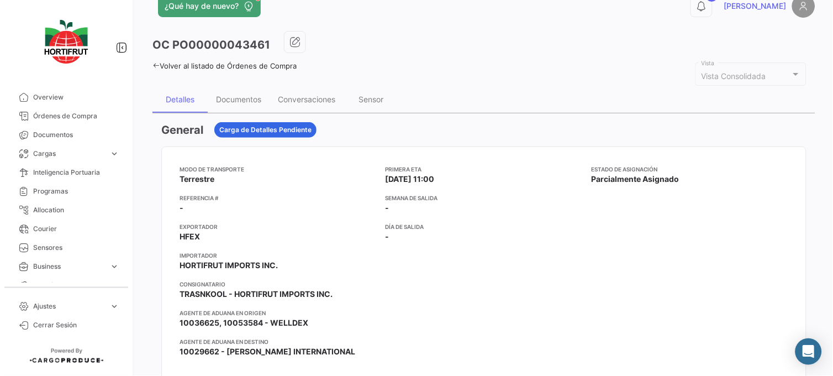
click at [67, 113] on span "Órdenes de Compra" at bounding box center [76, 116] width 86 height 10
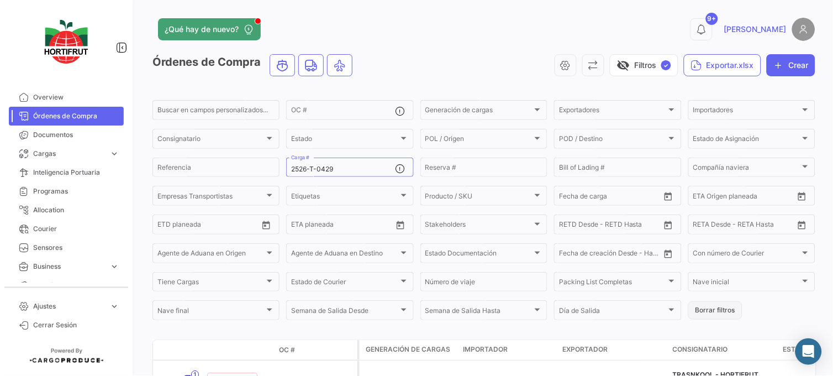
click at [705, 310] on button "Borrar filtros" at bounding box center [715, 310] width 54 height 18
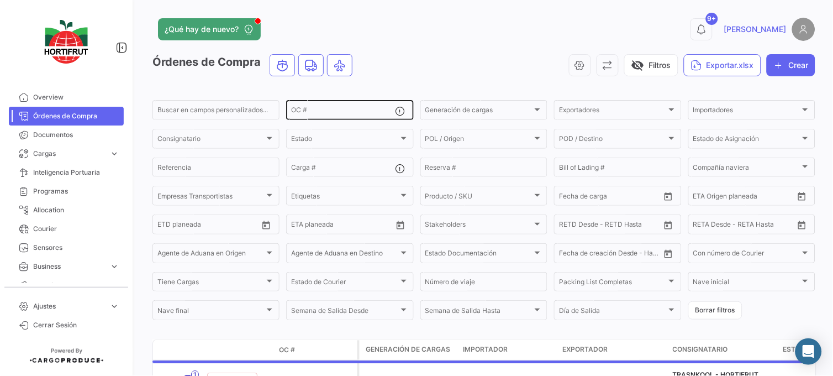
click at [323, 117] on div "OC #" at bounding box center [343, 109] width 104 height 22
paste input "PO00000043461"
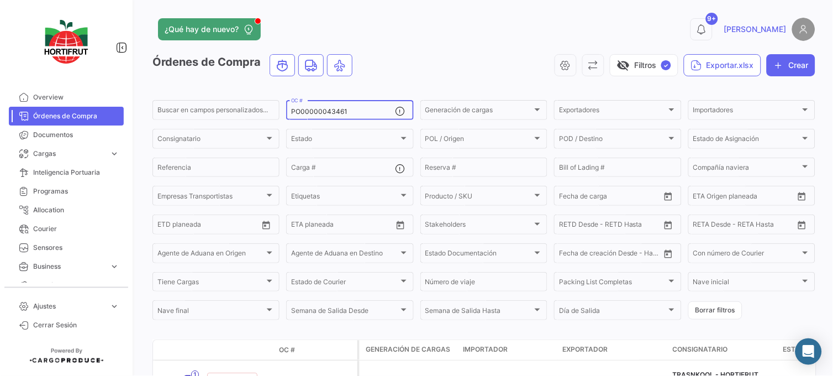
scroll to position [72, 0]
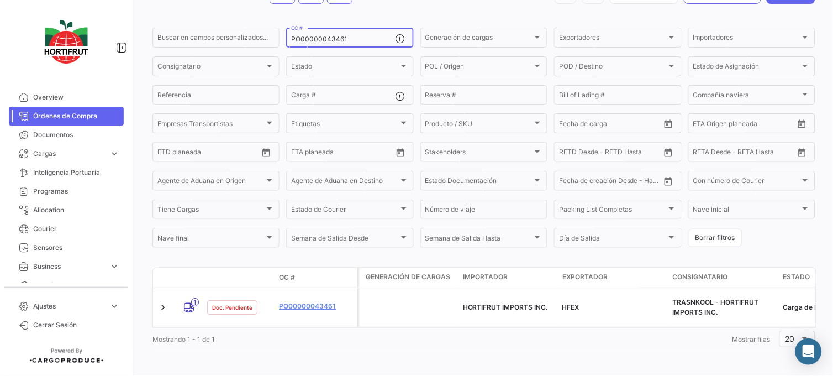
type input "PO00000043461"
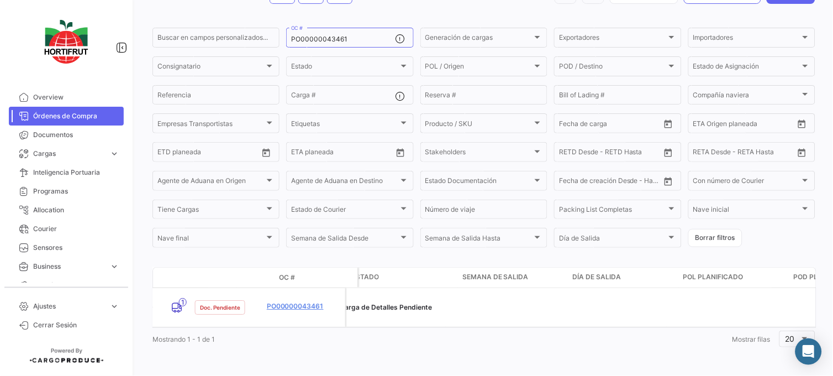
scroll to position [0, 431]
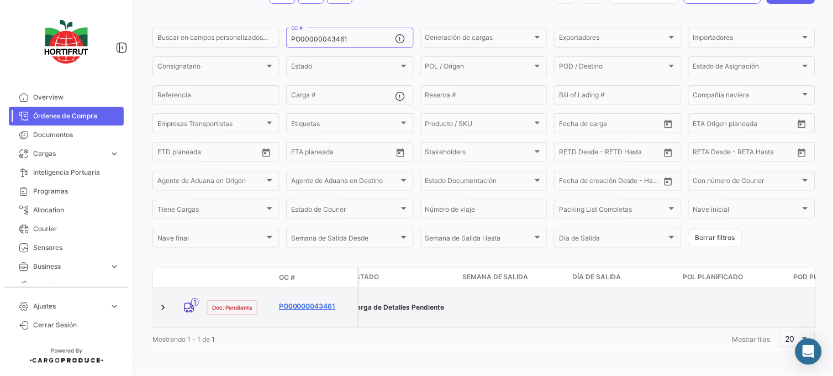
click at [314, 303] on link "PO00000043461" at bounding box center [316, 306] width 74 height 10
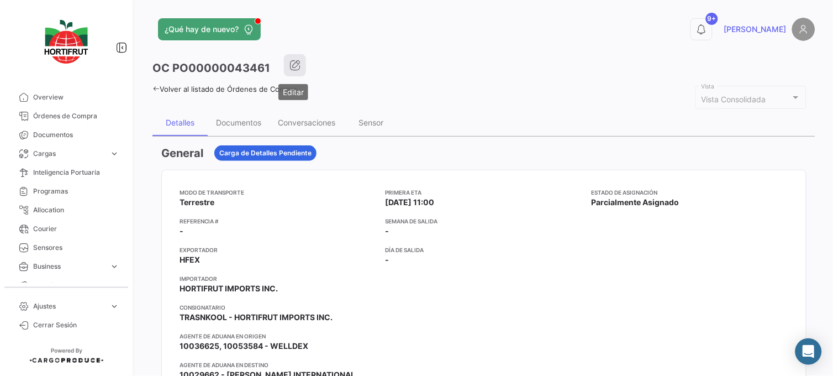
click at [289, 66] on icon "button" at bounding box center [294, 65] width 11 height 11
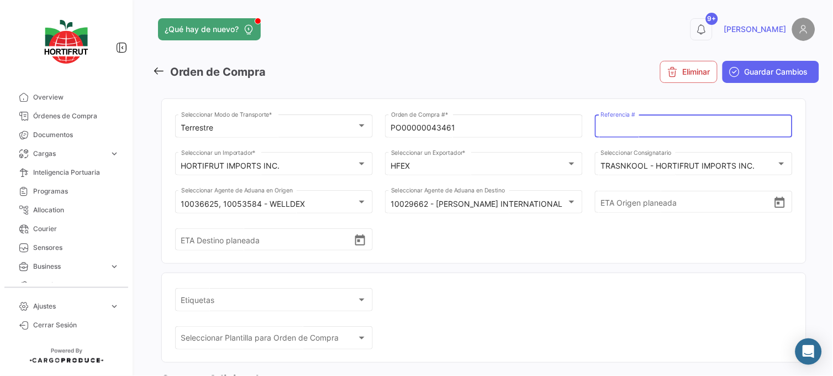
click at [649, 129] on input "Referencia #" at bounding box center [694, 127] width 186 height 9
paste input "2526-T-0429"
type input "2526-T-0429"
click at [755, 70] on span "Guardar Cambios" at bounding box center [776, 71] width 64 height 11
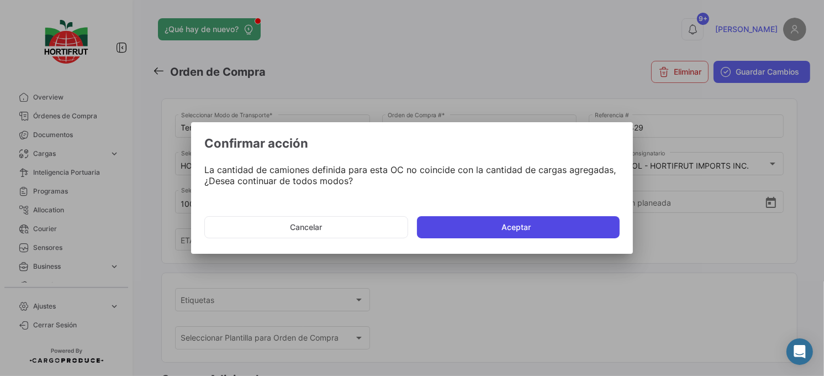
click at [582, 219] on button "Aceptar" at bounding box center [518, 227] width 203 height 22
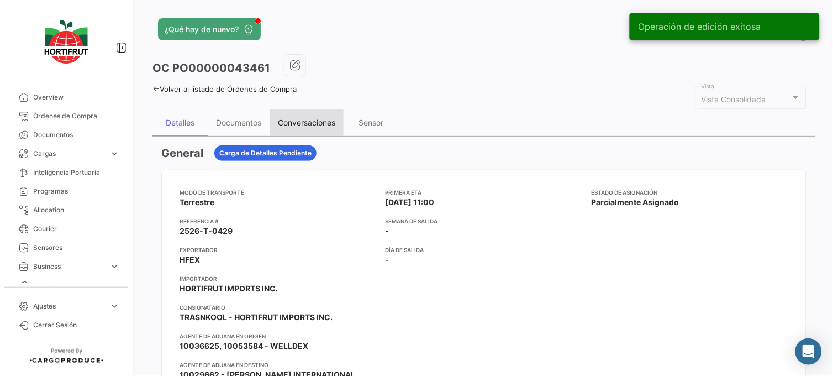
click at [332, 117] on div "Conversaciones" at bounding box center [306, 122] width 74 height 27
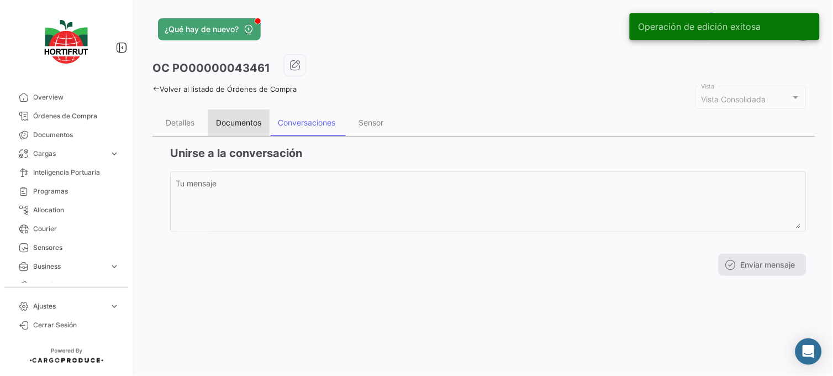
click at [250, 116] on div "Documentos" at bounding box center [239, 122] width 62 height 27
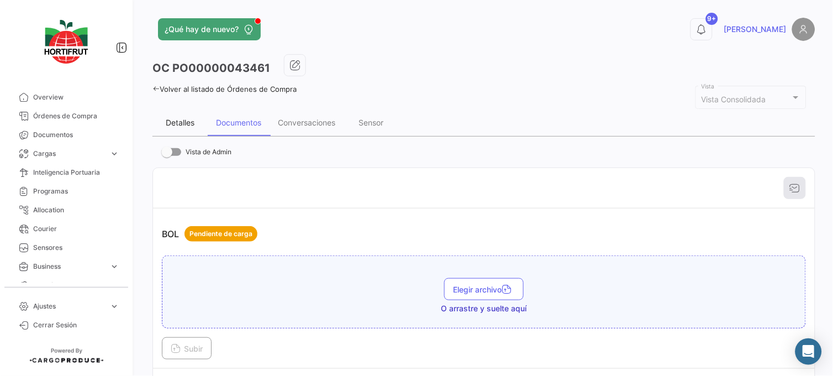
click at [170, 124] on div "Detalles" at bounding box center [180, 122] width 29 height 9
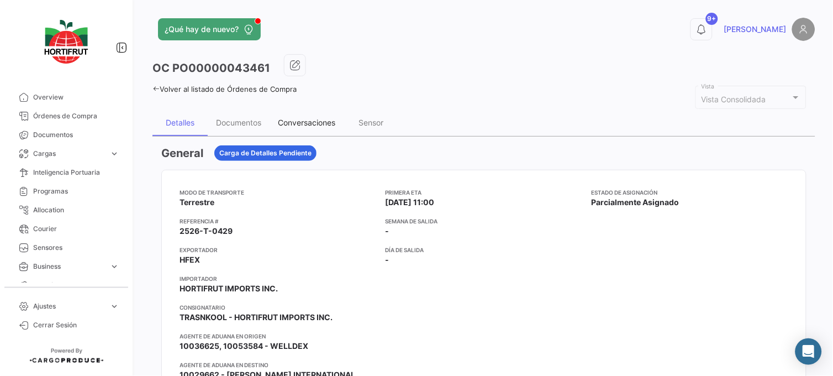
click at [323, 129] on div "Conversaciones" at bounding box center [306, 122] width 74 height 27
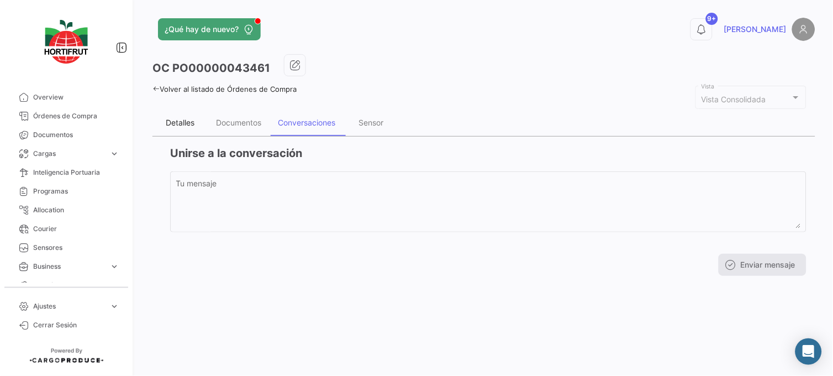
click at [175, 128] on div "Detalles" at bounding box center [179, 122] width 55 height 27
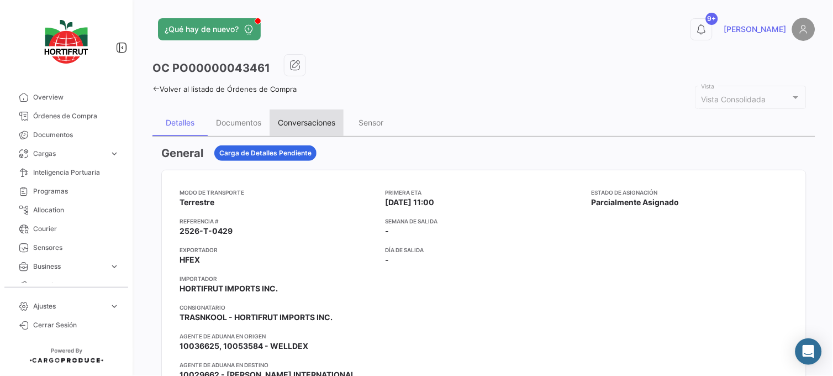
click at [326, 113] on div "Conversaciones" at bounding box center [306, 122] width 74 height 27
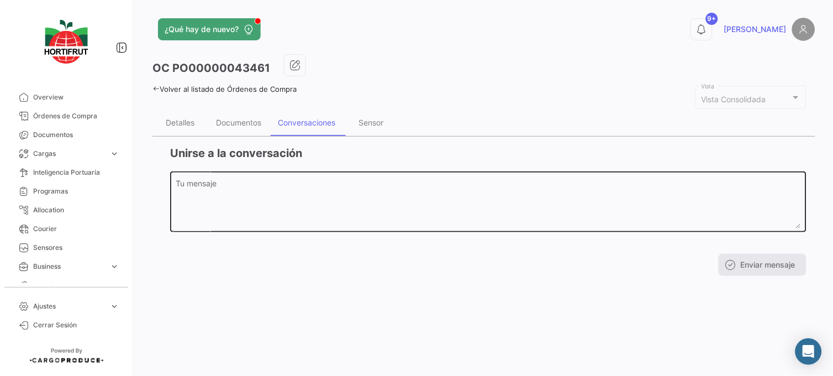
drag, startPoint x: 426, startPoint y: 240, endPoint x: 430, endPoint y: 228, distance: 12.2
click at [426, 240] on div "Tu mensaje" at bounding box center [488, 206] width 636 height 71
click at [437, 204] on textarea "Tu mensaje" at bounding box center [488, 203] width 625 height 49
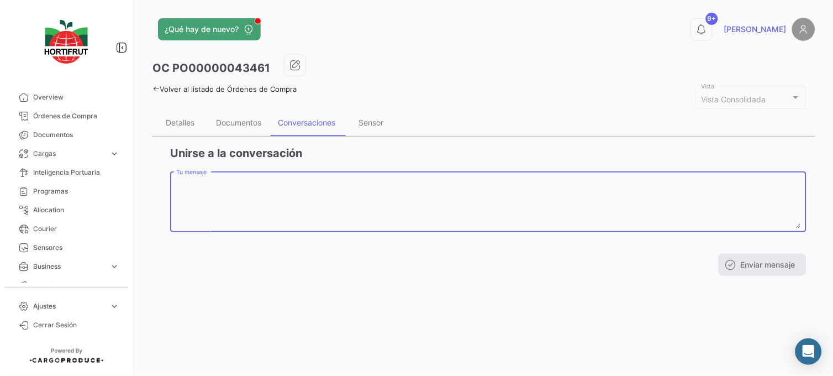
paste textarea "[PHONE_NUMBER]"
type textarea "[PHONE_NUMBER]"
drag, startPoint x: 713, startPoint y: 254, endPoint x: 731, endPoint y: 263, distance: 19.8
click at [718, 257] on div "Enviar mensaje" at bounding box center [488, 264] width 636 height 22
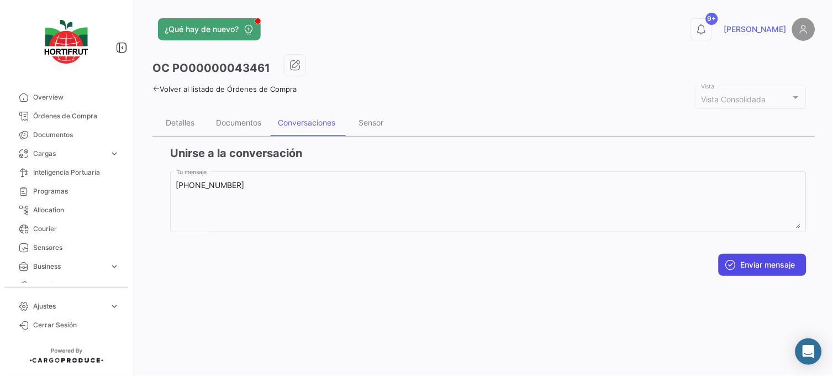
click at [732, 263] on icon at bounding box center [730, 264] width 11 height 11
click at [79, 160] on link "Cargas expand_more" at bounding box center [66, 153] width 115 height 19
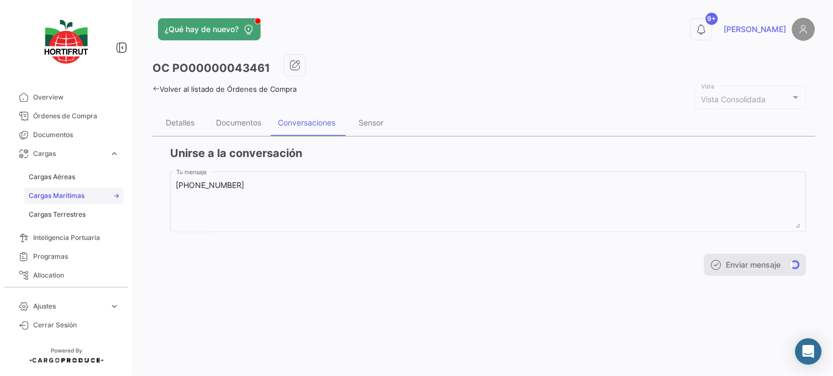
click at [81, 192] on span "Cargas Marítimas" at bounding box center [57, 196] width 56 height 10
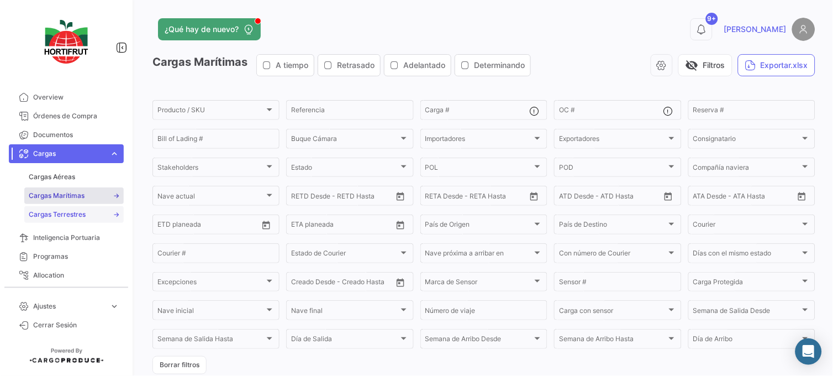
click at [88, 211] on link "Cargas Terrestres" at bounding box center [73, 214] width 99 height 17
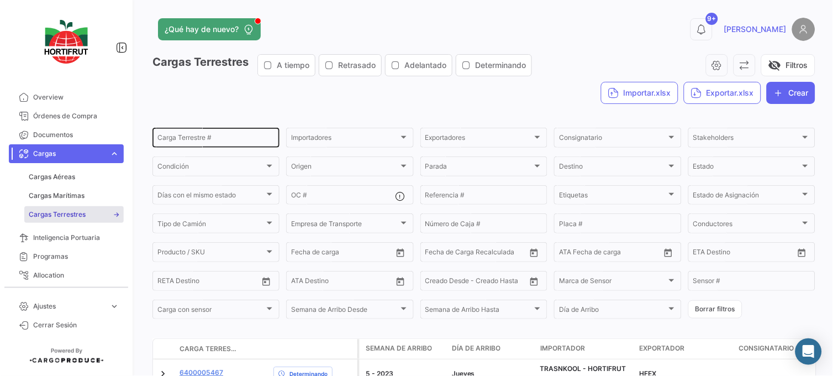
click at [230, 140] on input "Carga Terrestre #" at bounding box center [215, 139] width 117 height 8
click at [195, 135] on input "Carga Terrestre #" at bounding box center [215, 139] width 117 height 8
paste input "2526-T-0429"
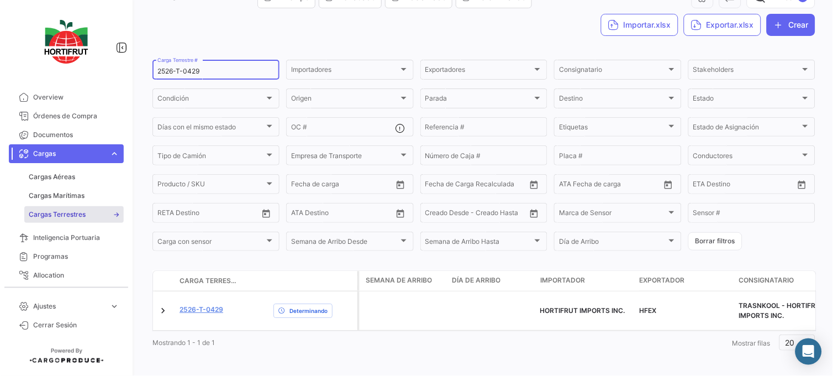
scroll to position [81, 0]
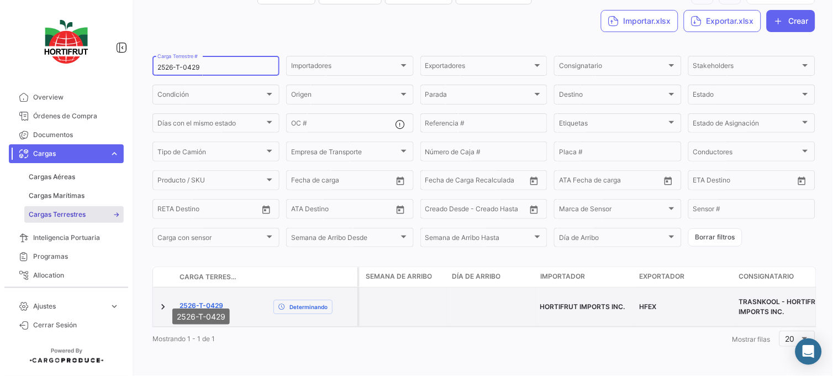
type input "2526-T-0429"
click at [193, 300] on link "2526-T-0429" at bounding box center [201, 305] width 44 height 10
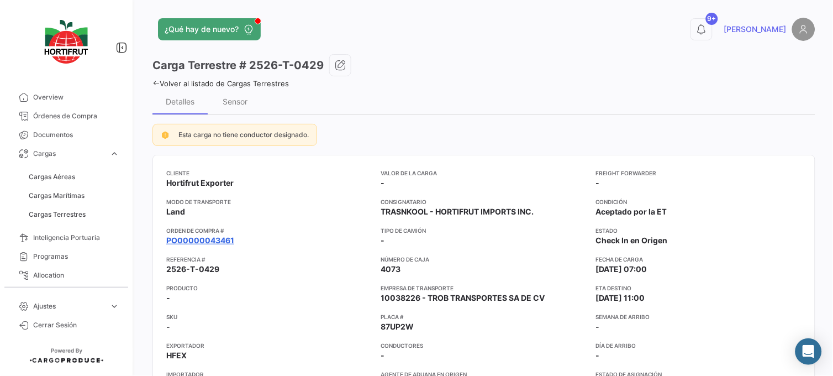
click at [225, 239] on link "PO00000043461" at bounding box center [200, 240] width 68 height 11
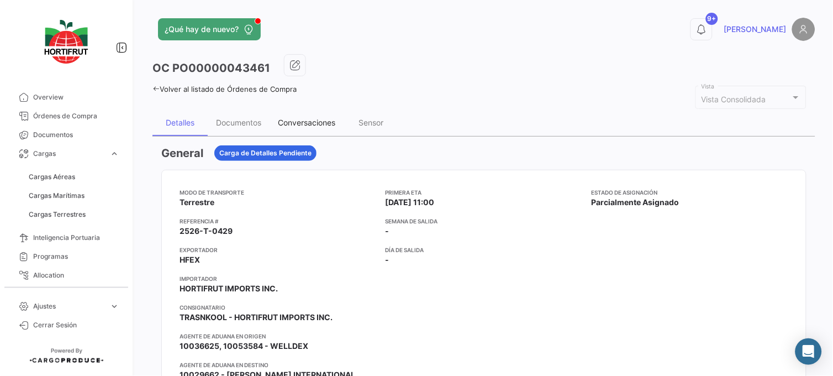
click at [321, 133] on div "Conversaciones" at bounding box center [306, 122] width 74 height 27
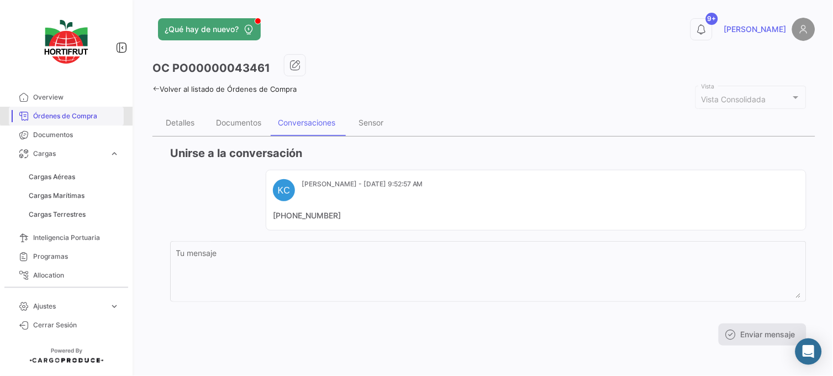
click at [91, 113] on span "Órdenes de Compra" at bounding box center [76, 116] width 86 height 10
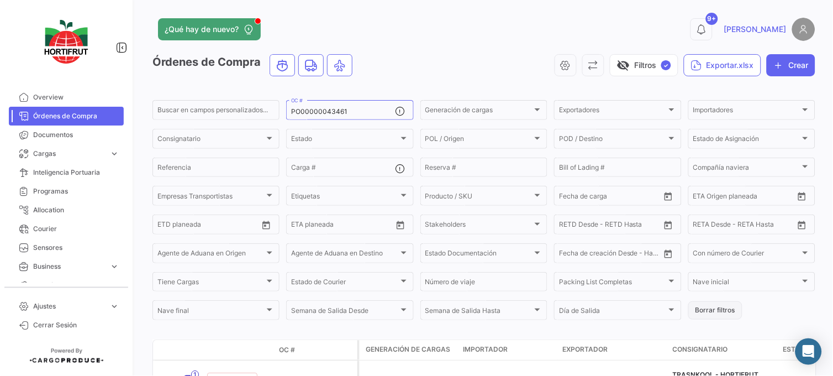
click at [688, 305] on button "Borrar filtros" at bounding box center [715, 310] width 54 height 18
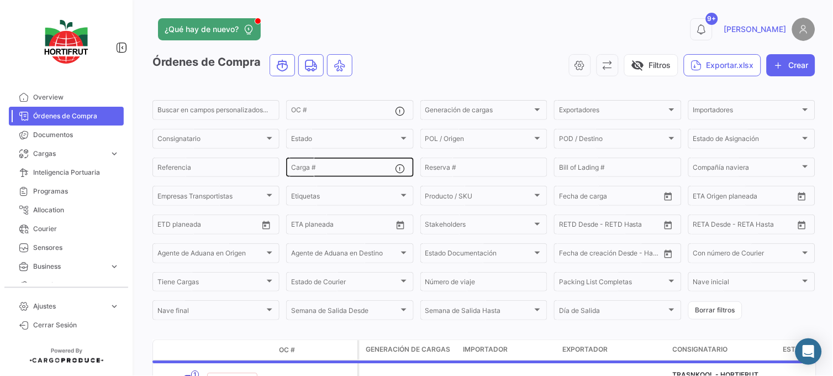
click at [354, 167] on input "Carga #" at bounding box center [343, 169] width 104 height 8
paste input "2526-T-0427"
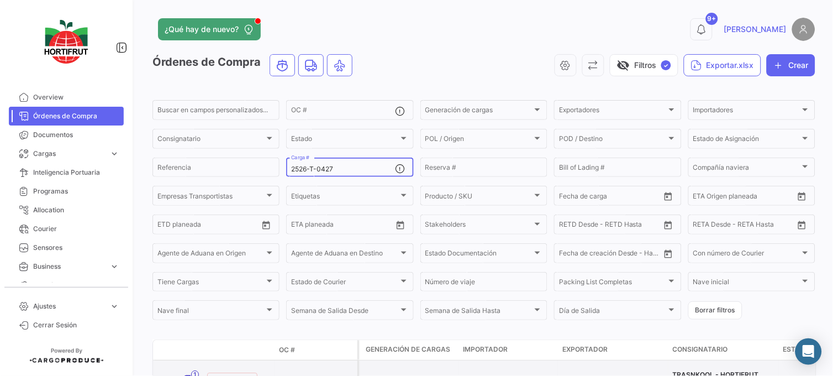
type input "2526-T-0427"
click at [322, 373] on link "PO00000043463" at bounding box center [316, 378] width 74 height 10
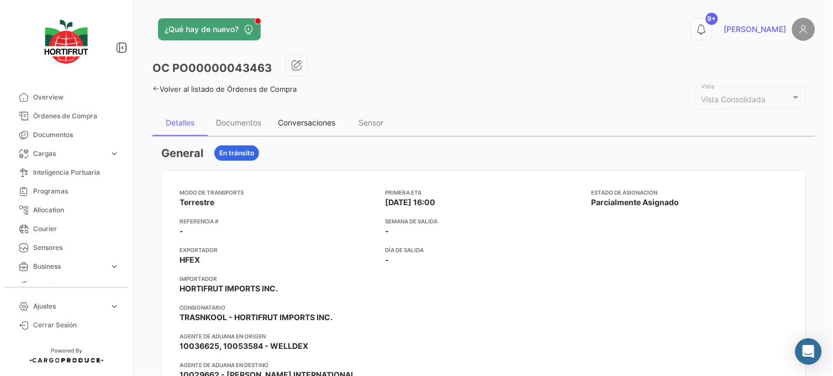
click at [298, 124] on div "Conversaciones" at bounding box center [306, 122] width 57 height 9
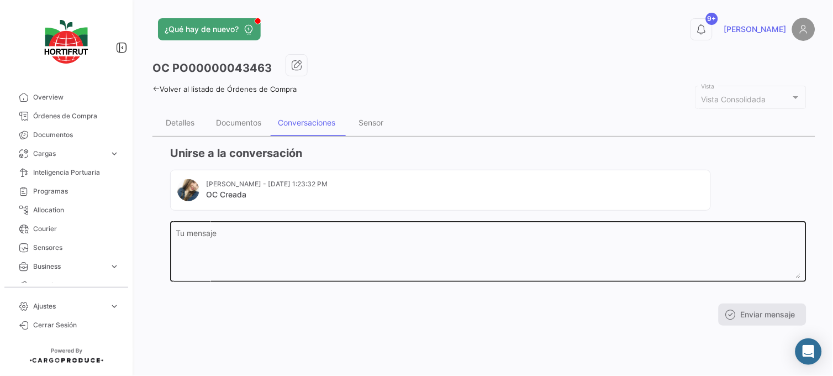
click at [316, 247] on textarea "Tu mensaje" at bounding box center [488, 253] width 625 height 49
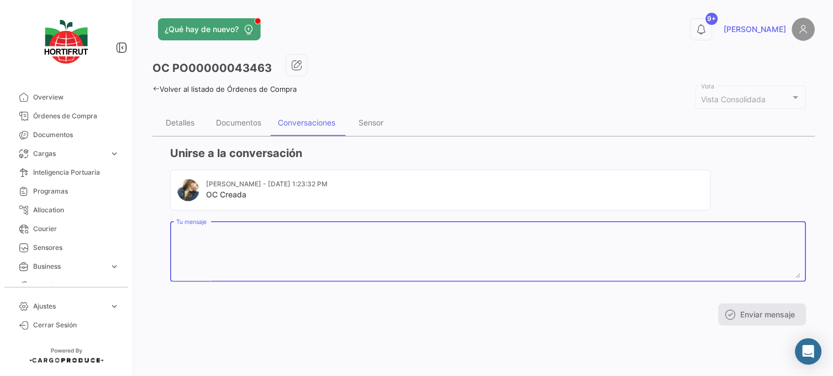
paste textarea "[PHONE_NUMBER]"
type textarea "[PHONE_NUMBER]"
click at [738, 310] on button "Enviar mensaje" at bounding box center [762, 314] width 88 height 22
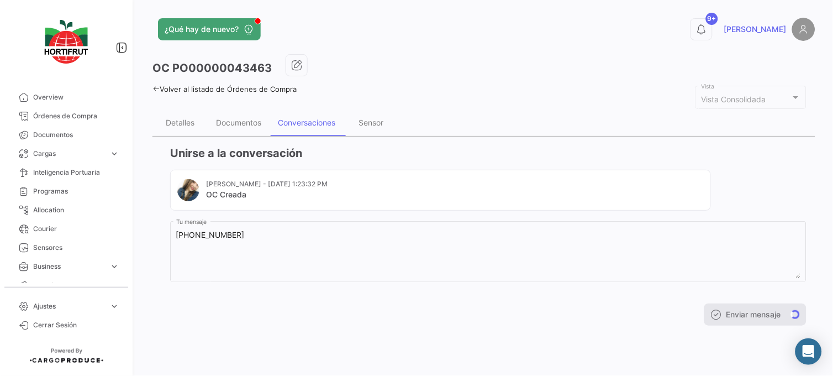
drag, startPoint x: 96, startPoint y: 119, endPoint x: 116, endPoint y: 15, distance: 106.4
click at [96, 119] on span "Órdenes de Compra" at bounding box center [76, 116] width 86 height 10
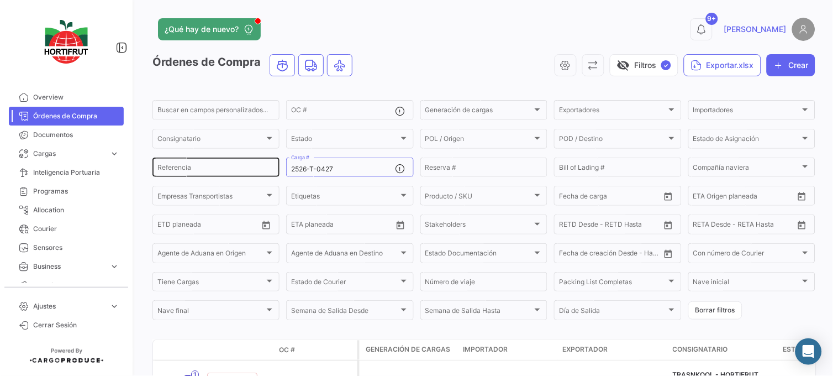
drag, startPoint x: 340, startPoint y: 166, endPoint x: 217, endPoint y: 163, distance: 122.6
click at [0, 0] on div "Buscar en [PERSON_NAME] personalizados... OC # Generación [PERSON_NAME] Generac…" at bounding box center [0, 0] width 0 height 0
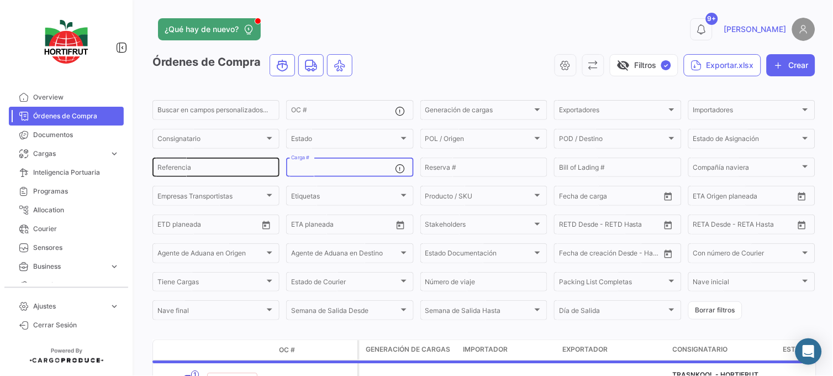
paste input "2526-T-0428"
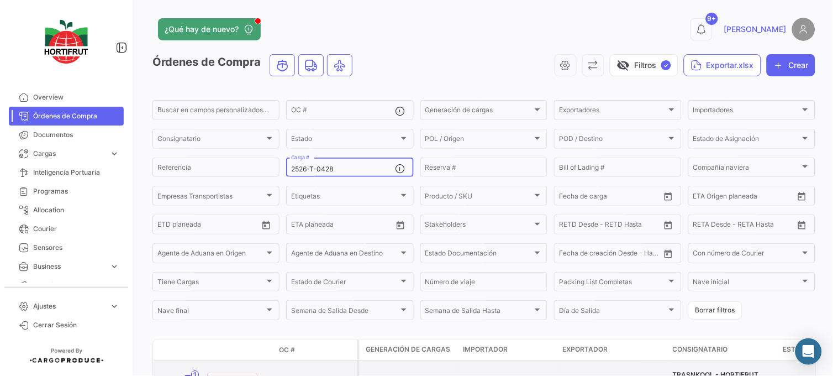
type input "2526-T-0428"
click at [283, 371] on datatable-body-cell "PO00000043466" at bounding box center [315, 379] width 83 height 39
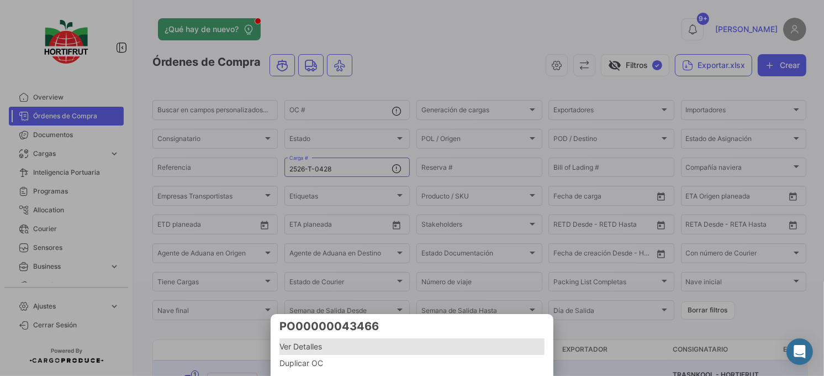
click at [290, 346] on span "Ver Detalles" at bounding box center [411, 346] width 265 height 13
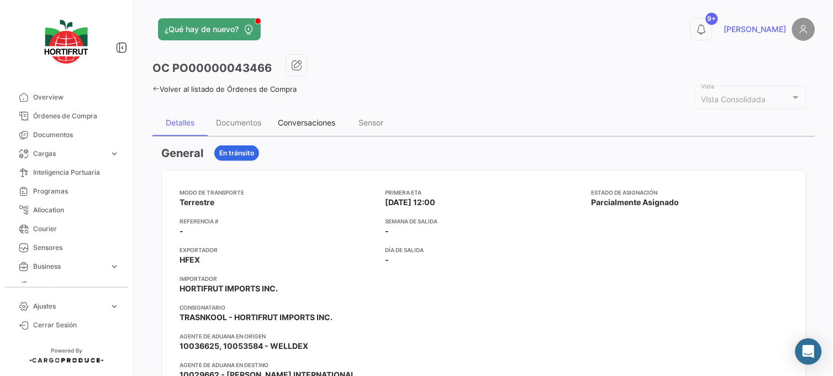
click at [327, 113] on div "Conversaciones" at bounding box center [306, 122] width 74 height 27
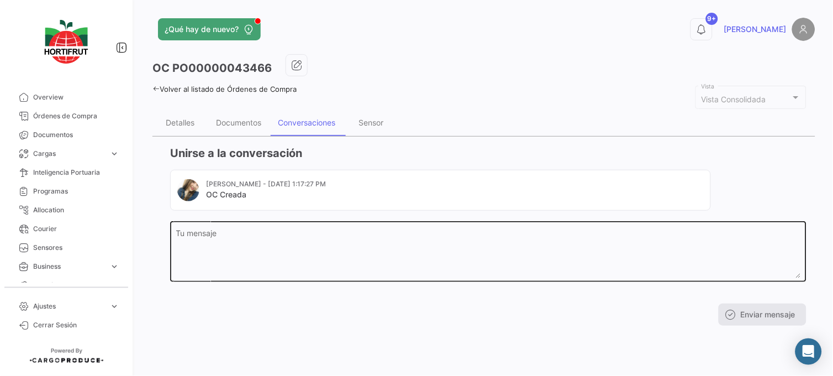
click at [278, 273] on textarea "Tu mensaje" at bounding box center [488, 253] width 625 height 49
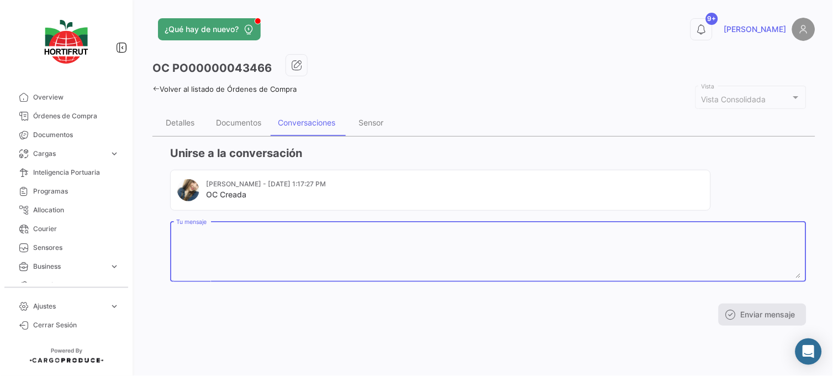
paste textarea "[PHONE_NUMBER]"
type textarea "[PHONE_NUMBER]"
click at [753, 313] on button "Enviar mensaje" at bounding box center [762, 314] width 88 height 22
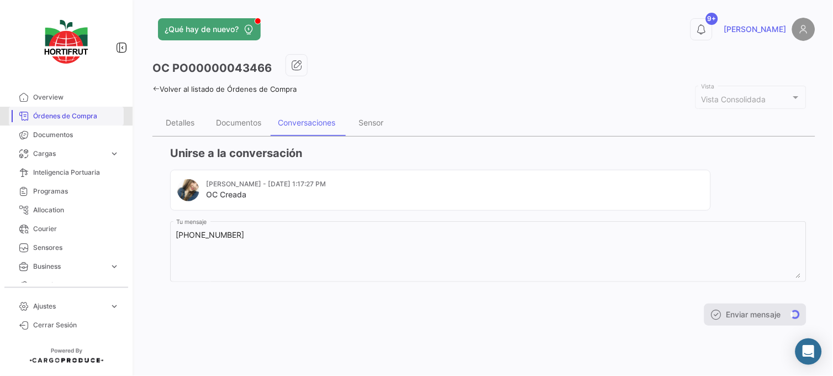
click at [86, 112] on span "Órdenes de Compra" at bounding box center [76, 116] width 86 height 10
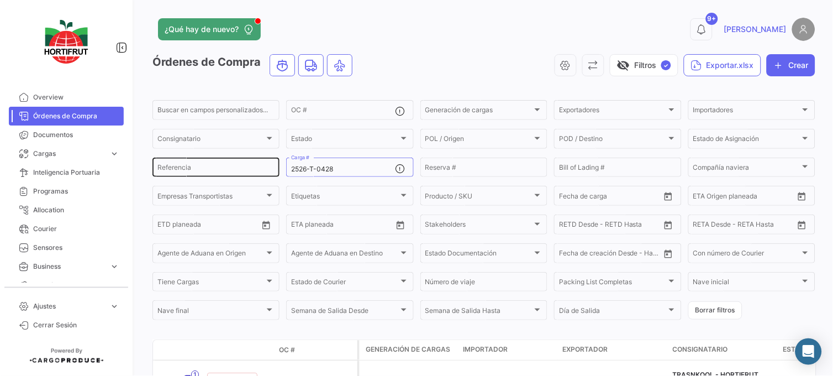
drag, startPoint x: 274, startPoint y: 172, endPoint x: 265, endPoint y: 170, distance: 9.1
click at [0, 0] on div "Buscar en [PERSON_NAME] personalizados... OC # Generación [PERSON_NAME] Generac…" at bounding box center [0, 0] width 0 height 0
click at [377, 169] on input "2526-T-0428" at bounding box center [343, 169] width 104 height 8
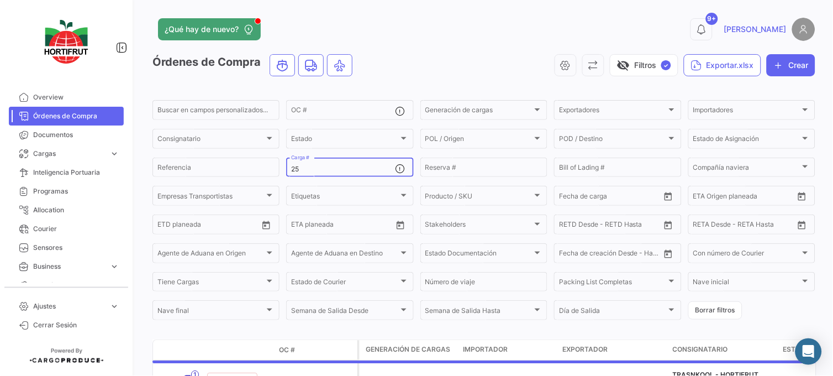
type input "2"
paste input "2526-T-0437"
type input "2526-T-0437"
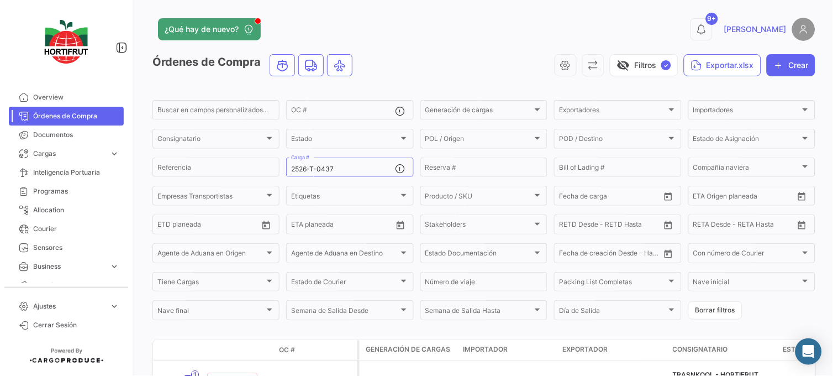
click at [317, 375] on html "Overview Órdenes de Compra Documentos Cargas expand_more Cargas Aéreas Cargas M…" at bounding box center [416, 188] width 833 height 376
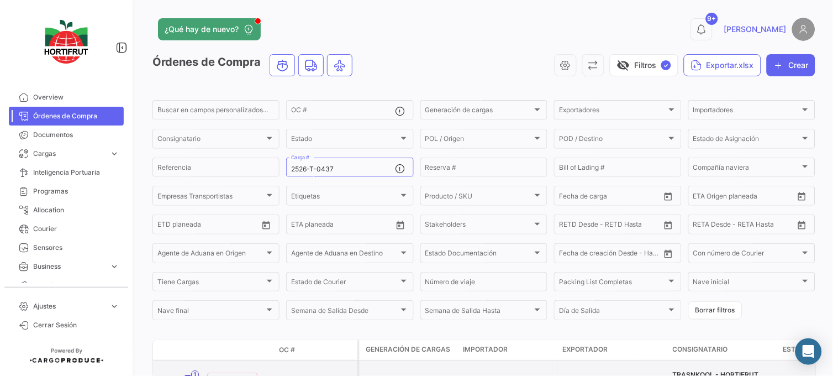
click at [319, 365] on datatable-body-cell "PO00000043468" at bounding box center [315, 379] width 83 height 39
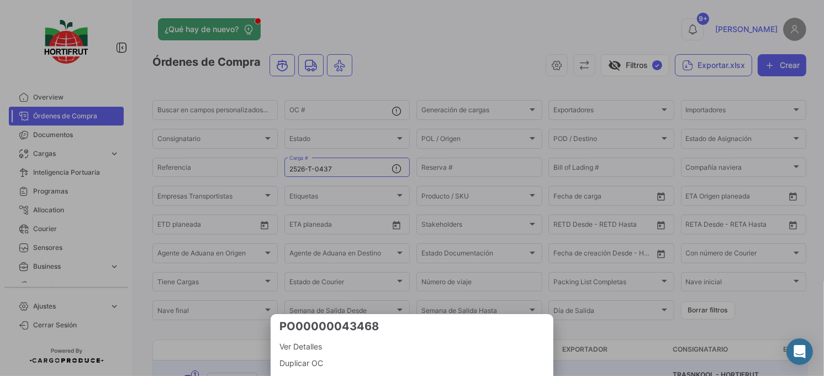
click at [306, 341] on span "Ver Detalles" at bounding box center [411, 346] width 265 height 13
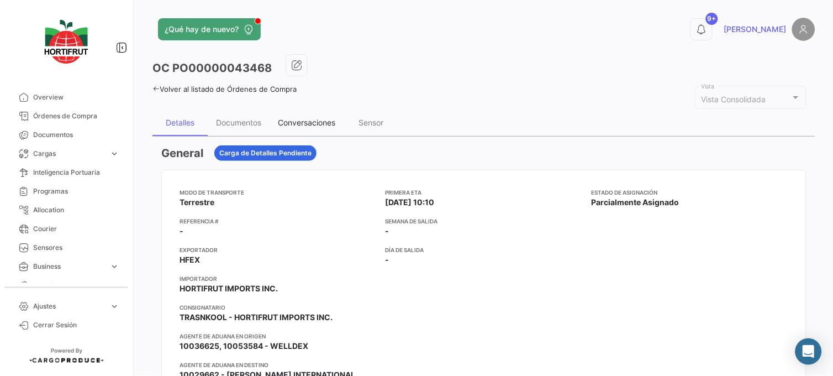
click at [318, 113] on div "Conversaciones" at bounding box center [306, 122] width 74 height 27
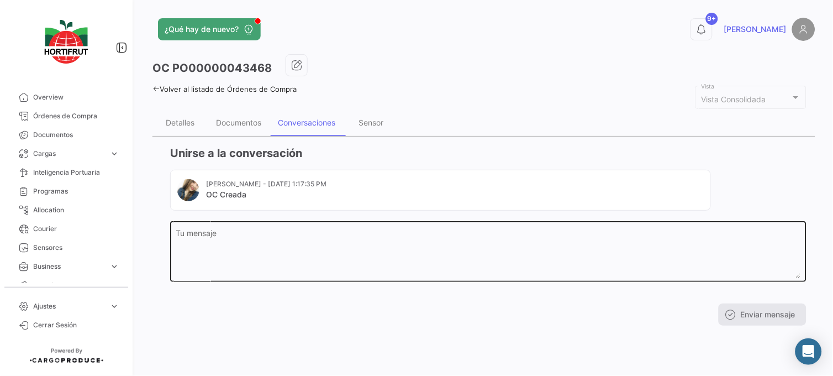
paste textarea "[PHONE_NUMBER]"
click at [341, 237] on textarea "[PHONE_NUMBER]" at bounding box center [488, 253] width 625 height 49
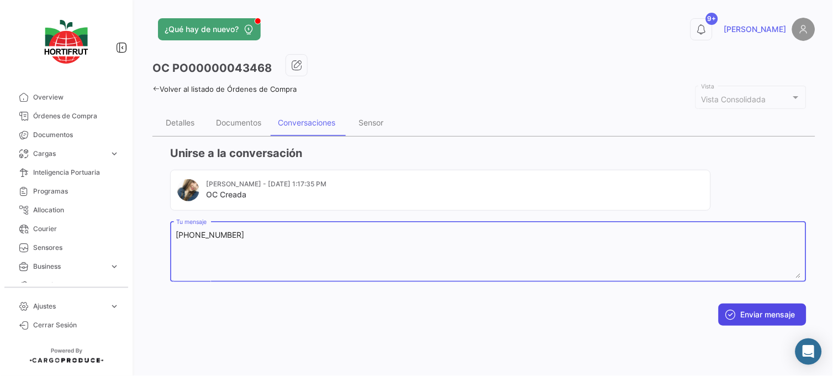
type textarea "[PHONE_NUMBER]"
click at [727, 315] on icon at bounding box center [730, 314] width 11 height 11
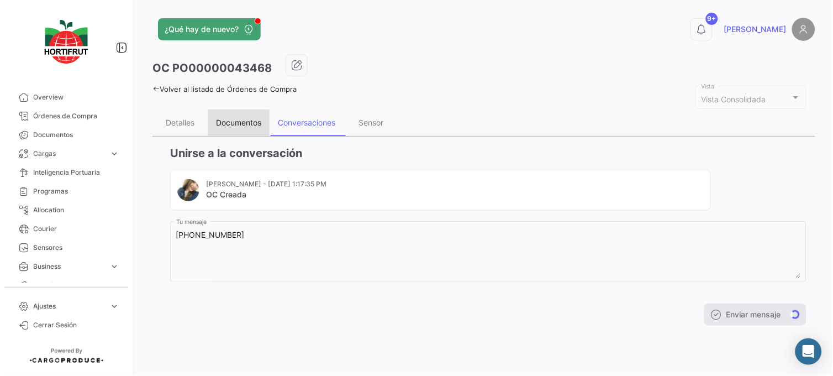
click at [236, 119] on div "Documentos" at bounding box center [238, 122] width 45 height 9
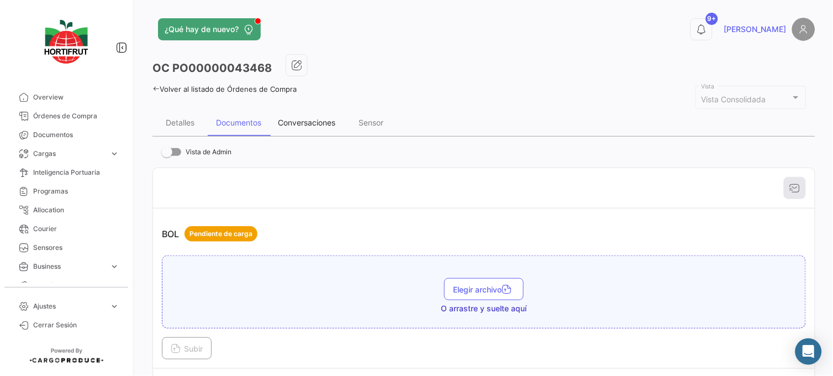
click at [305, 122] on div "Conversaciones" at bounding box center [306, 122] width 57 height 9
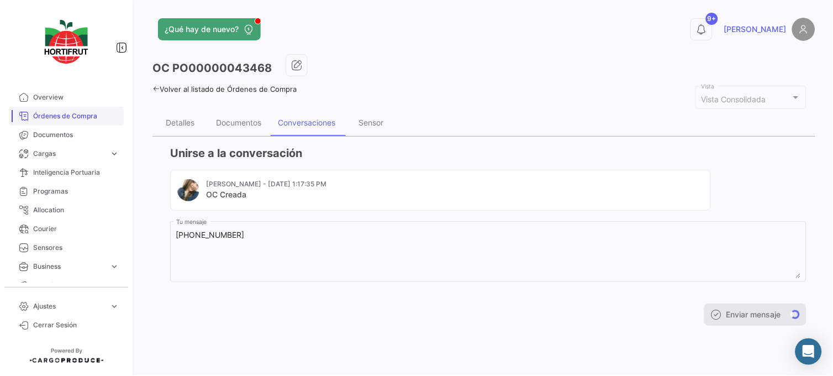
click at [71, 107] on link "Órdenes de Compra" at bounding box center [66, 116] width 115 height 19
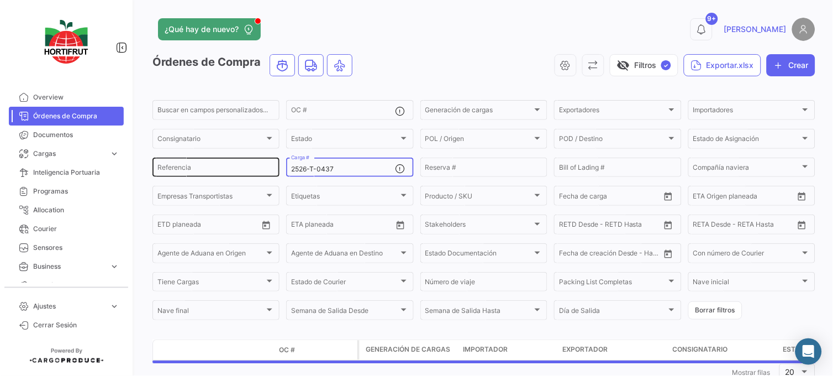
drag, startPoint x: 334, startPoint y: 168, endPoint x: 253, endPoint y: 170, distance: 81.2
click at [0, 0] on div "Buscar en [PERSON_NAME] personalizados... OC # Generación [PERSON_NAME] Generac…" at bounding box center [0, 0] width 0 height 0
paste input "2526-T-0496"
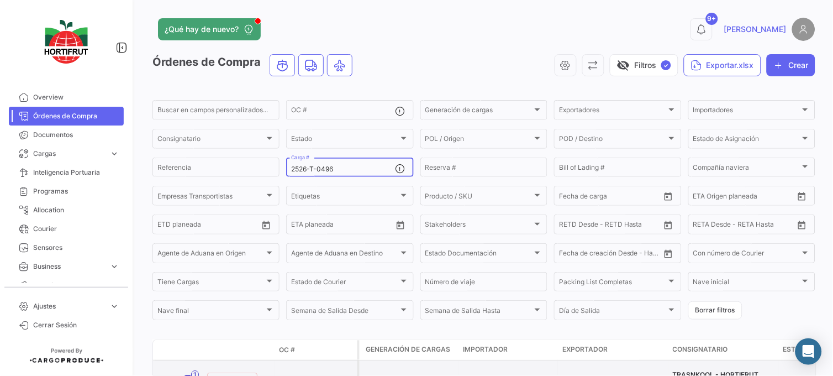
type input "2526-T-0496"
click at [304, 373] on link "PO00000043469" at bounding box center [316, 378] width 74 height 10
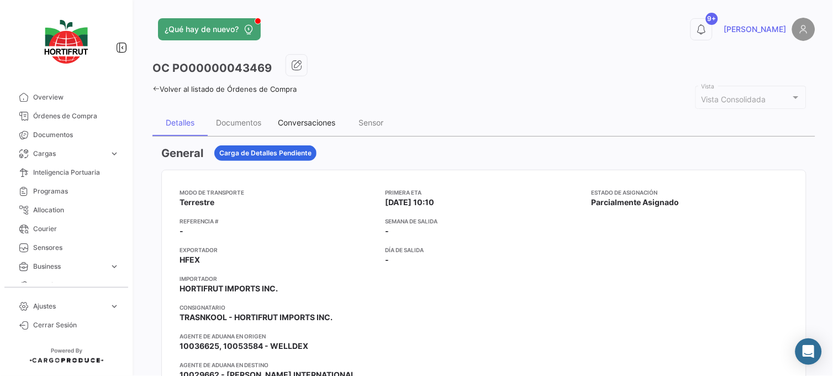
click at [306, 118] on div "Conversaciones" at bounding box center [306, 122] width 57 height 9
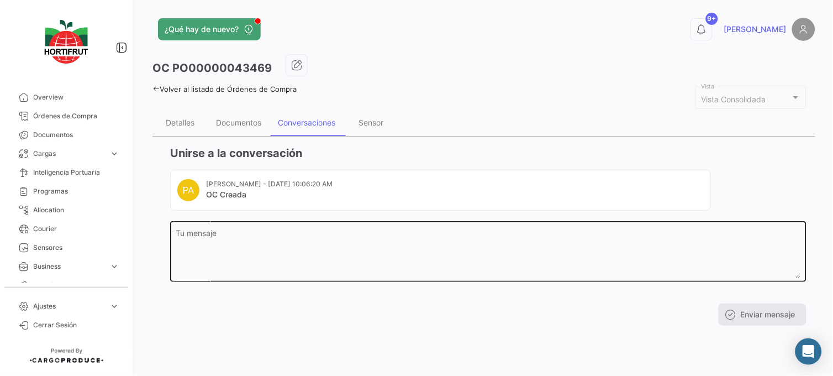
click at [318, 257] on textarea "Tu mensaje" at bounding box center [488, 253] width 625 height 49
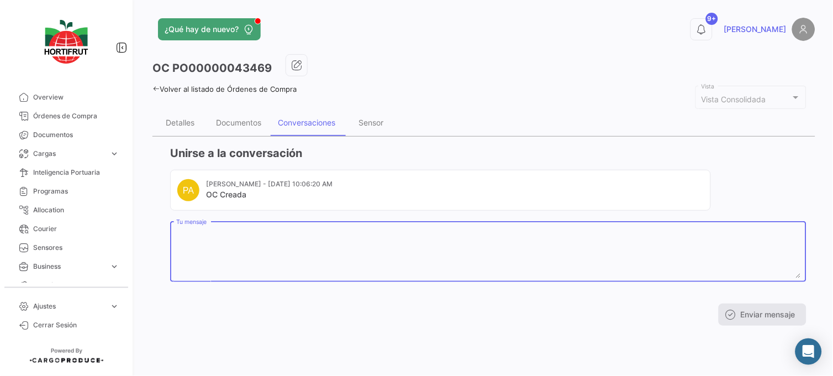
paste textarea "[PHONE_NUMBER]"
type textarea "[PHONE_NUMBER]"
click at [757, 321] on button "Enviar mensaje" at bounding box center [762, 314] width 88 height 22
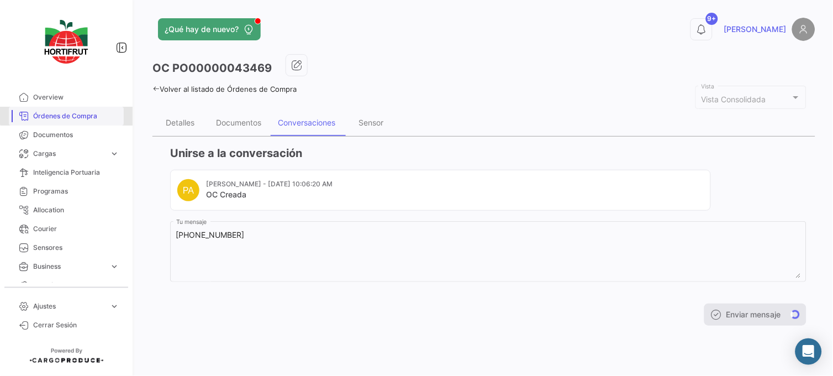
click at [80, 111] on span "Órdenes de Compra" at bounding box center [76, 116] width 86 height 10
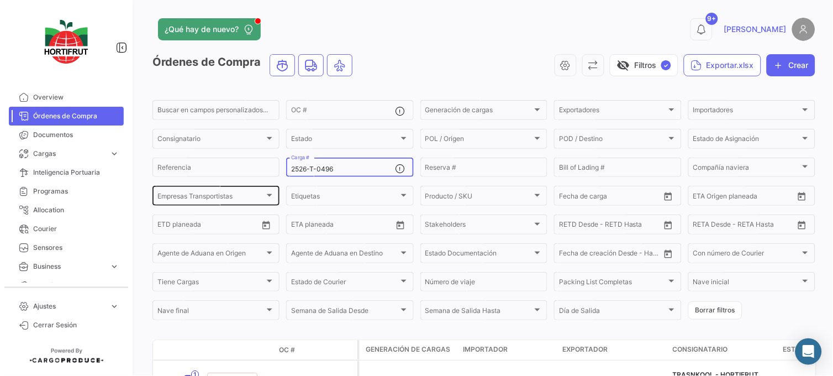
drag, startPoint x: 348, startPoint y: 172, endPoint x: 227, endPoint y: 187, distance: 122.3
click at [0, 0] on div "Buscar en [PERSON_NAME] personalizados... OC # Generación [PERSON_NAME] Generac…" at bounding box center [0, 0] width 0 height 0
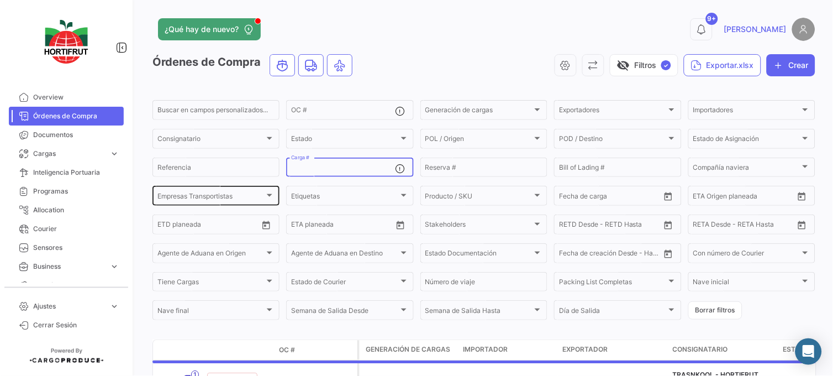
paste input "2526-T-0430"
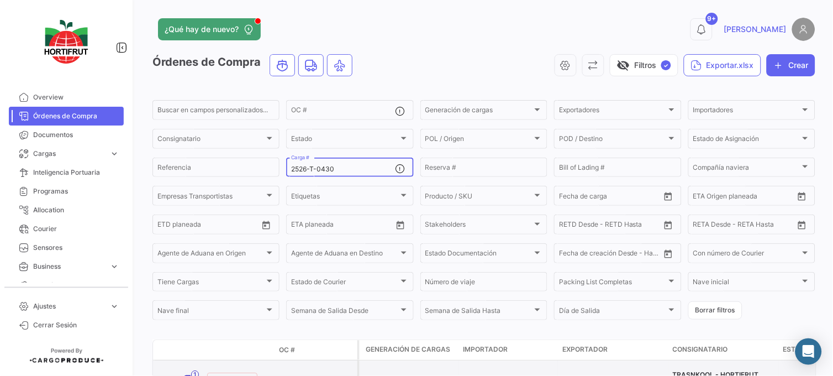
type input "2526-T-0430"
click at [300, 374] on link "PO00000043471" at bounding box center [316, 378] width 74 height 10
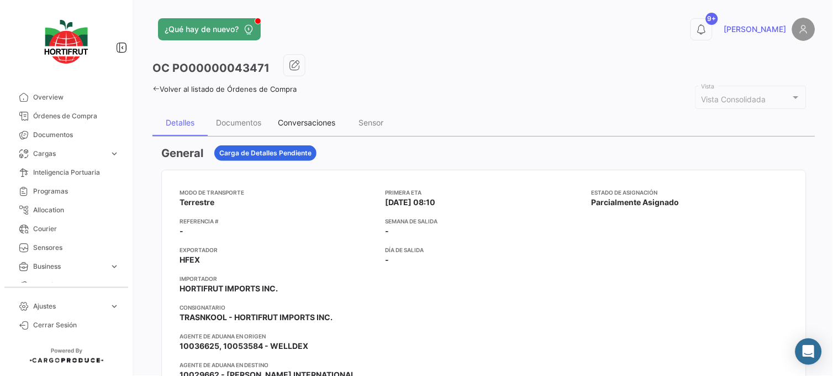
click at [302, 120] on div "Conversaciones" at bounding box center [306, 122] width 57 height 9
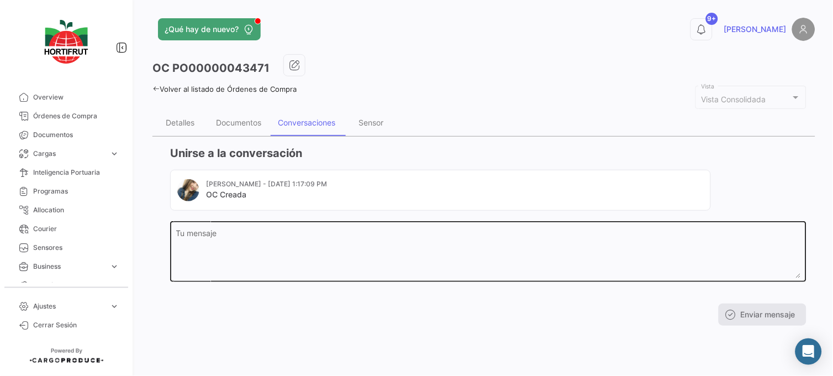
click at [230, 251] on textarea "Tu mensaje" at bounding box center [488, 253] width 625 height 49
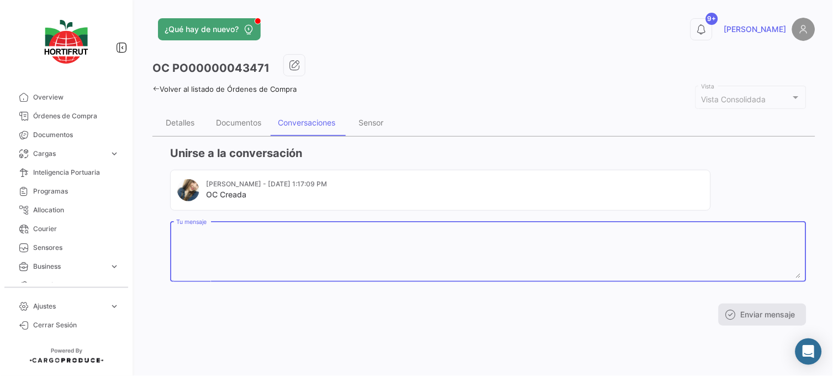
paste textarea "[PHONE_NUMBER]"
type textarea "[PHONE_NUMBER]"
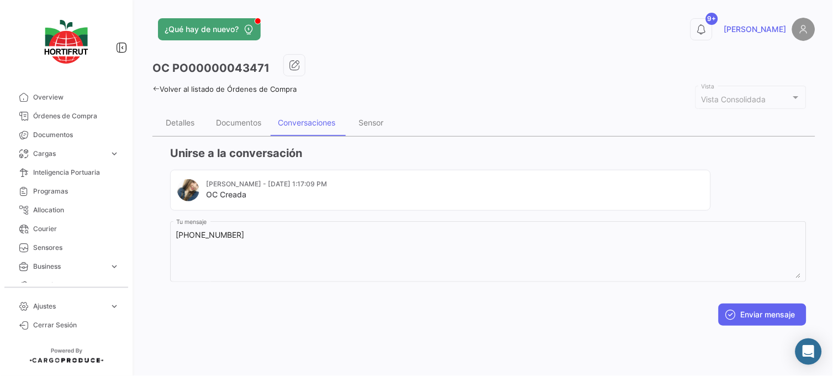
click at [747, 326] on div "Unirse a la conversación [PERSON_NAME] - [DATE] 1:17:09 PM OC Creada [PHONE_NUM…" at bounding box center [483, 235] width 663 height 198
click at [748, 308] on button "Enviar mensaje" at bounding box center [762, 314] width 88 height 22
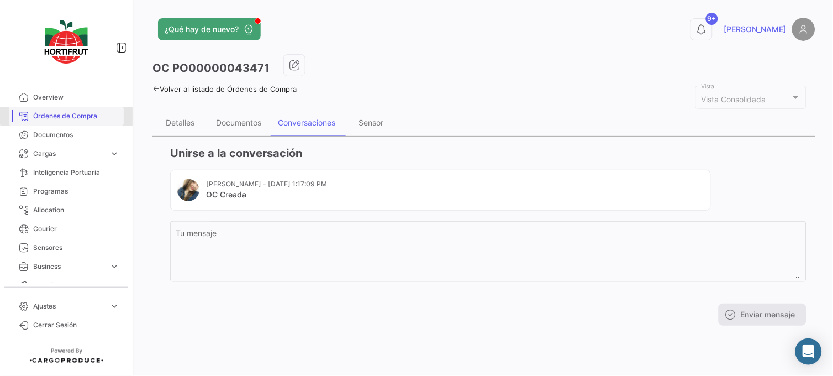
click at [96, 113] on span "Órdenes de Compra" at bounding box center [76, 116] width 86 height 10
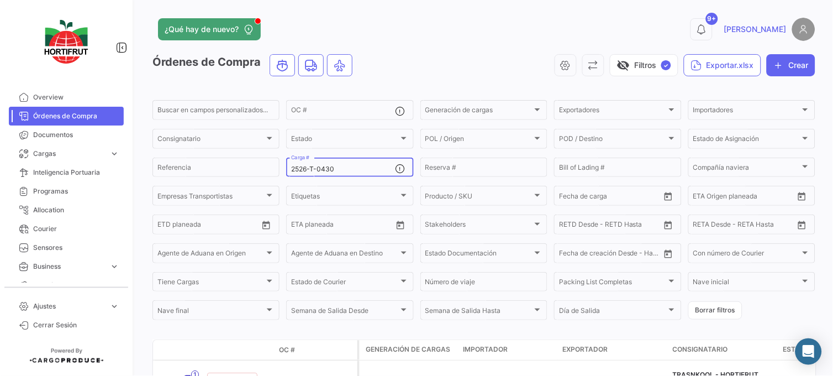
click at [341, 161] on div "2526-T-0430 Carga #" at bounding box center [343, 167] width 104 height 22
drag, startPoint x: 344, startPoint y: 167, endPoint x: 251, endPoint y: 174, distance: 93.6
click at [0, 0] on div "Buscar en [PERSON_NAME] personalizados... OC # Generación [PERSON_NAME] Generac…" at bounding box center [0, 0] width 0 height 0
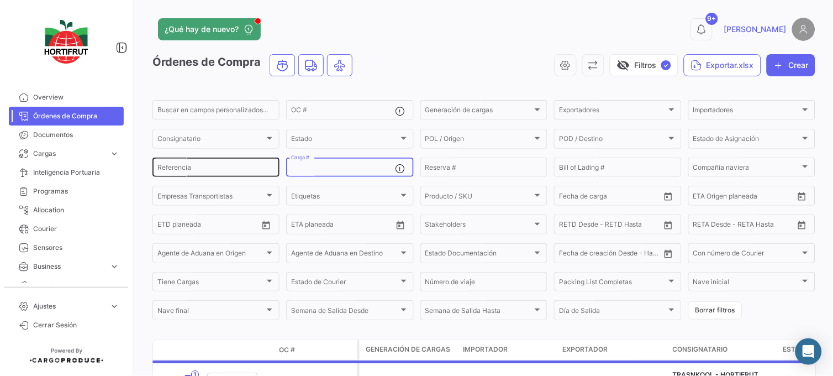
paste input "2526-T-0499"
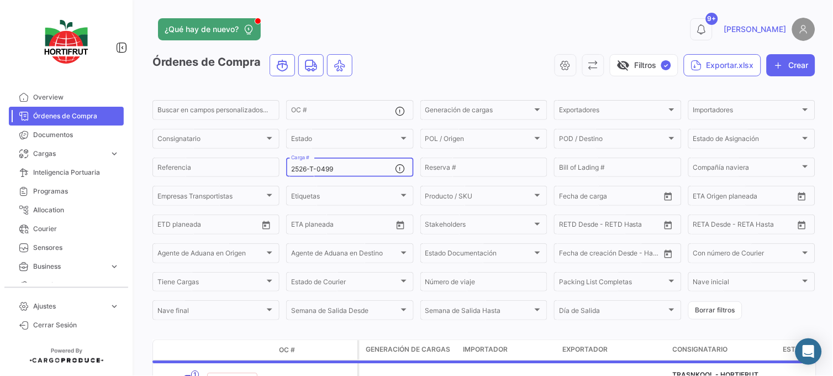
type input "2526-T-0499"
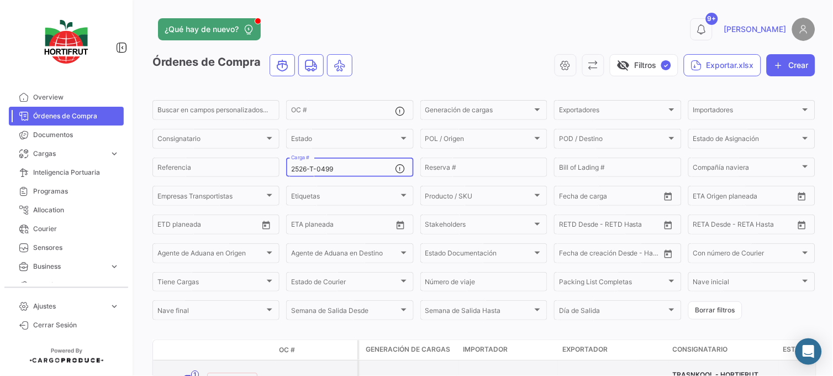
click at [307, 373] on link "PO00000043472" at bounding box center [316, 378] width 74 height 10
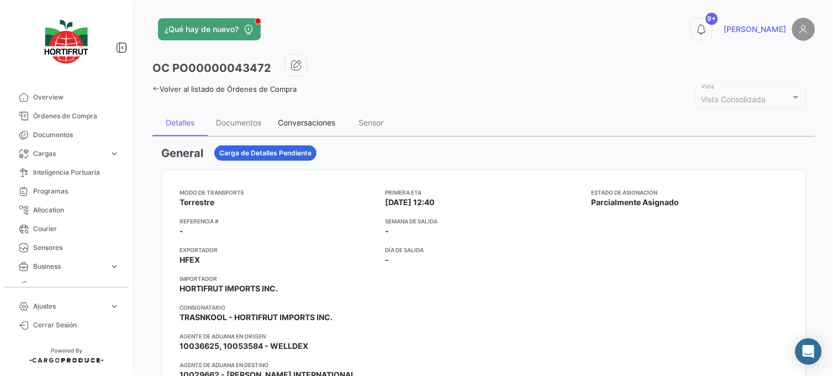
click at [312, 128] on div "Conversaciones" at bounding box center [306, 122] width 74 height 27
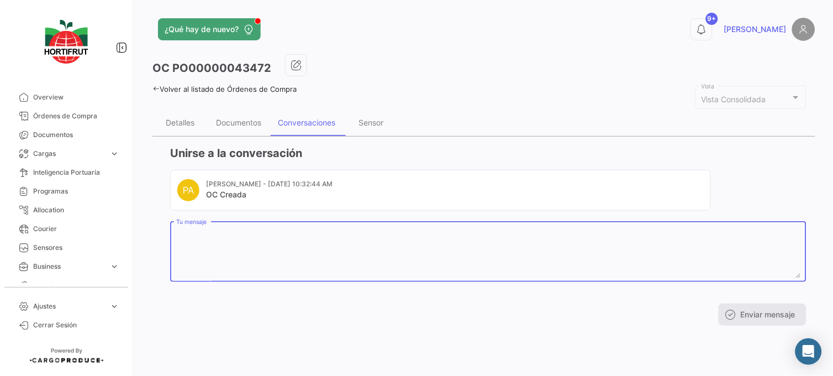
click at [300, 263] on textarea "Tu mensaje" at bounding box center [488, 253] width 625 height 49
paste textarea "[PHONE_NUMBER]"
type textarea "[PHONE_NUMBER]"
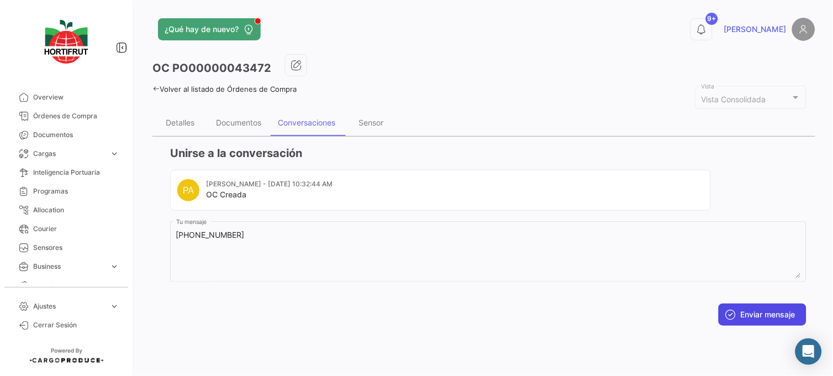
click at [737, 315] on button "Enviar mensaje" at bounding box center [762, 314] width 88 height 22
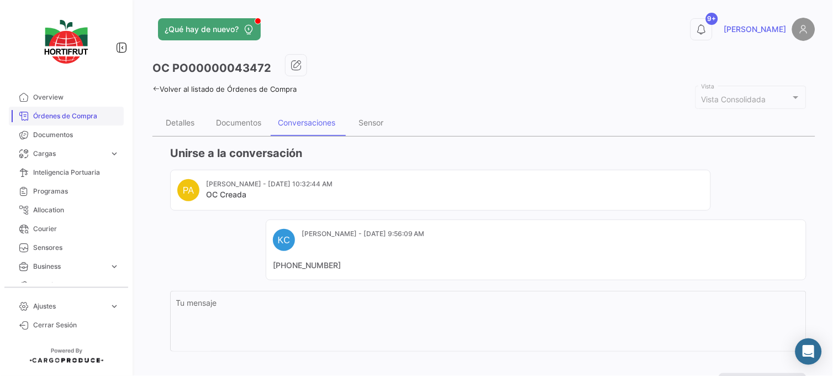
click at [94, 119] on span "Órdenes de Compra" at bounding box center [76, 116] width 86 height 10
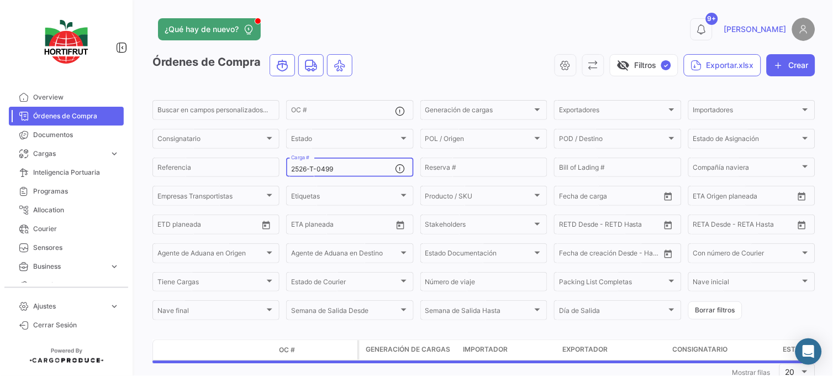
click at [346, 173] on div "2526-T-0499 Carga #" at bounding box center [343, 167] width 104 height 22
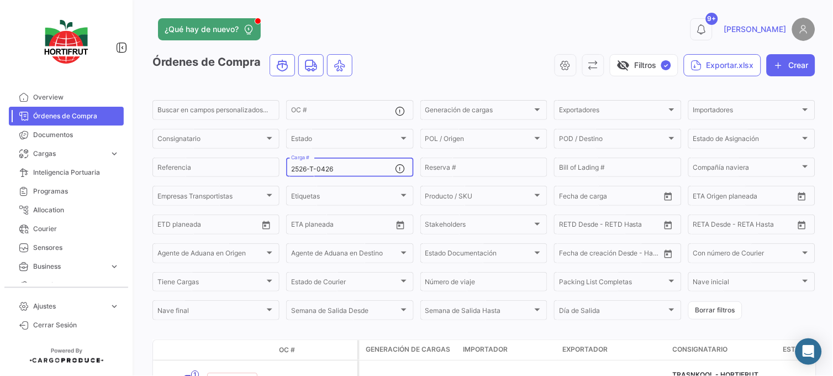
scroll to position [82, 0]
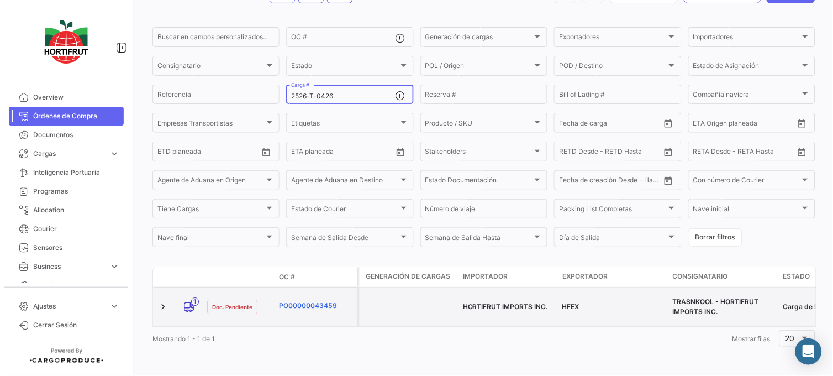
type input "2526-T-0426"
click at [309, 300] on link "PO00000043459" at bounding box center [316, 305] width 74 height 10
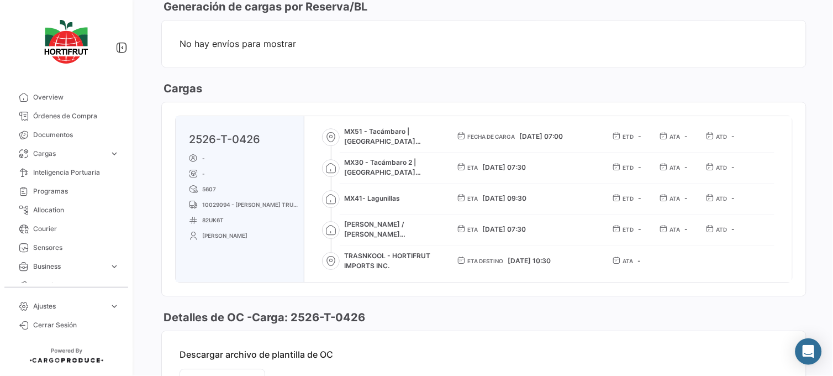
scroll to position [667, 0]
